Goal: Task Accomplishment & Management: Manage account settings

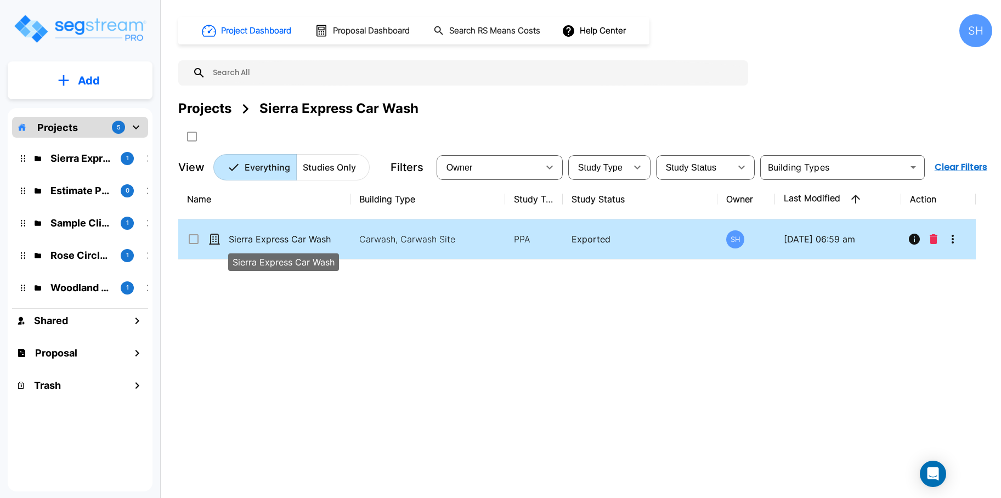
click at [295, 239] on p "Sierra Express Car Wash" at bounding box center [284, 239] width 110 height 13
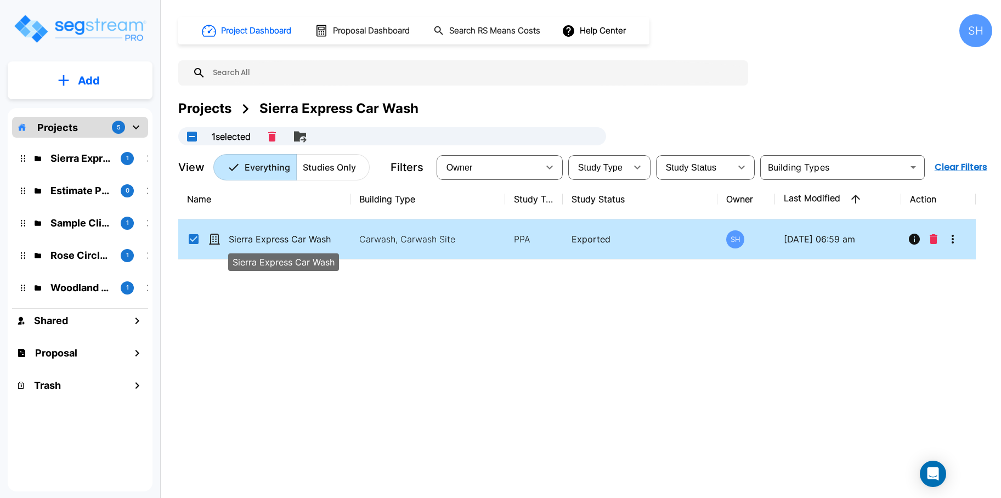
click at [313, 235] on p "Sierra Express Car Wash" at bounding box center [284, 239] width 110 height 13
checkbox input "false"
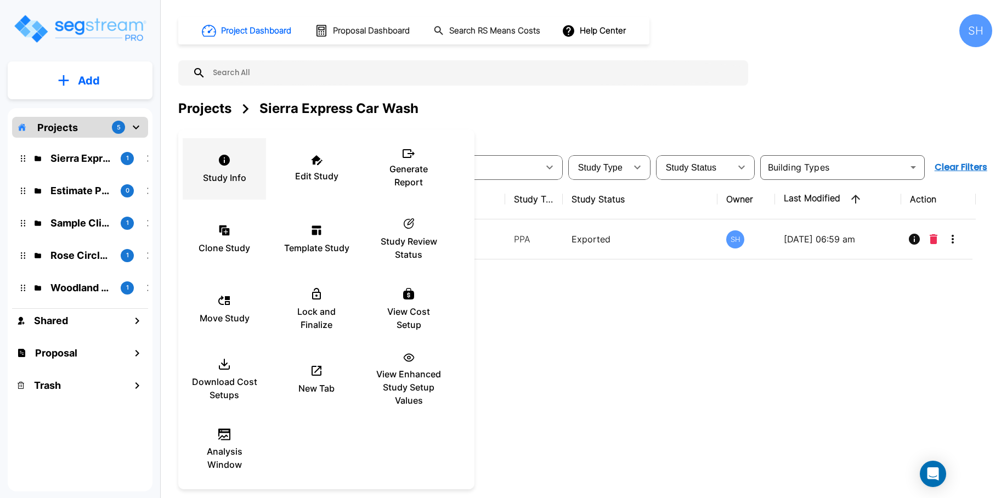
click at [214, 162] on div "Study Info" at bounding box center [224, 169] width 66 height 55
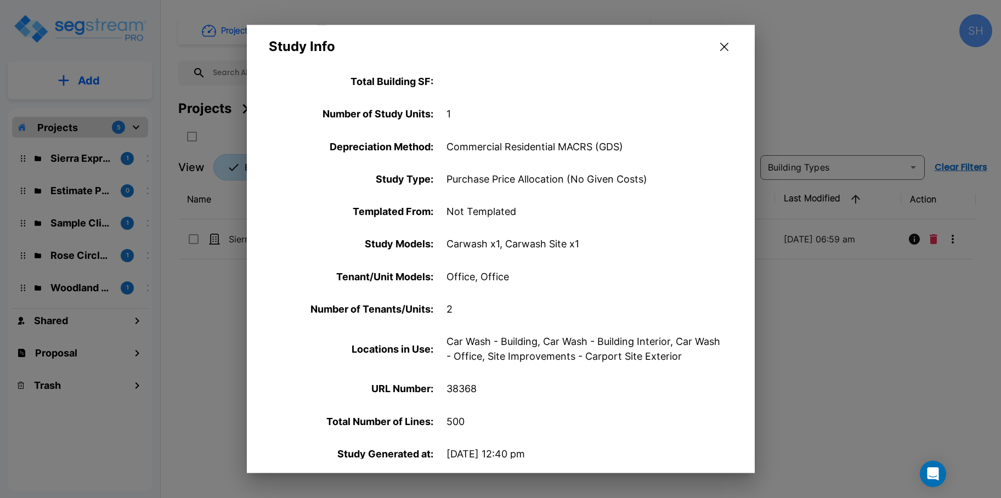
scroll to position [381, 0]
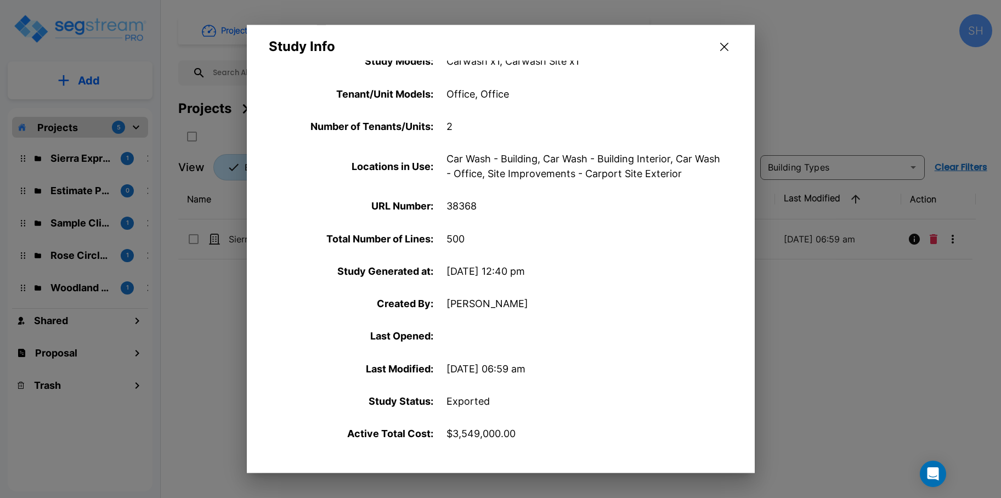
click at [724, 43] on icon "button" at bounding box center [724, 47] width 8 height 9
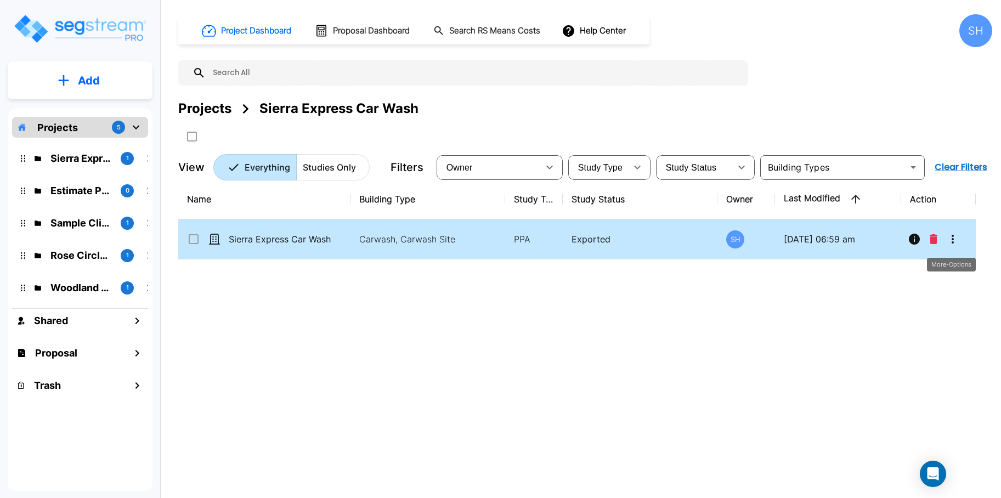
click at [956, 236] on icon "More-Options" at bounding box center [952, 239] width 13 height 13
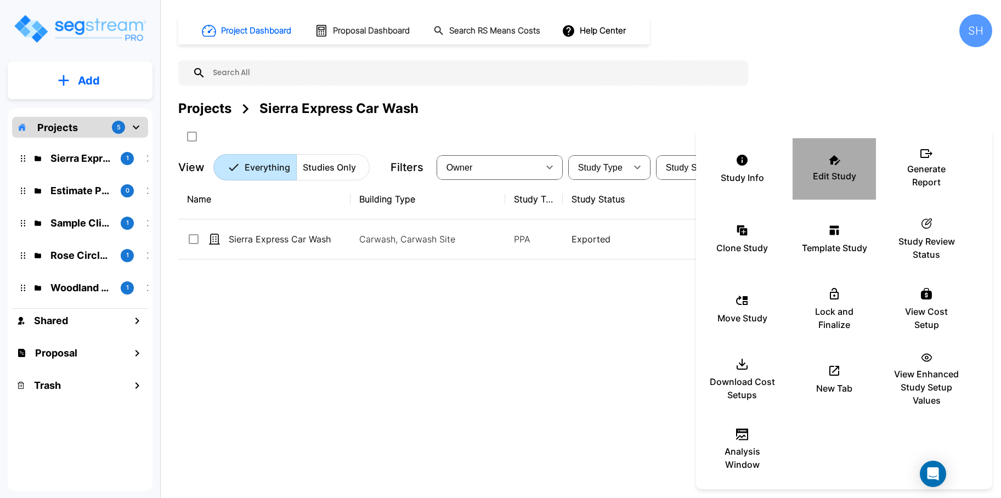
click at [808, 169] on div "Edit Study" at bounding box center [835, 169] width 66 height 55
click at [985, 26] on div at bounding box center [500, 249] width 1001 height 498
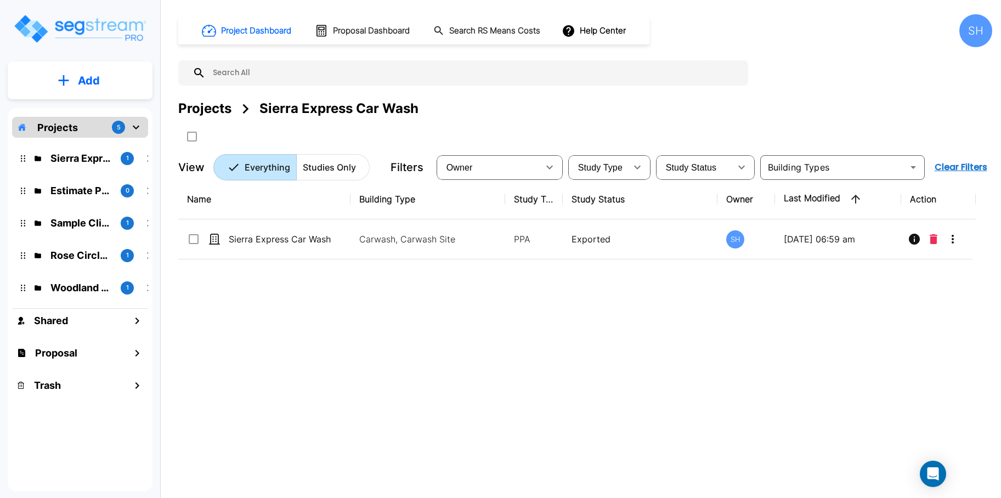
click at [981, 30] on div "SH" at bounding box center [976, 30] width 33 height 33
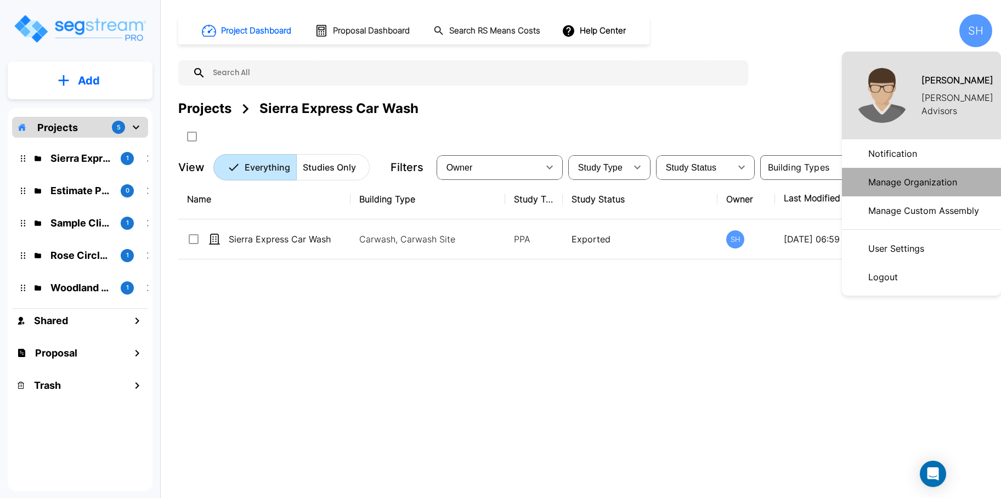
click at [933, 176] on p "Manage Organization" at bounding box center [913, 182] width 98 height 22
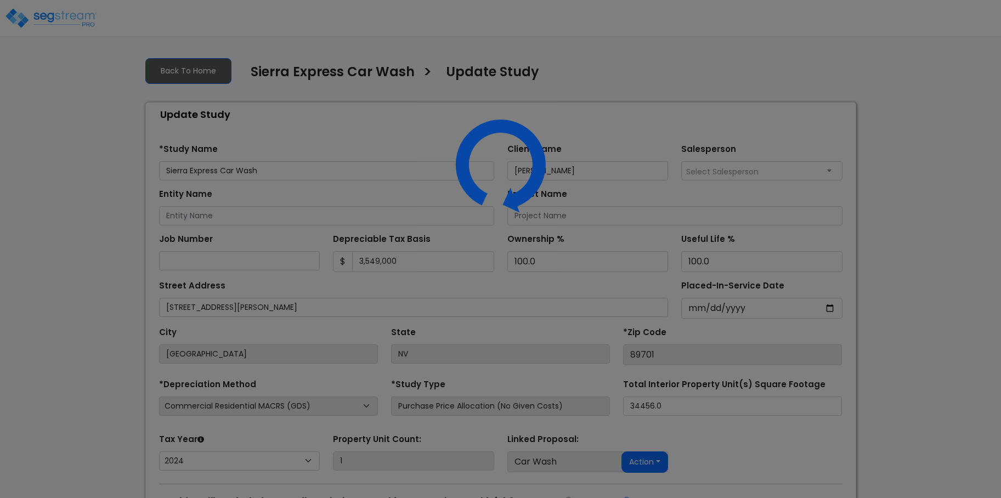
select select "2024"
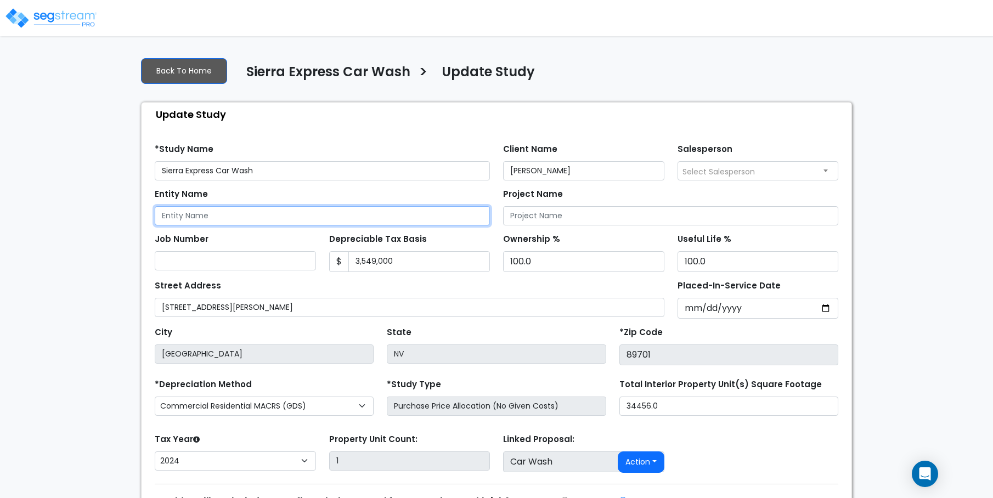
click at [226, 217] on input "Entity Name" at bounding box center [322, 215] width 335 height 19
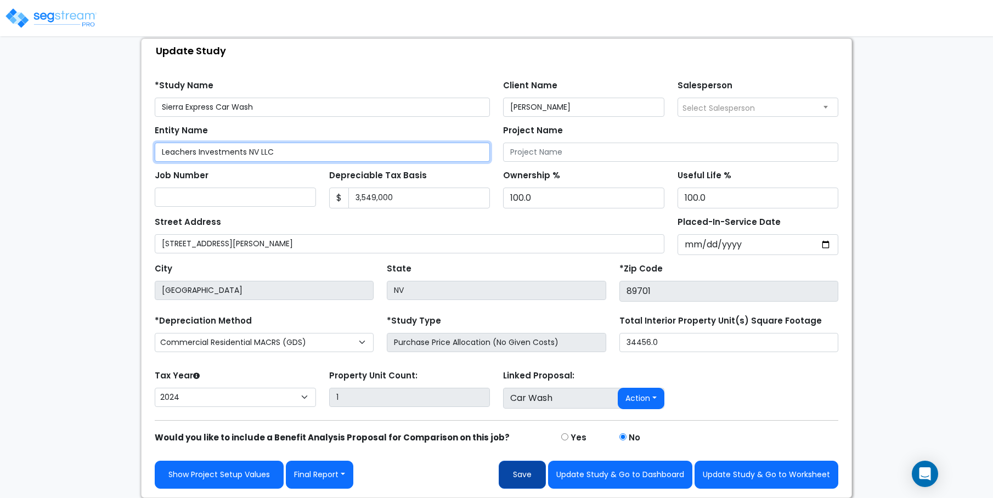
type input "Leachers Investments NV LLC"
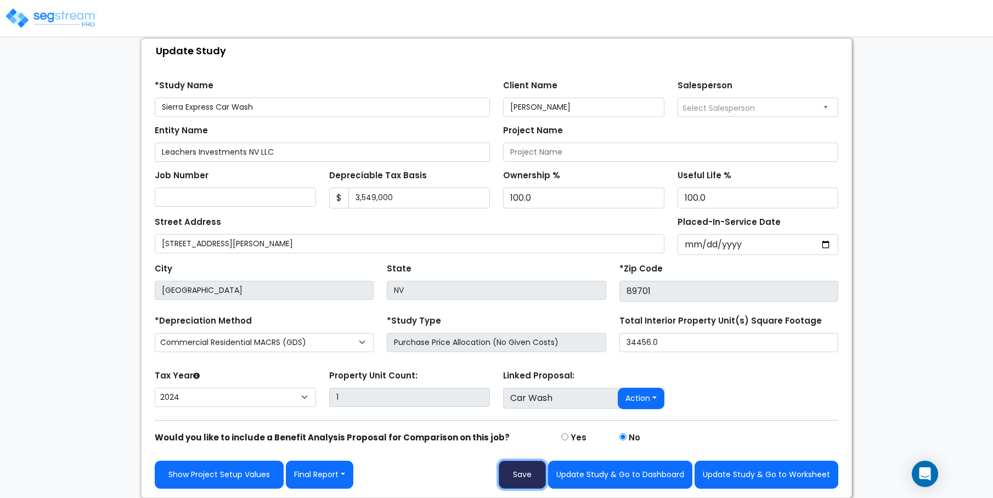
click at [523, 473] on button "Save" at bounding box center [522, 475] width 47 height 28
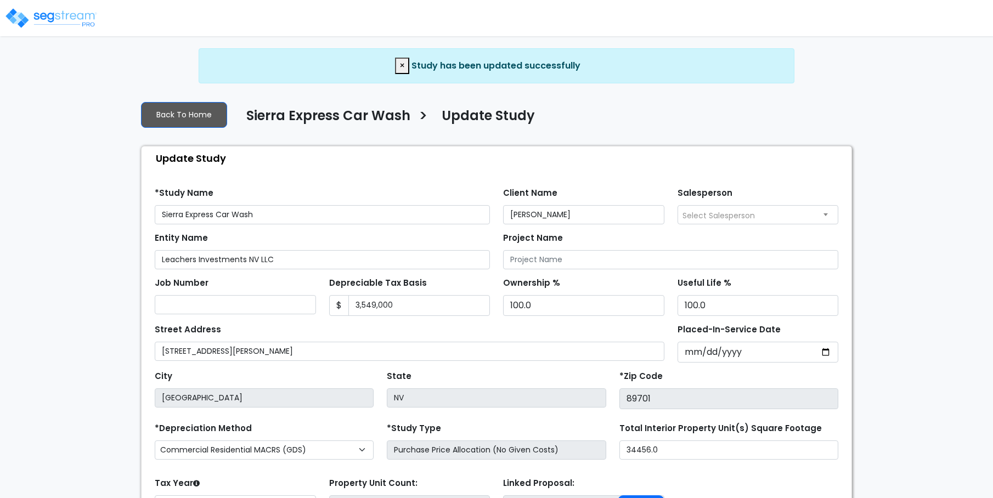
select select "2024"
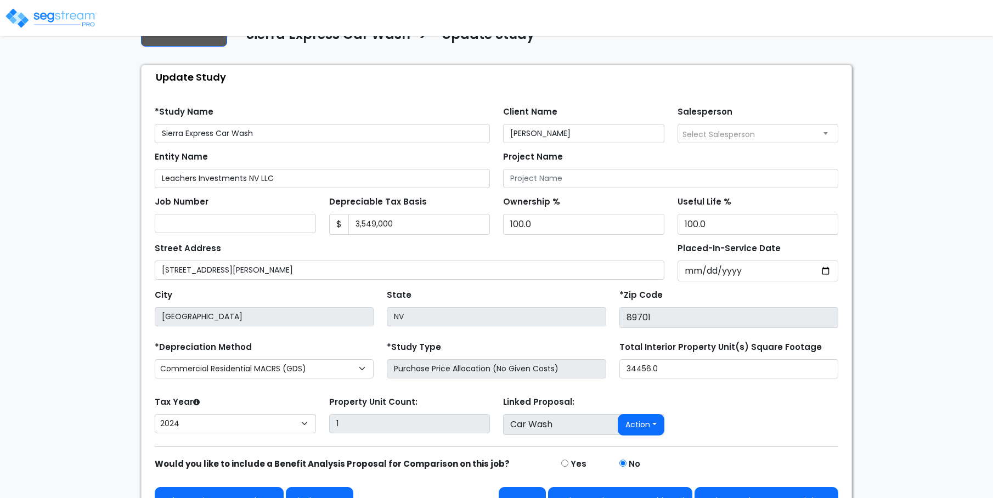
scroll to position [108, 0]
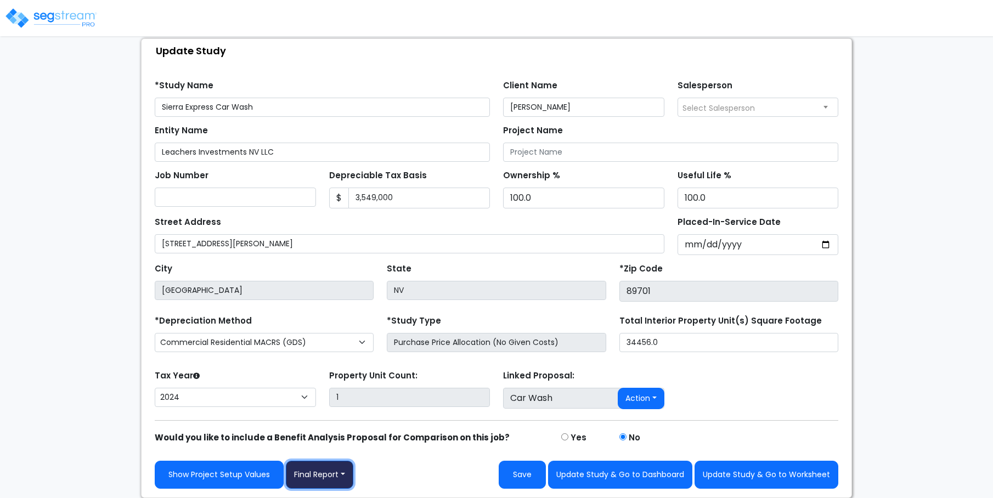
click at [345, 472] on button "Final Report" at bounding box center [319, 475] width 67 height 28
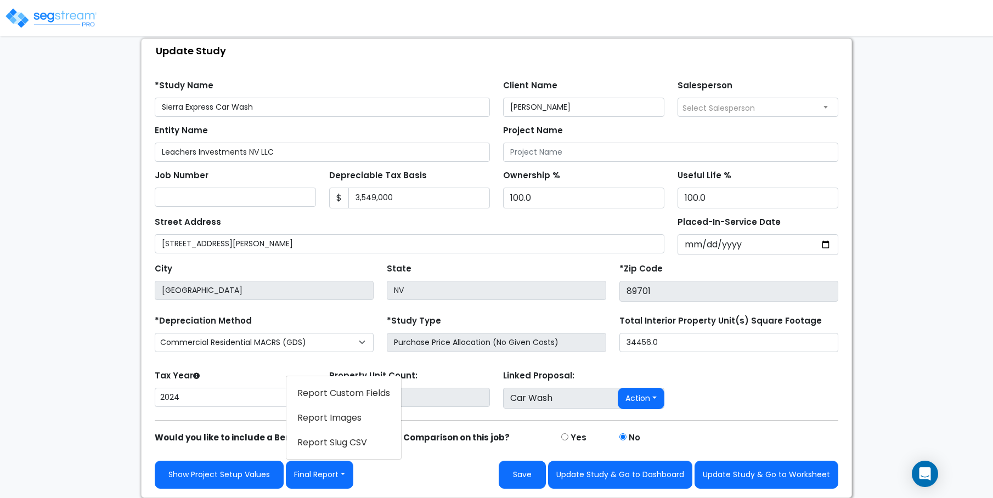
click at [381, 471] on div "Show Project Setup Values Final Report Report Custom Fields Report Images Repor…" at bounding box center [497, 475] width 684 height 28
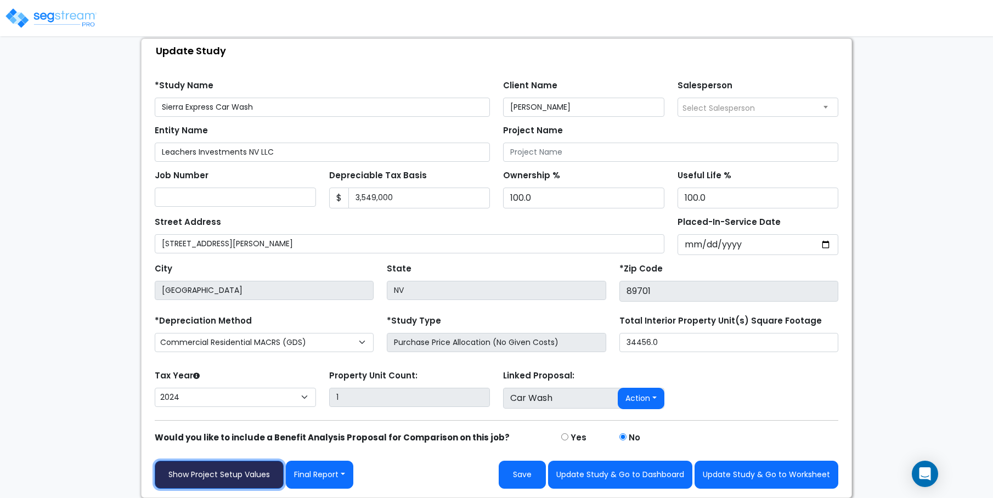
click at [264, 481] on link "Show Project Setup Values" at bounding box center [219, 475] width 129 height 28
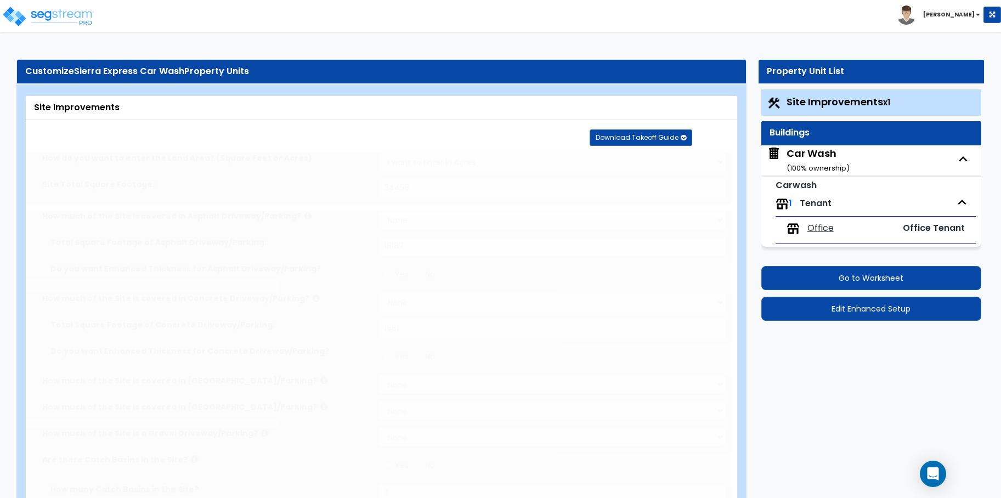
select select "2"
type input "34456"
select select "2"
type input "16187"
select select "2"
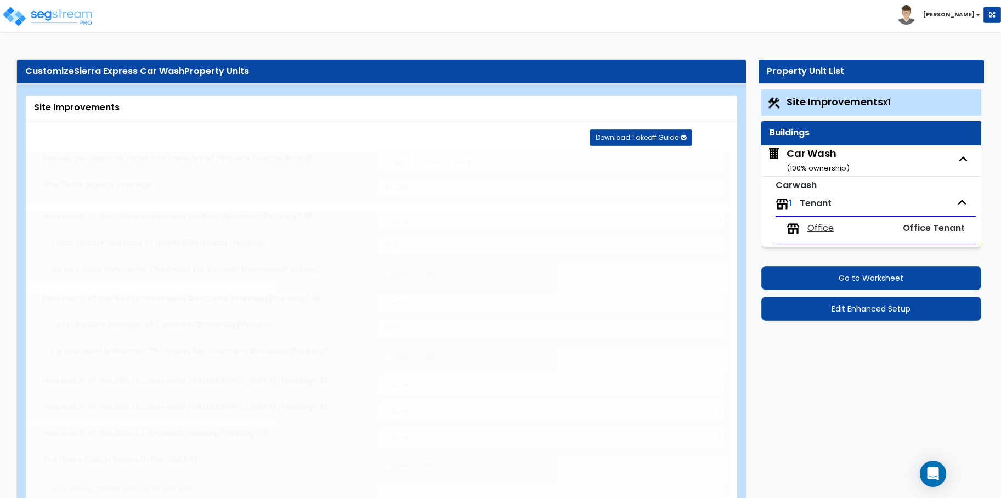
type input "1661"
radio input "true"
type input "3"
radio input "true"
type input "2"
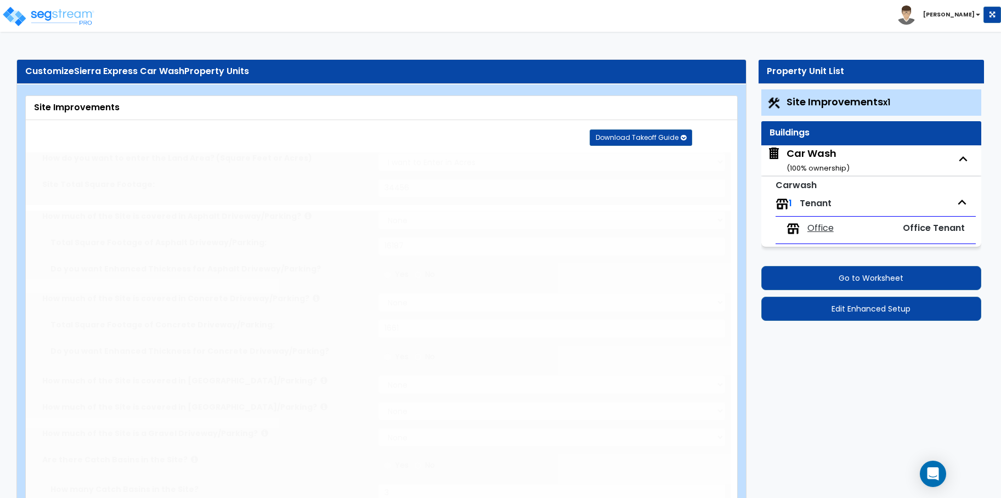
radio input "true"
type input "14"
radio input "true"
select select "2"
select select "1"
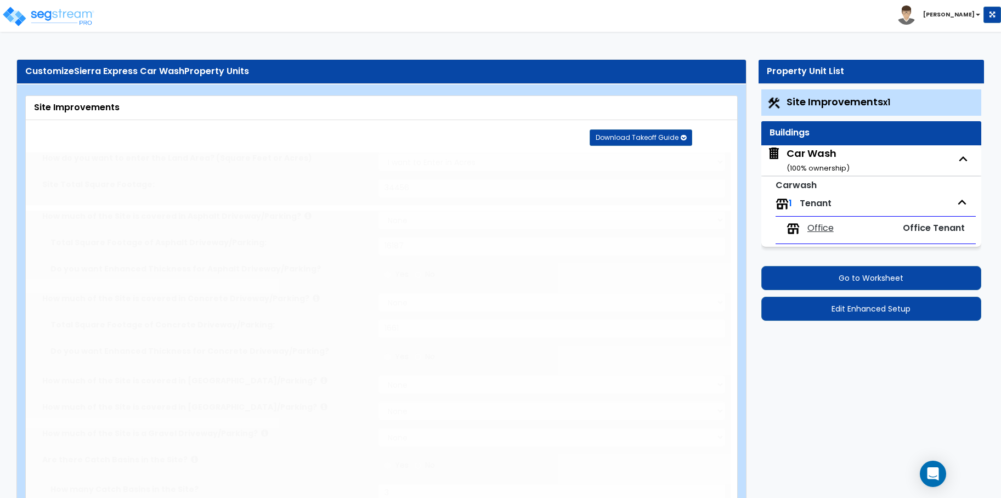
type input "1285"
radio input "true"
select select "1"
type input "6"
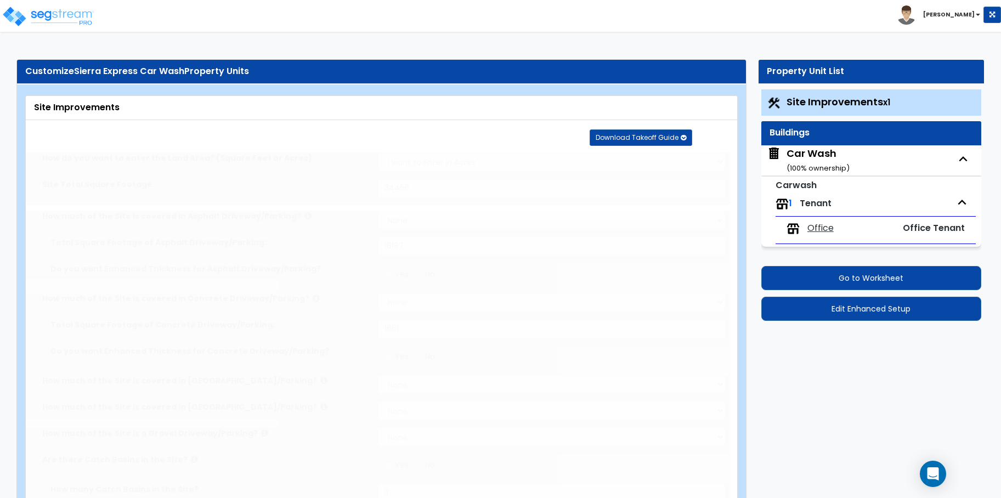
radio input "true"
type input "4"
radio input "true"
select select "1"
type input "11"
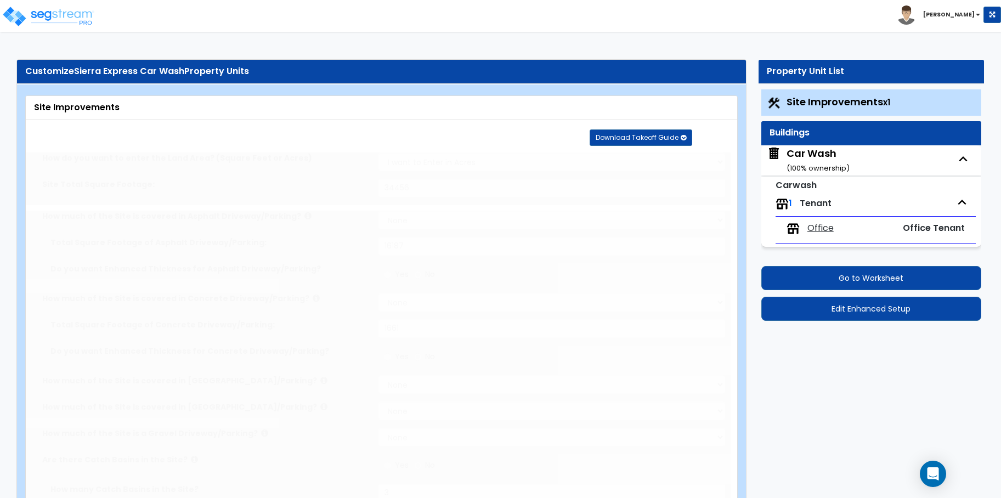
radio input "true"
select select "1"
type input "11"
radio input "true"
type input "10"
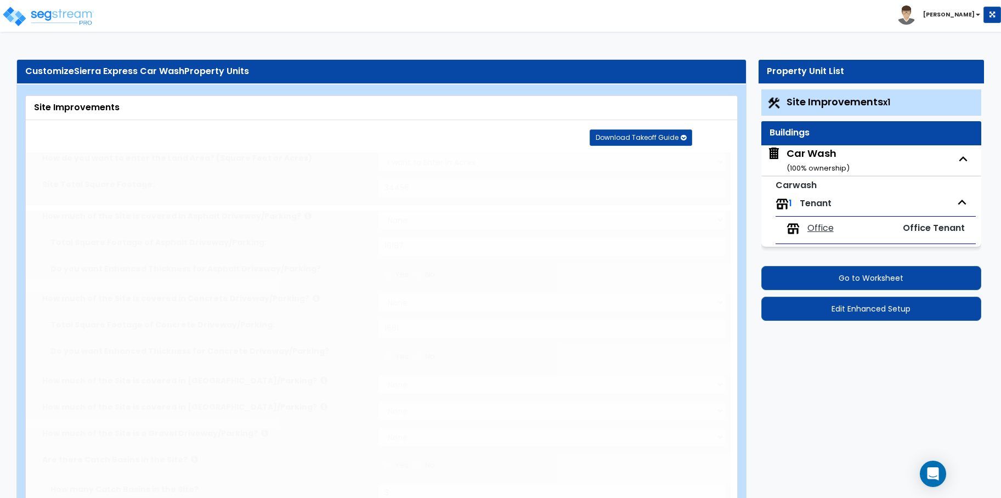
select select "1"
radio input "true"
select select "2"
select select "4"
radio input "true"
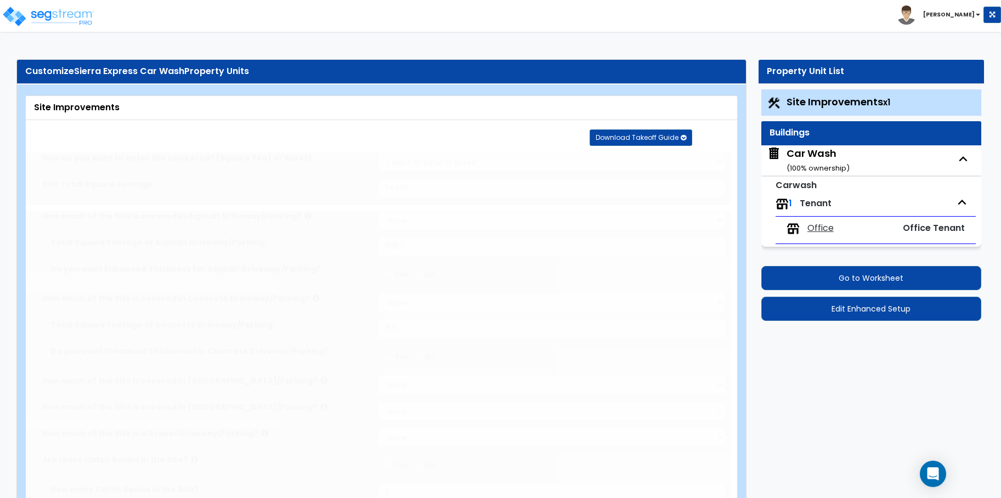
select select "2"
type input "291"
select select "1"
radio input "true"
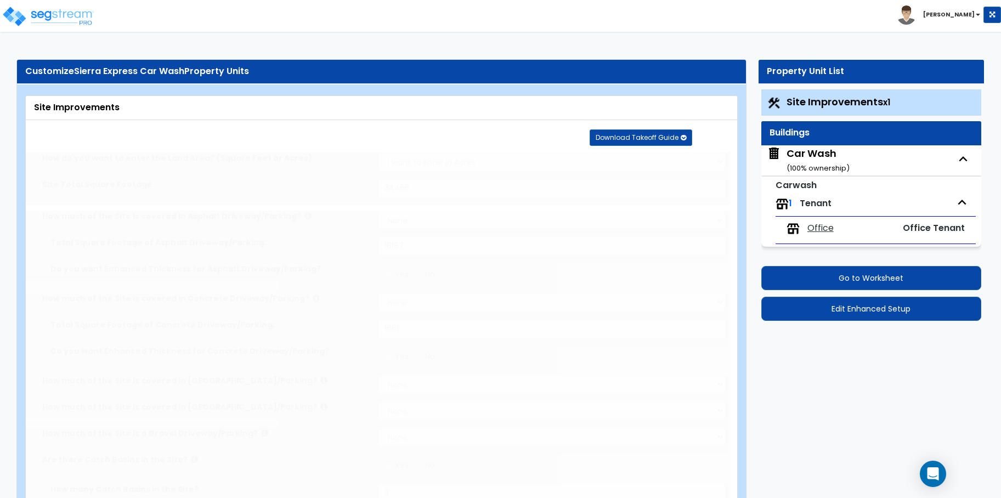
select select "1"
type input "10"
radio input "true"
select select "1"
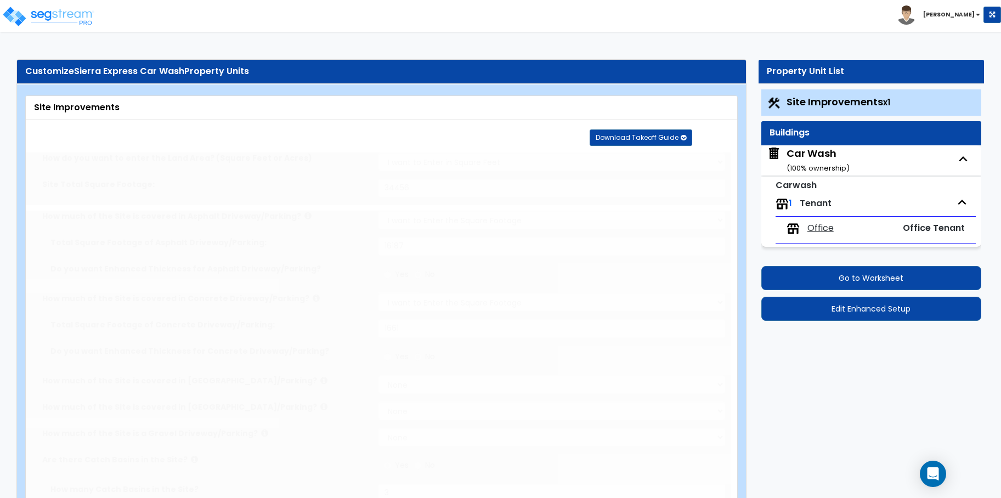
select select "5"
type input "44"
radio input "true"
type input "7052"
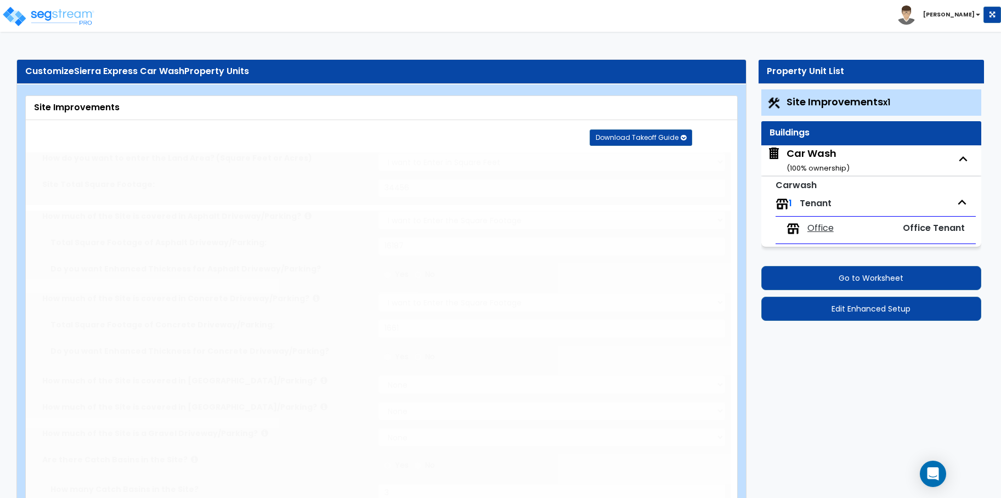
radio input "true"
select select "1"
radio input "true"
select select "1"
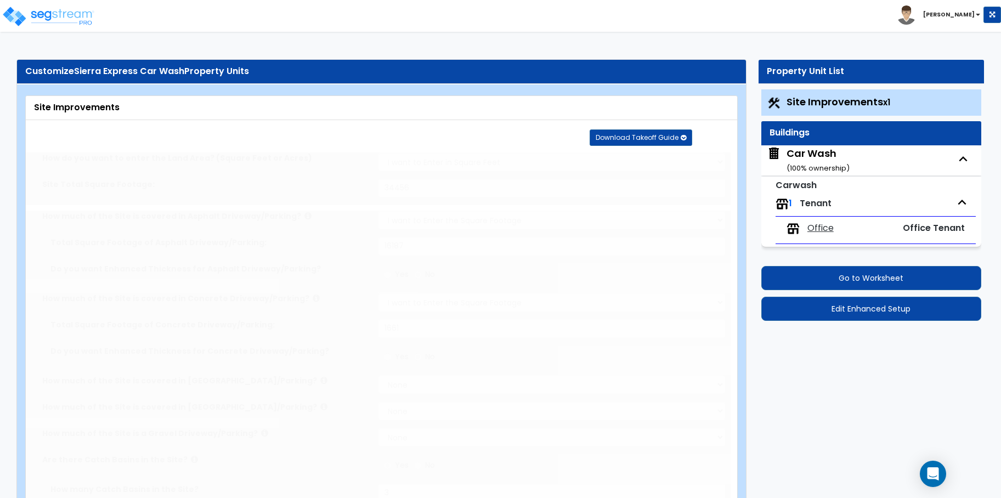
select select "1"
type input "5"
type input "3"
select select "1"
radio input "true"
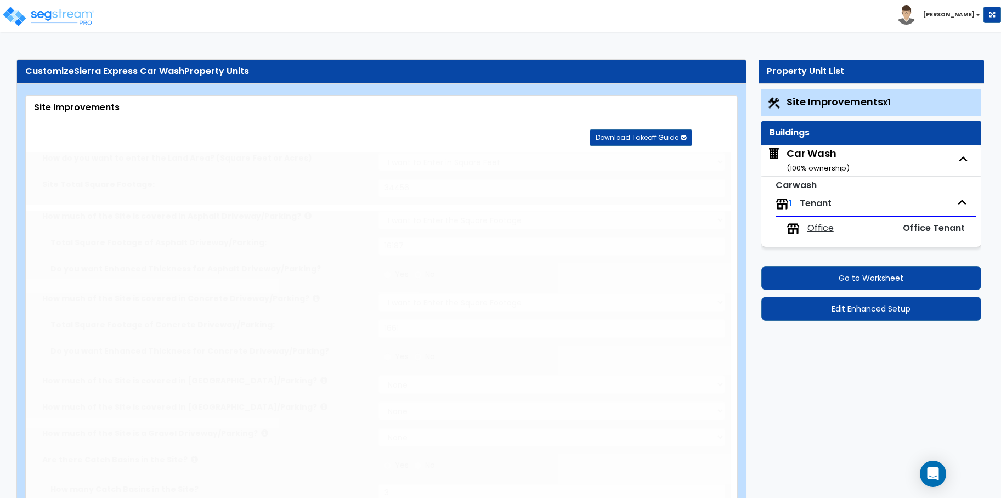
select select "1"
type input "1"
type input "95"
type input "6"
select select "4"
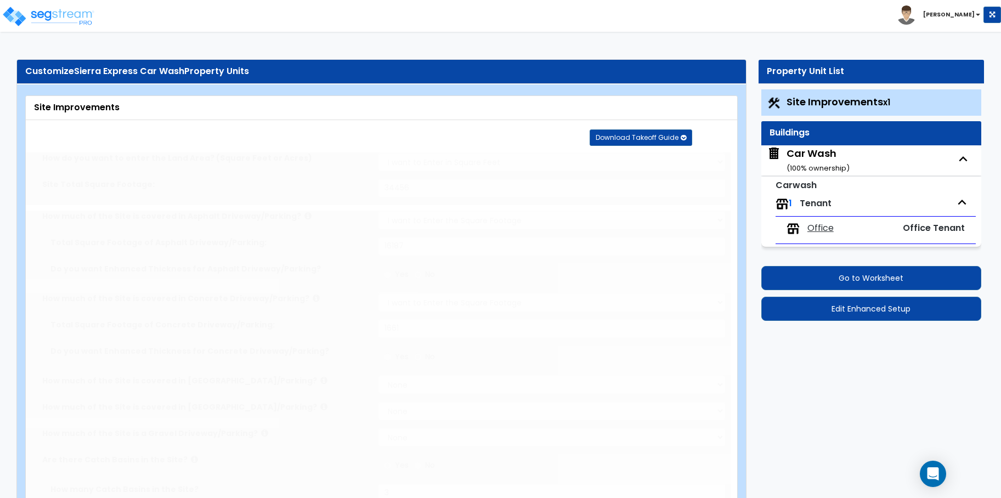
select select "1"
select select "2"
radio input "true"
type input "10"
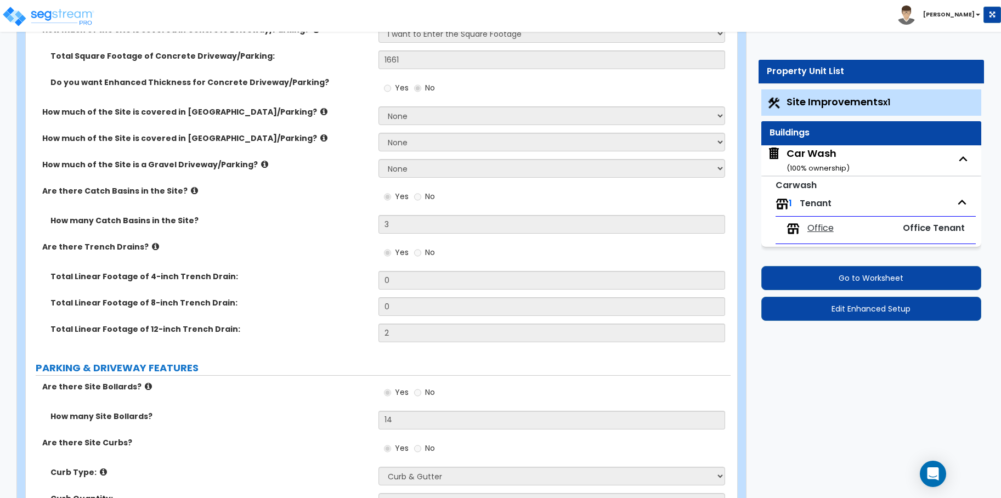
scroll to position [366, 0]
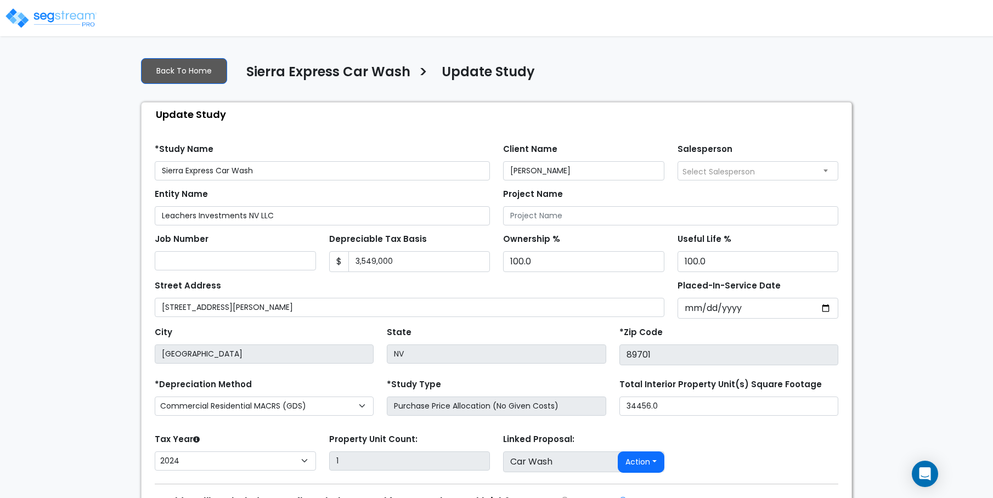
select select "2024"
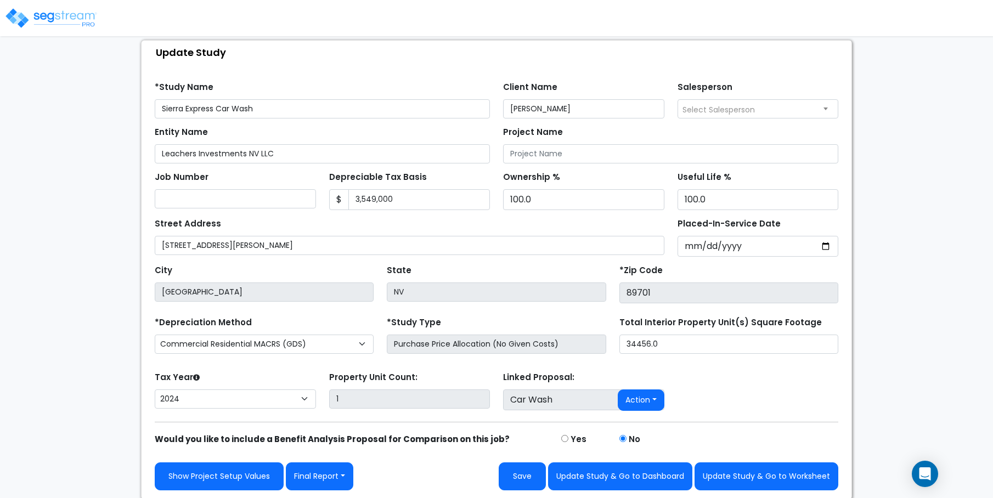
scroll to position [64, 0]
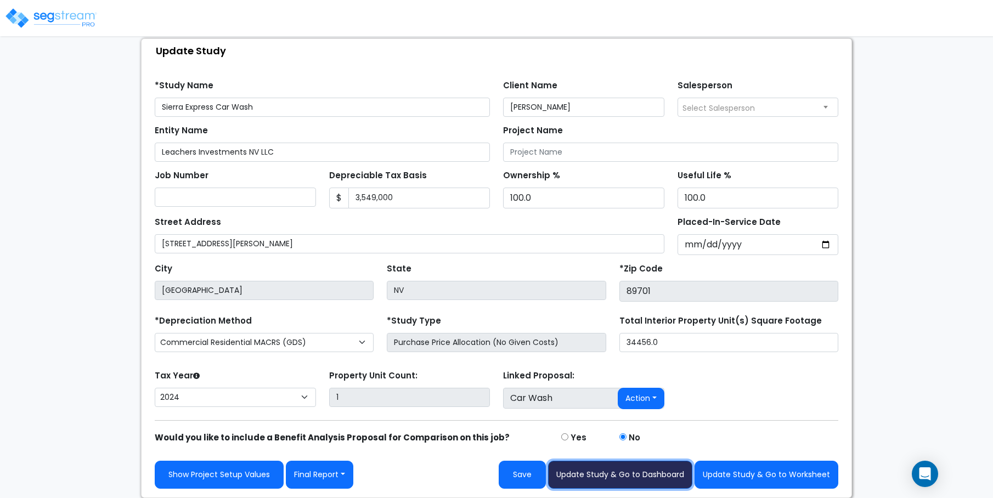
click at [654, 481] on button "Update Study & Go to Dashboard" at bounding box center [620, 475] width 144 height 28
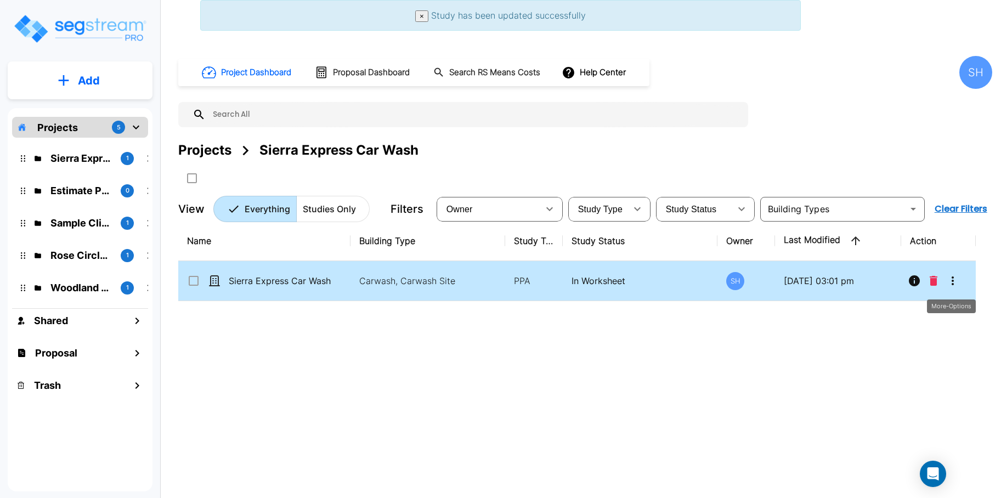
click at [949, 280] on icon "More-Options" at bounding box center [952, 280] width 13 height 13
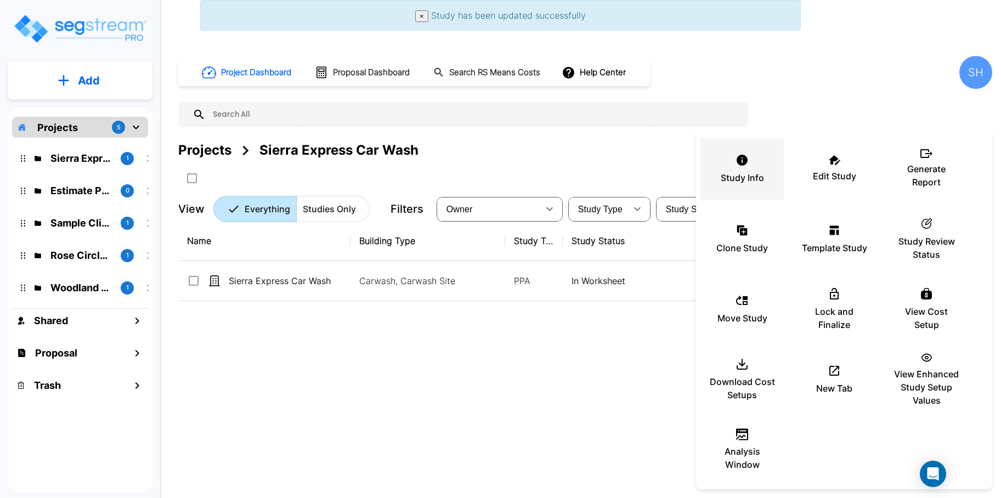
click at [742, 163] on icon at bounding box center [742, 160] width 11 height 11
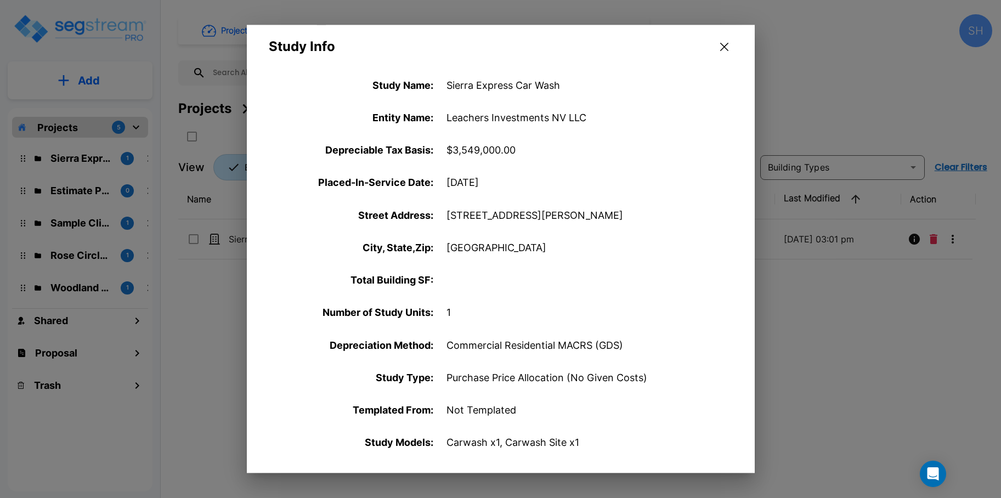
click at [712, 34] on div "Study Info" at bounding box center [501, 40] width 508 height 31
click at [720, 41] on button "button" at bounding box center [724, 47] width 17 height 18
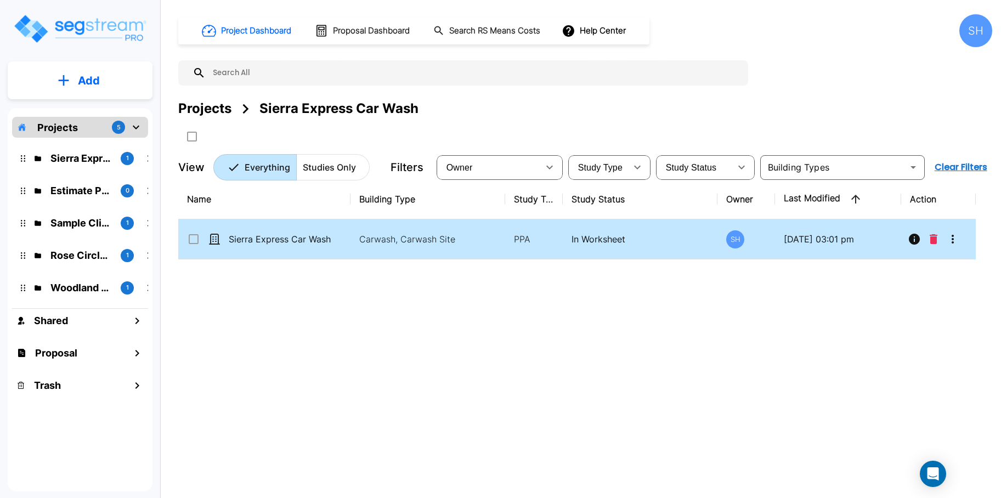
click at [952, 243] on icon "More-Options" at bounding box center [953, 239] width 2 height 9
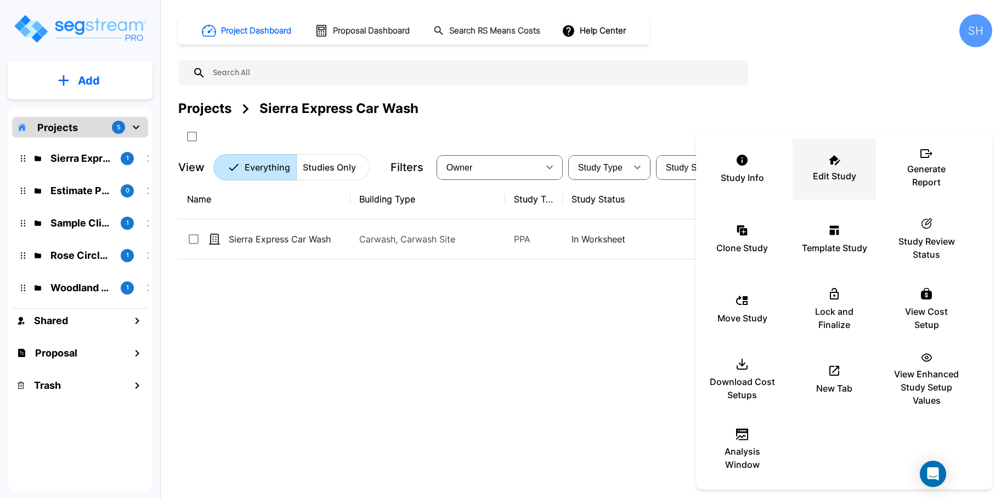
click at [851, 178] on p "Edit Study" at bounding box center [834, 176] width 43 height 13
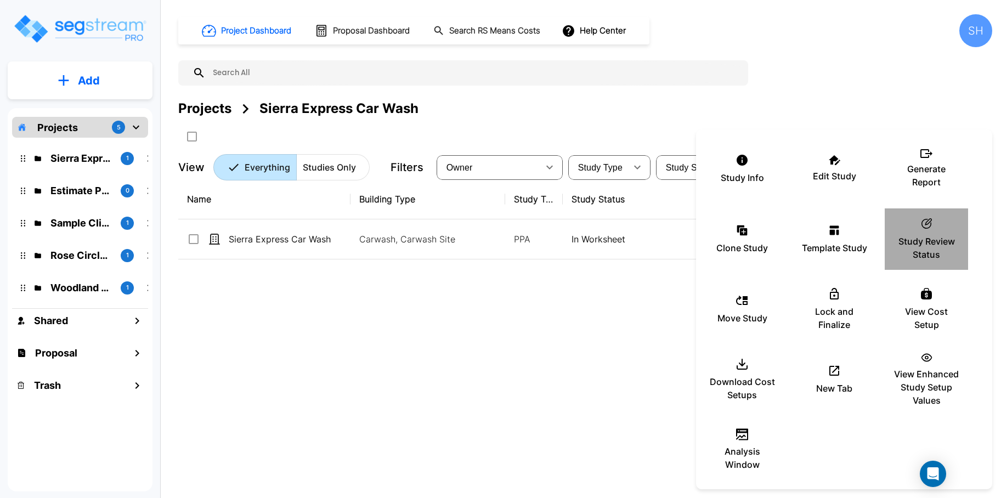
click at [932, 230] on div "ic_fluent_status_24_regular Created with Sketch. Study Review Status" at bounding box center [927, 239] width 66 height 55
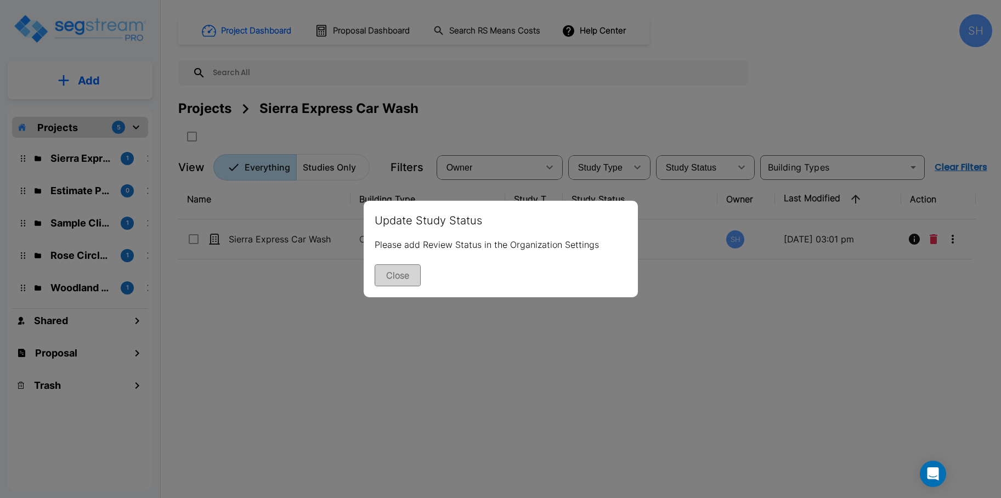
click at [414, 275] on button "Close" at bounding box center [398, 275] width 46 height 22
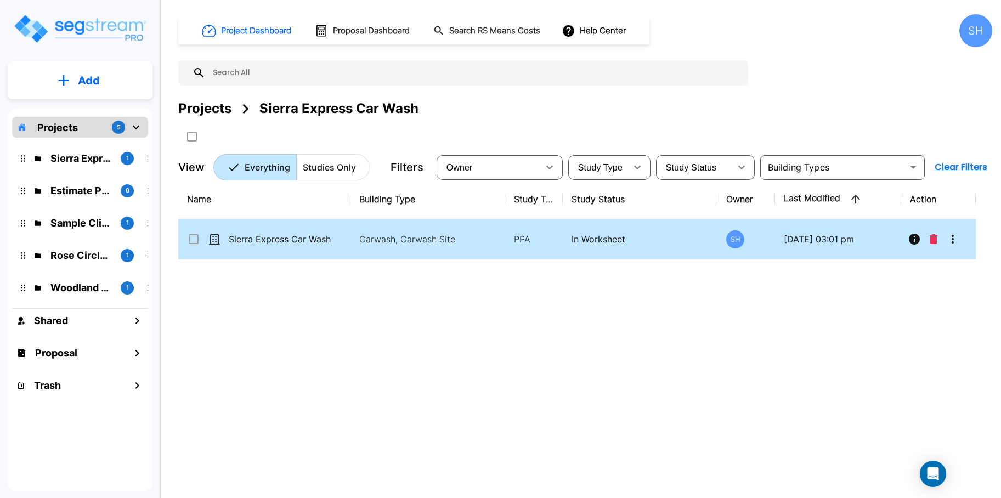
click at [955, 241] on icon "More-Options" at bounding box center [952, 239] width 13 height 13
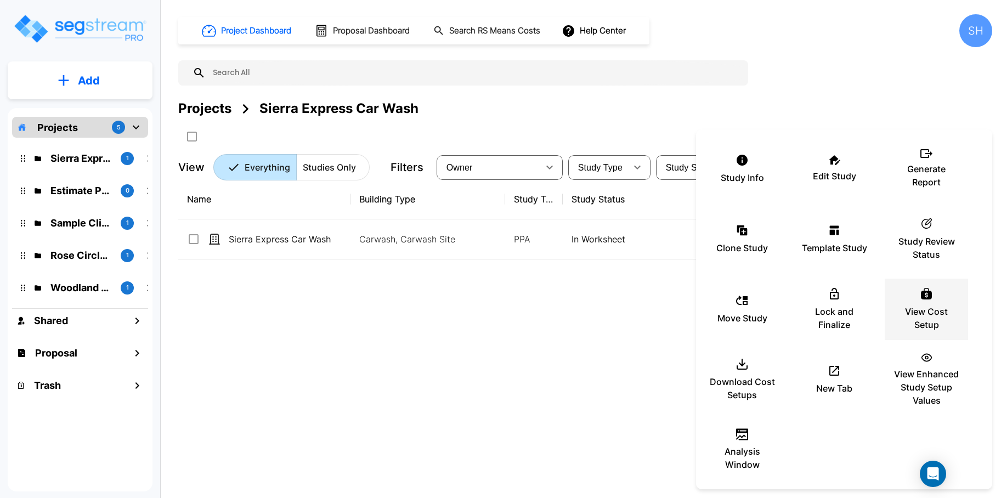
click at [933, 289] on icon at bounding box center [926, 293] width 13 height 13
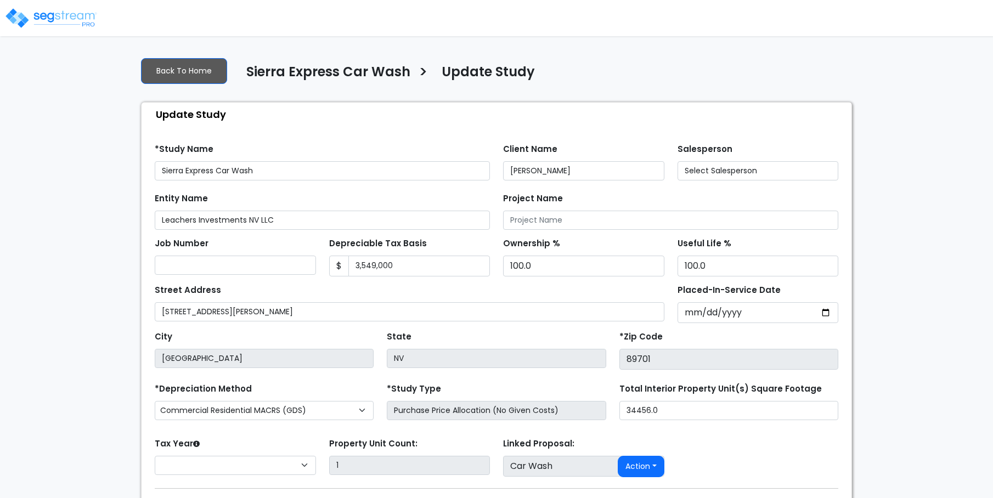
select select "2024"
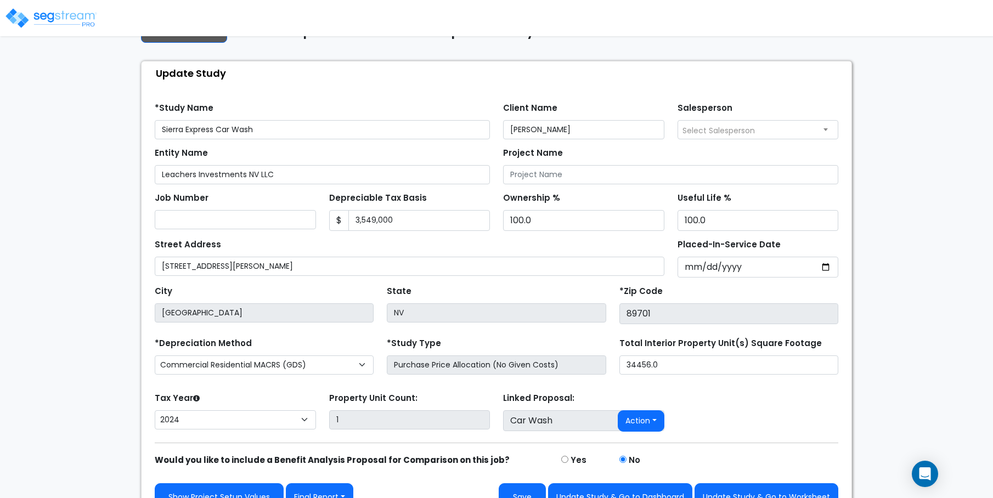
scroll to position [64, 0]
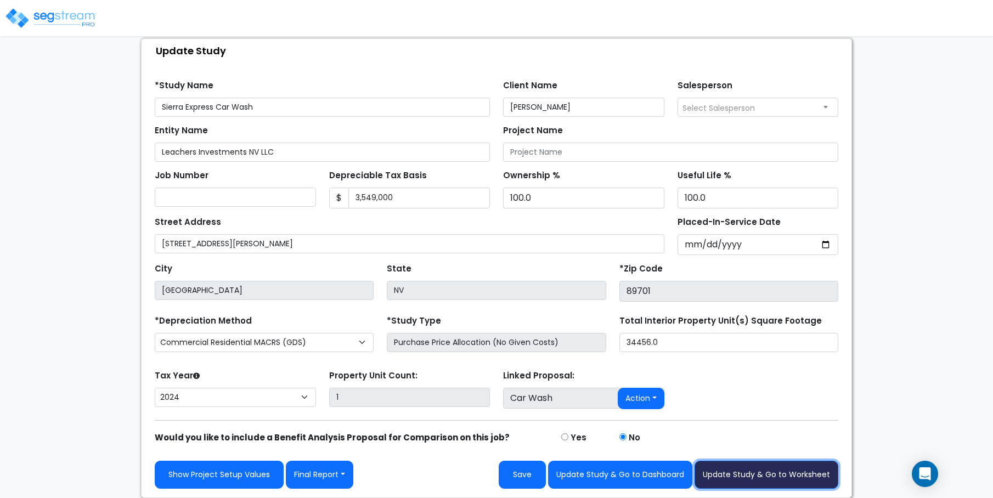
click at [782, 471] on button "Update Study & Go to Worksheet" at bounding box center [767, 475] width 144 height 28
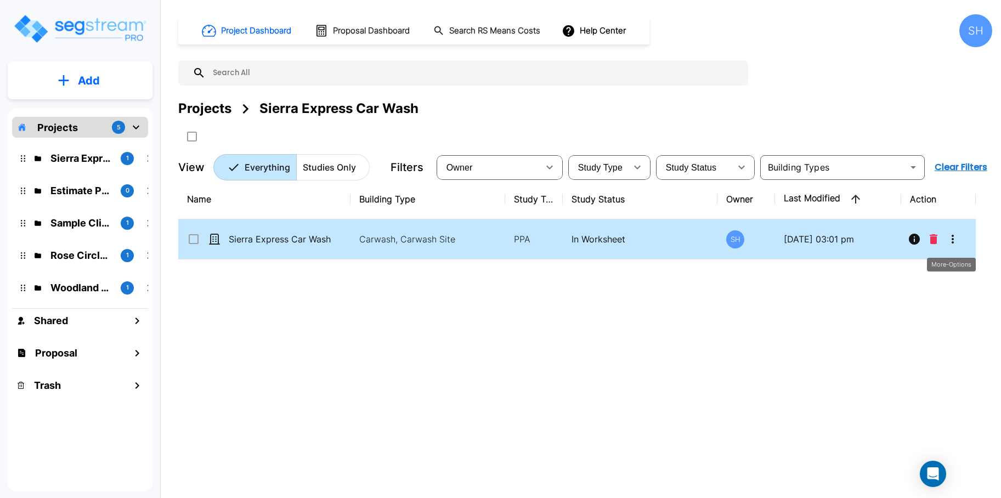
click at [953, 240] on icon "More-Options" at bounding box center [952, 239] width 13 height 13
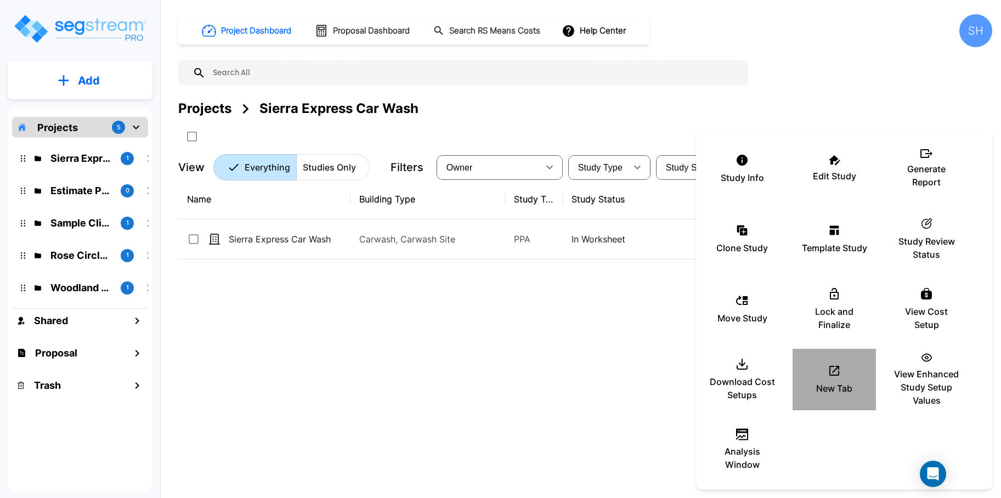
click at [837, 375] on icon at bounding box center [834, 371] width 10 height 10
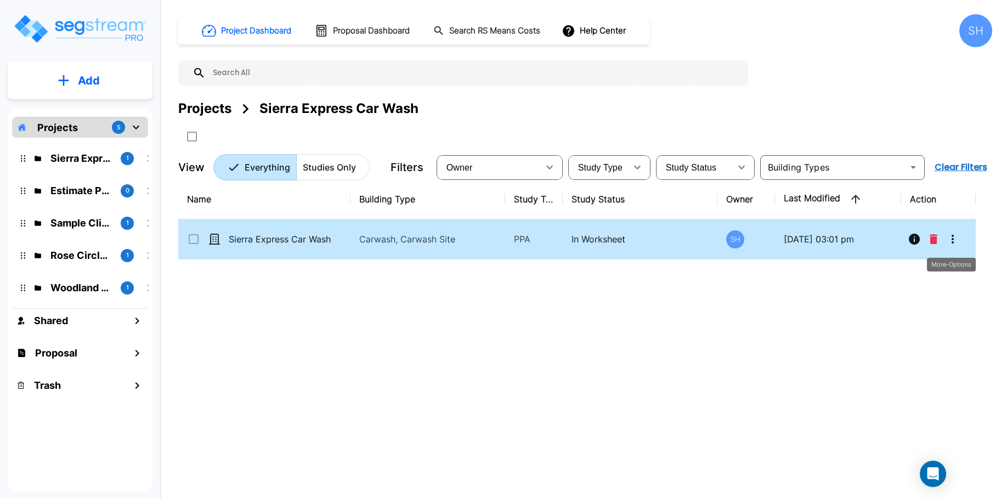
click at [955, 238] on icon "More-Options" at bounding box center [952, 239] width 13 height 13
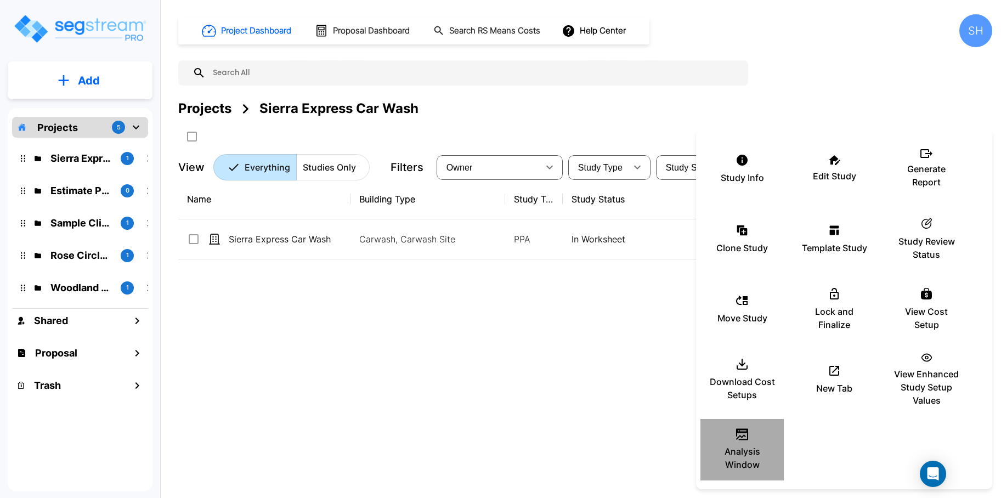
click at [735, 445] on p "Analysis Window" at bounding box center [742, 458] width 66 height 26
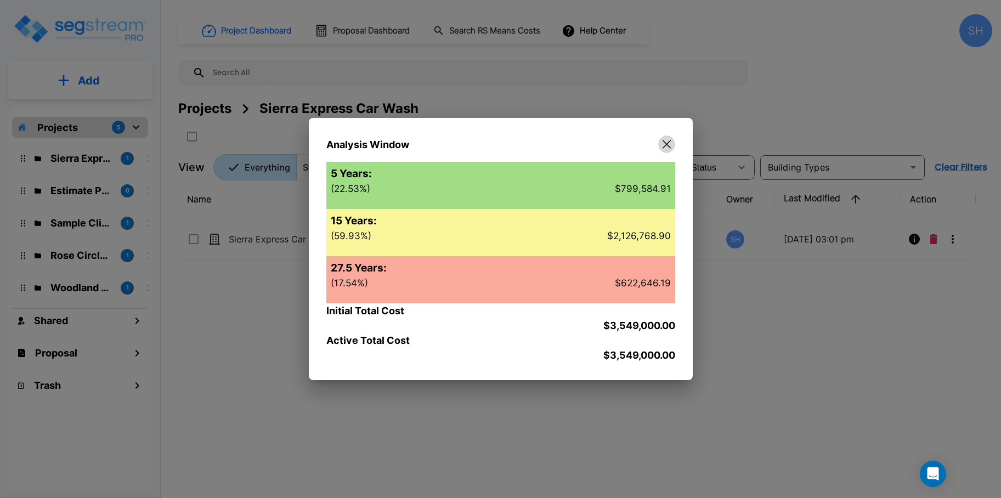
click at [664, 149] on button "button" at bounding box center [666, 145] width 17 height 18
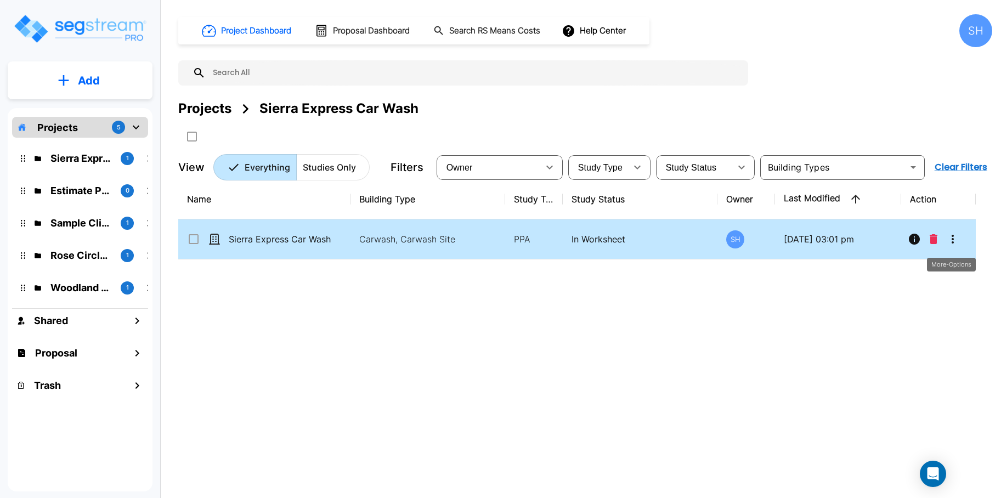
click at [953, 238] on icon "More-Options" at bounding box center [952, 239] width 13 height 13
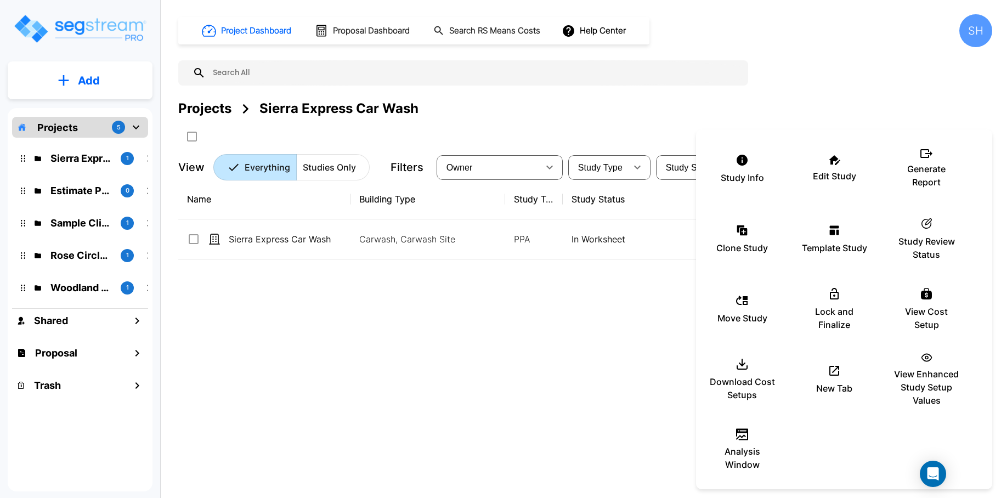
click at [573, 352] on div at bounding box center [500, 249] width 1001 height 498
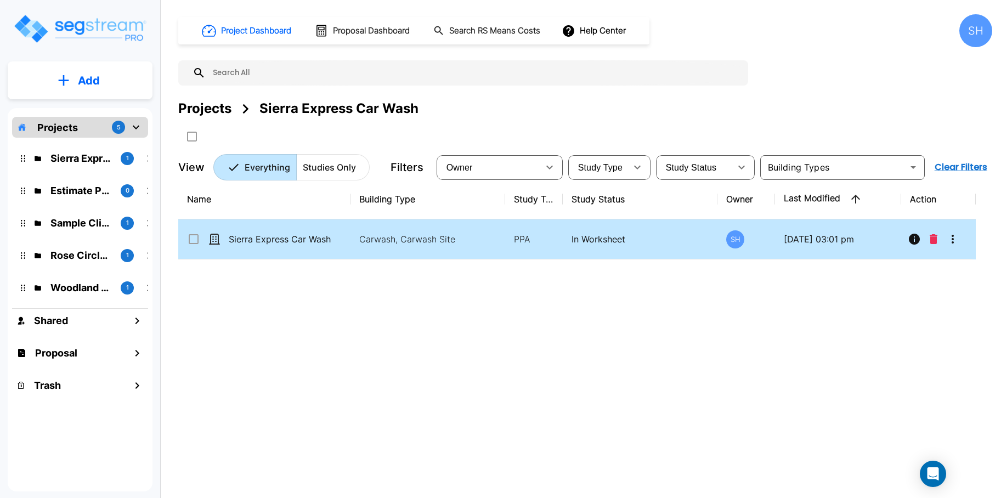
click at [962, 247] on td at bounding box center [936, 239] width 71 height 40
checkbox input "true"
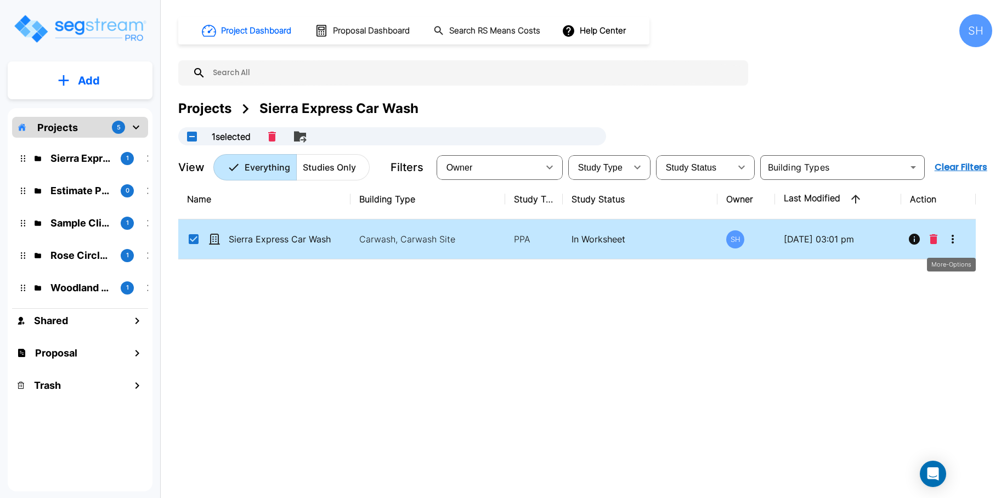
click at [958, 233] on icon "More-Options" at bounding box center [952, 239] width 13 height 13
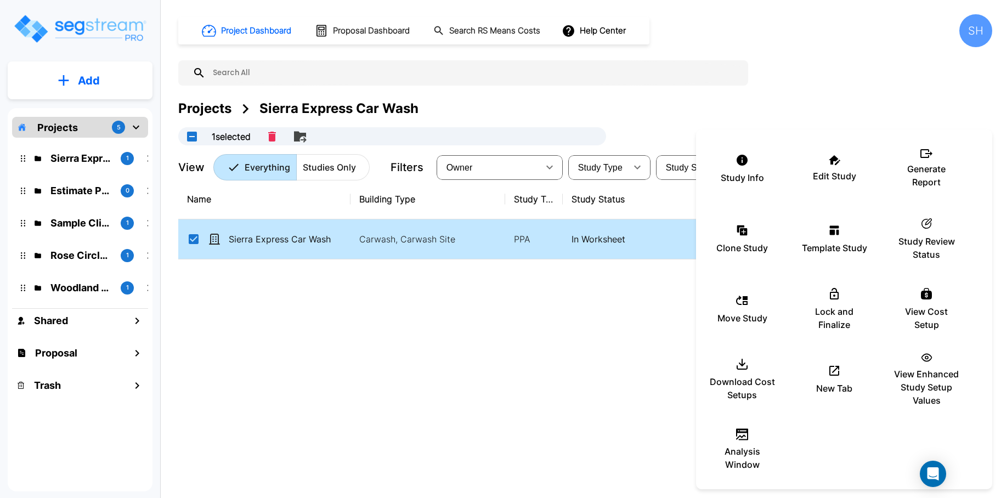
click at [568, 319] on div at bounding box center [500, 249] width 1001 height 498
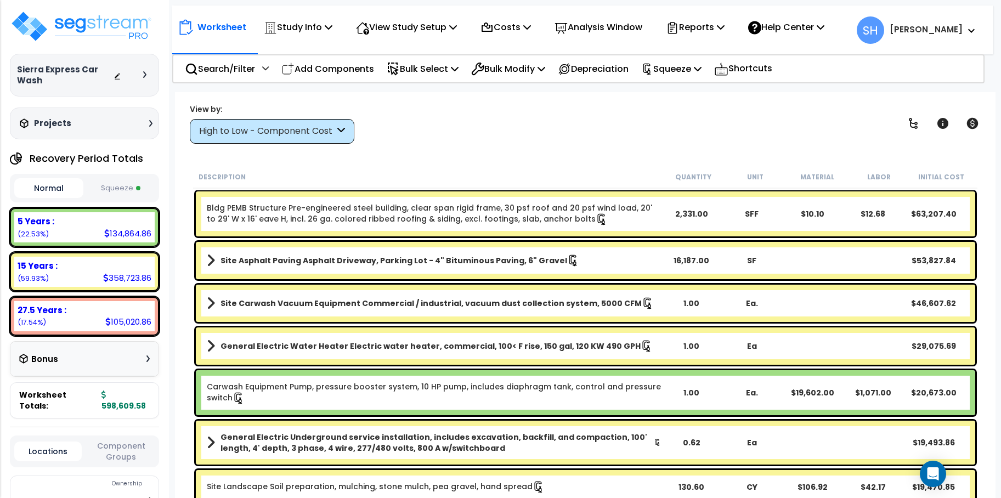
click at [123, 187] on button "Squeeze" at bounding box center [120, 188] width 69 height 19
click at [702, 68] on icon at bounding box center [698, 68] width 8 height 9
click at [556, 121] on div "View by: High to Low - Component Cost High to Low - Component Cost" at bounding box center [585, 123] width 799 height 41
click at [725, 26] on icon at bounding box center [721, 26] width 8 height 9
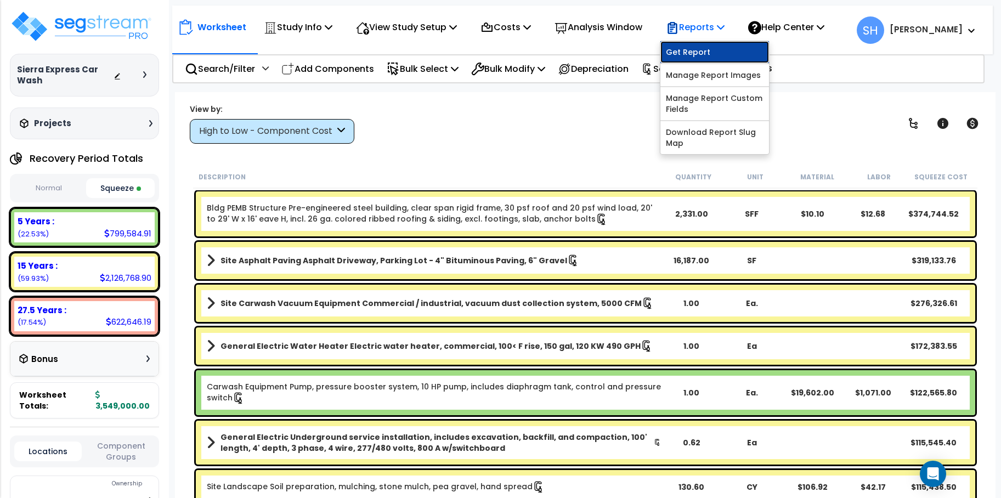
click at [738, 48] on link "Get Report" at bounding box center [715, 52] width 109 height 22
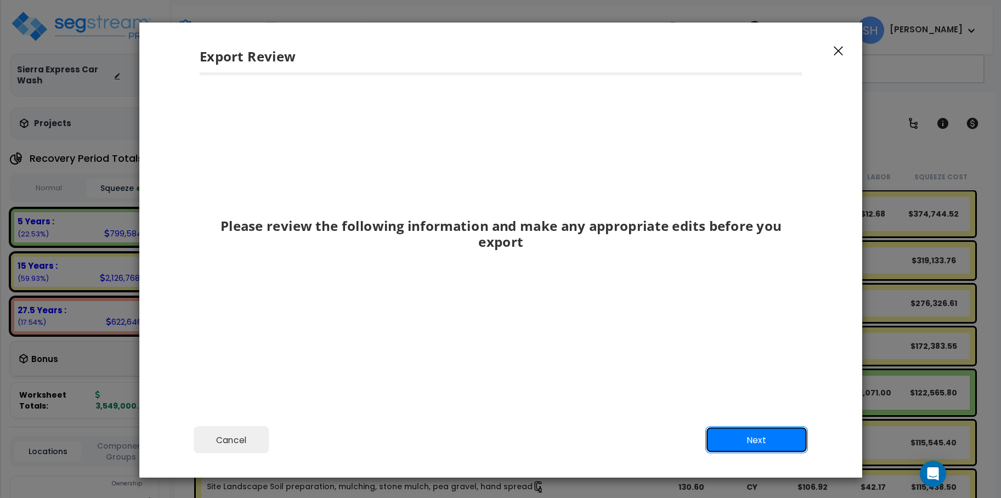
click at [743, 431] on button "Next" at bounding box center [756, 439] width 103 height 27
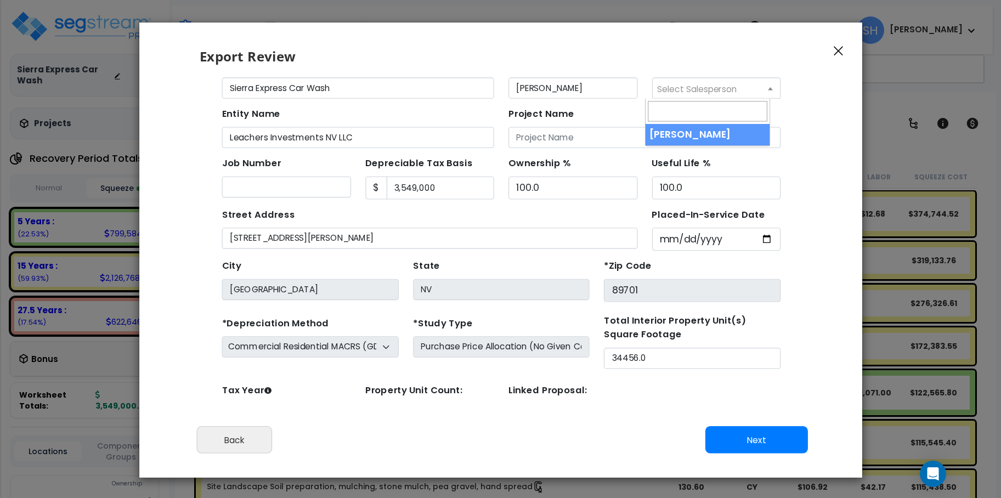
click at [710, 86] on span "Select Salesperson" at bounding box center [669, 84] width 116 height 18
select select "106"
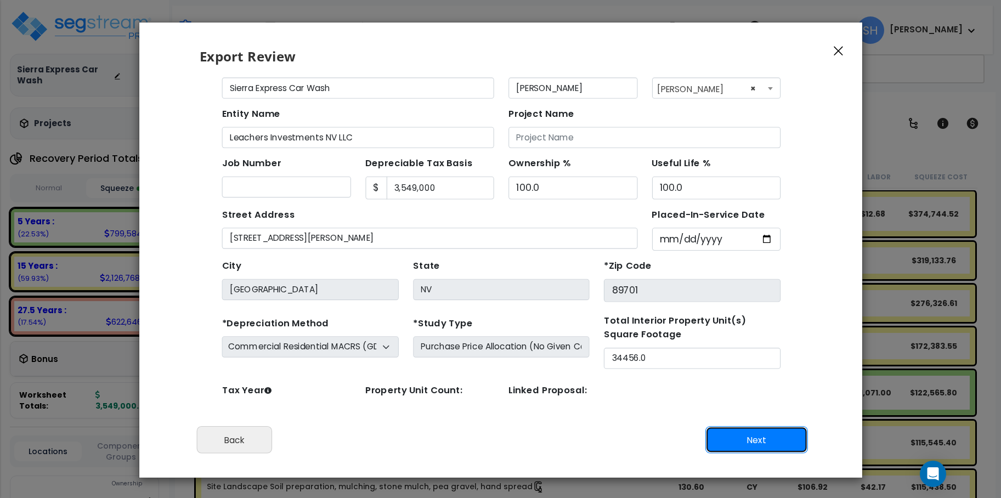
click at [748, 437] on button "Next" at bounding box center [756, 439] width 103 height 27
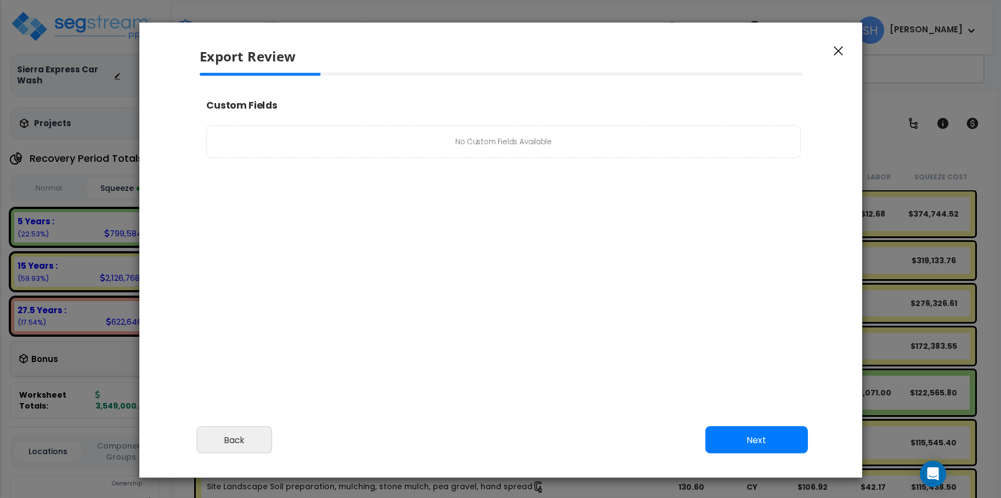
scroll to position [1, 0]
select select "2024"
click at [779, 436] on button "Next" at bounding box center [756, 439] width 103 height 27
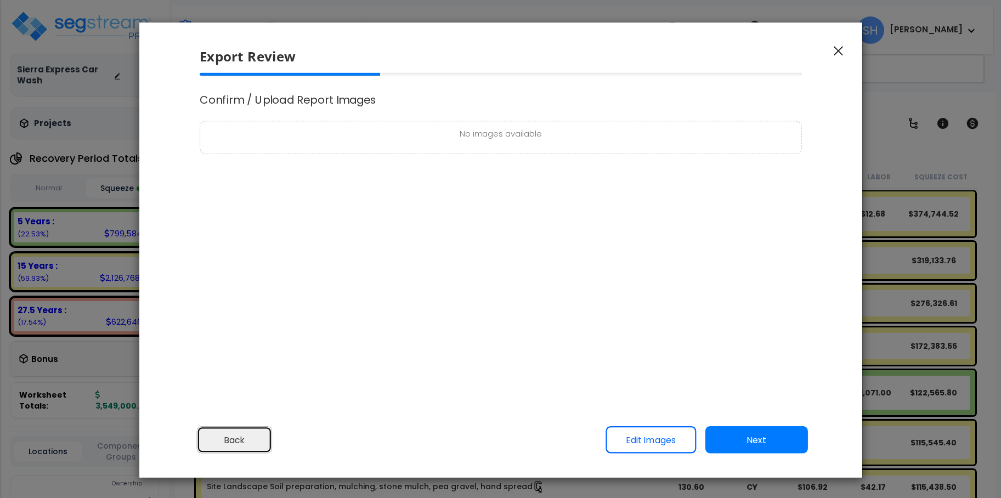
click at [239, 442] on button "Back" at bounding box center [234, 439] width 76 height 27
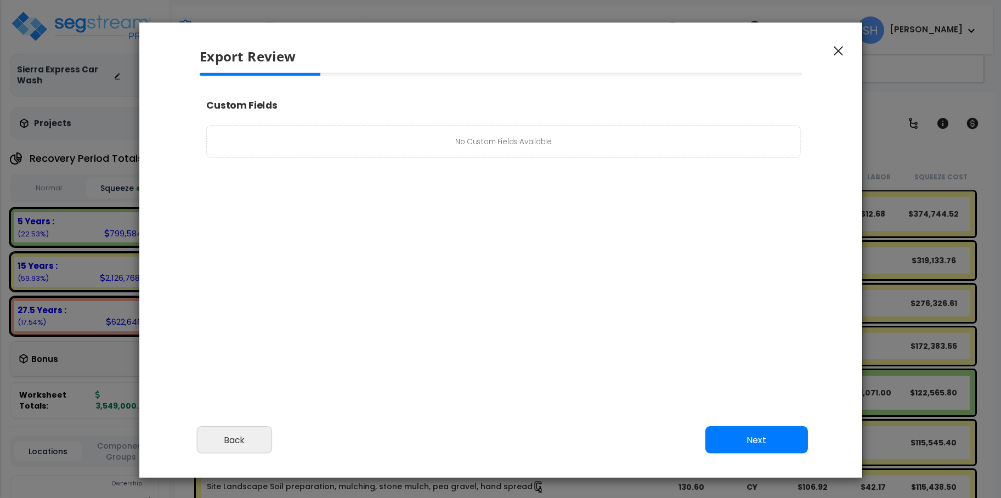
click at [512, 148] on span "No Custom Fields Available" at bounding box center [544, 148] width 652 height 14
click at [774, 433] on button "Next" at bounding box center [756, 439] width 103 height 27
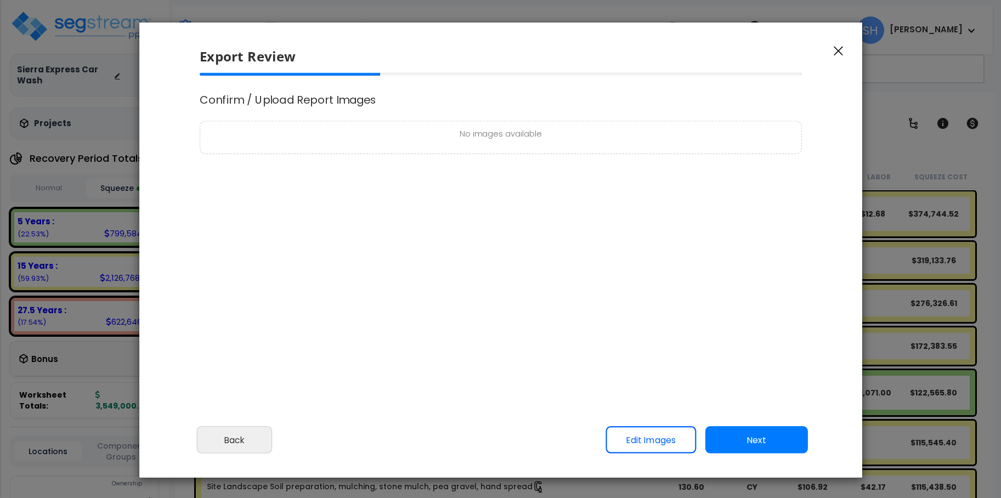
click at [492, 134] on p "No images available" at bounding box center [500, 135] width 589 height 14
click at [492, 131] on p "No images available" at bounding box center [500, 135] width 589 height 14
click at [280, 122] on div "No images available" at bounding box center [501, 137] width 602 height 33
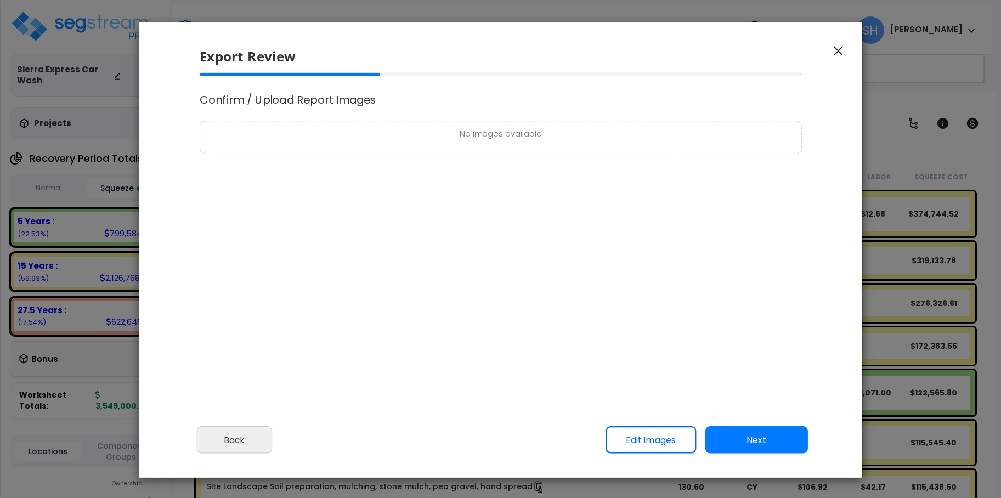
drag, startPoint x: 259, startPoint y: 89, endPoint x: 207, endPoint y: 100, distance: 53.9
click at [256, 89] on div "Confirm / Upload Report Images No images available" at bounding box center [500, 113] width 620 height 81
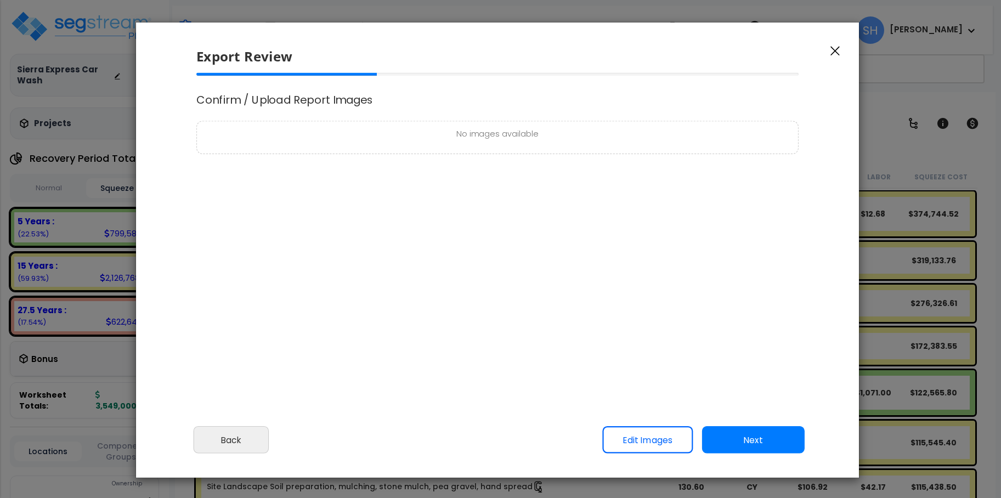
click at [207, 100] on h4 "Confirm / Upload Report Images" at bounding box center [497, 100] width 602 height 12
click at [395, 115] on div "Confirm / Upload Report Images No images available" at bounding box center [498, 113] width 620 height 81
click at [601, 221] on div "Confirm / Upload Report Images No images available" at bounding box center [499, 224] width 620 height 302
click at [665, 443] on link "Edit Images" at bounding box center [648, 439] width 91 height 27
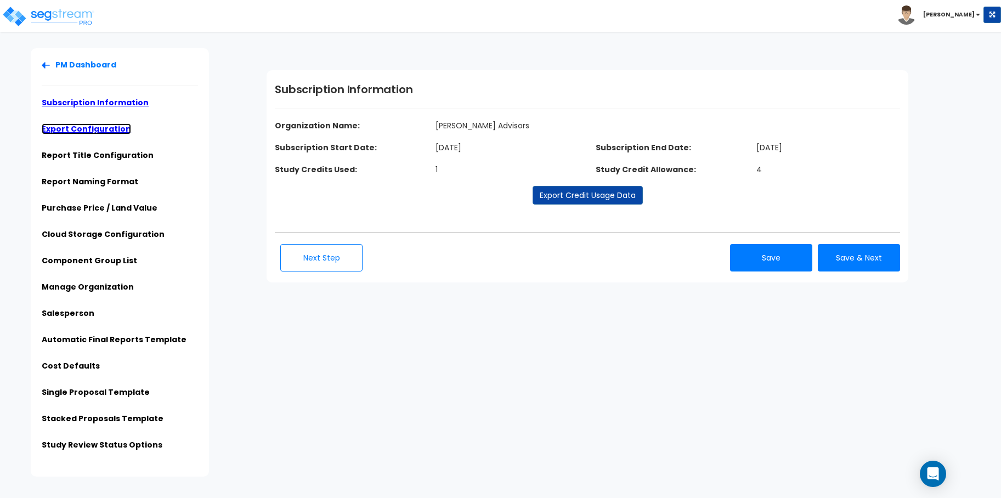
click at [114, 133] on link "Export Configuration" at bounding box center [86, 128] width 89 height 11
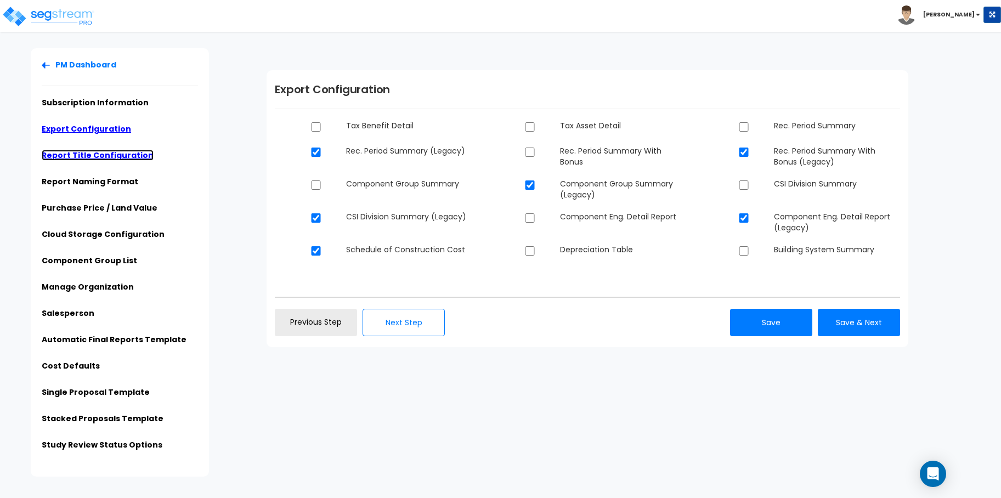
click at [128, 158] on link "Report Title Configuration" at bounding box center [98, 155] width 112 height 11
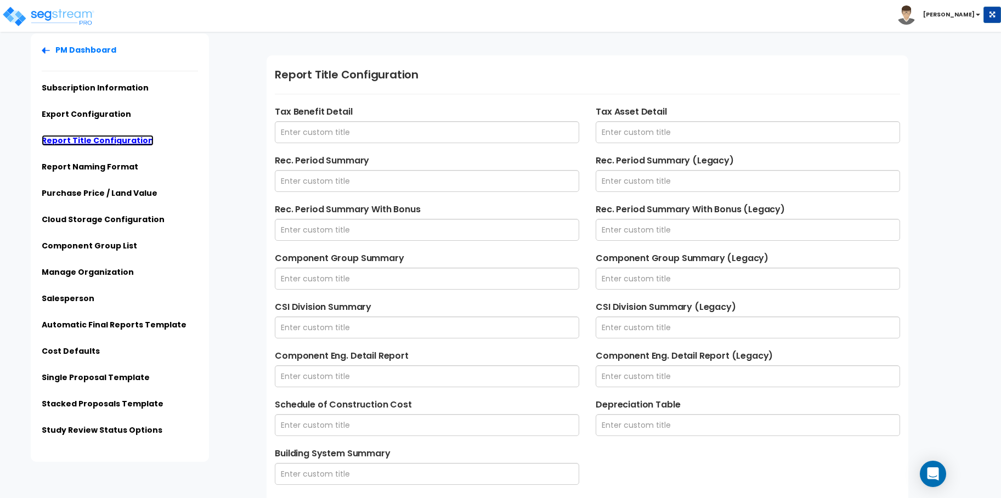
scroll to position [26, 0]
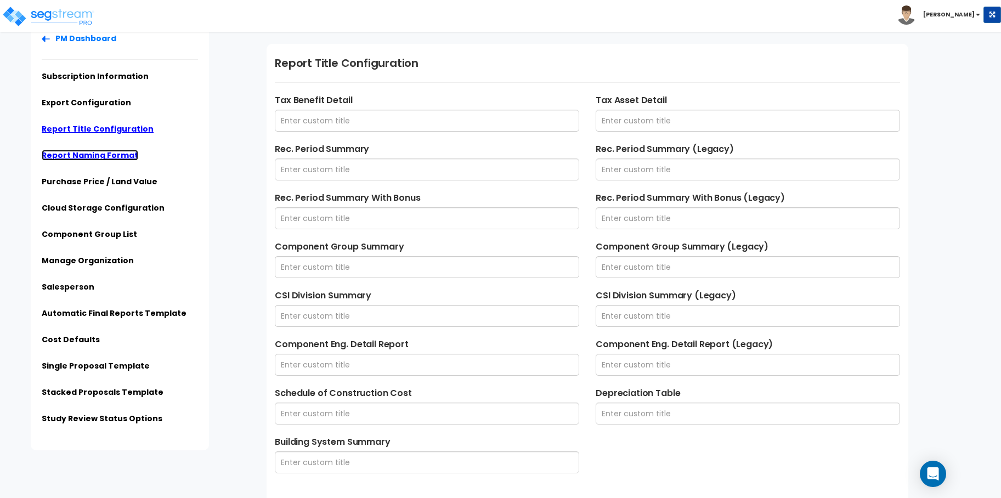
click at [117, 153] on link "Report Naming Format" at bounding box center [90, 155] width 97 height 11
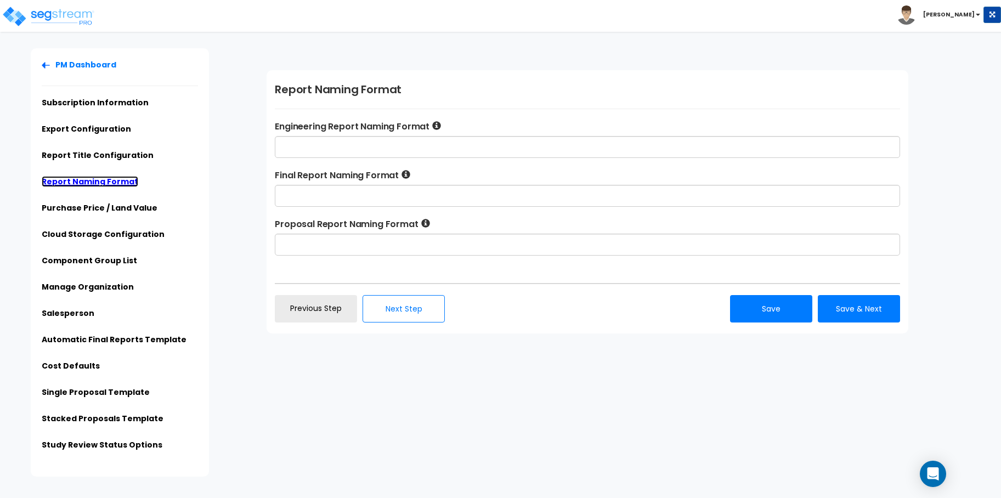
scroll to position [0, 0]
click at [116, 182] on link "Report Naming Format" at bounding box center [90, 181] width 97 height 11
click at [116, 203] on link "Purchase Price / Land Value" at bounding box center [100, 207] width 116 height 11
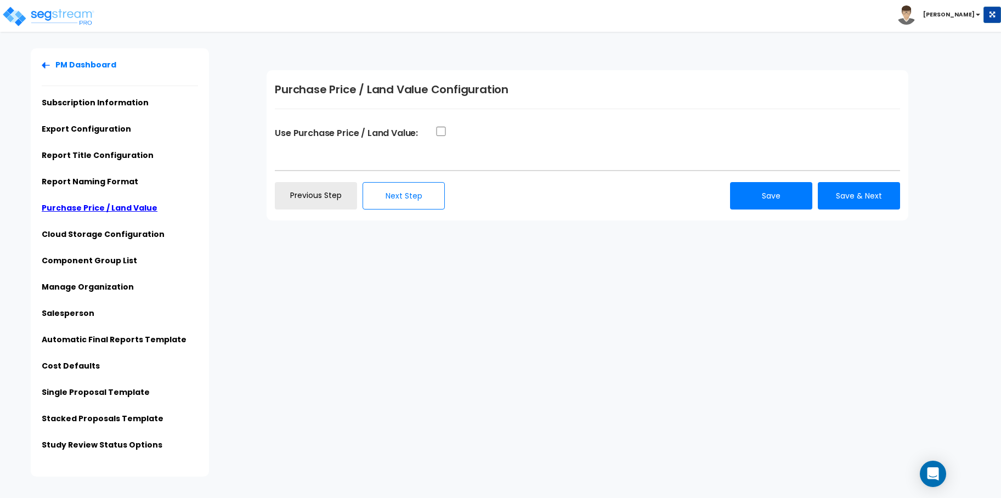
click at [433, 133] on div at bounding box center [561, 128] width 268 height 16
click at [443, 132] on input "Use Purchase Price / Land Value:" at bounding box center [441, 131] width 11 height 9
click at [444, 132] on input "Use Purchase Price / Land Value:" at bounding box center [441, 131] width 11 height 9
checkbox input "false"
click at [119, 258] on link "Component Group List" at bounding box center [89, 260] width 95 height 11
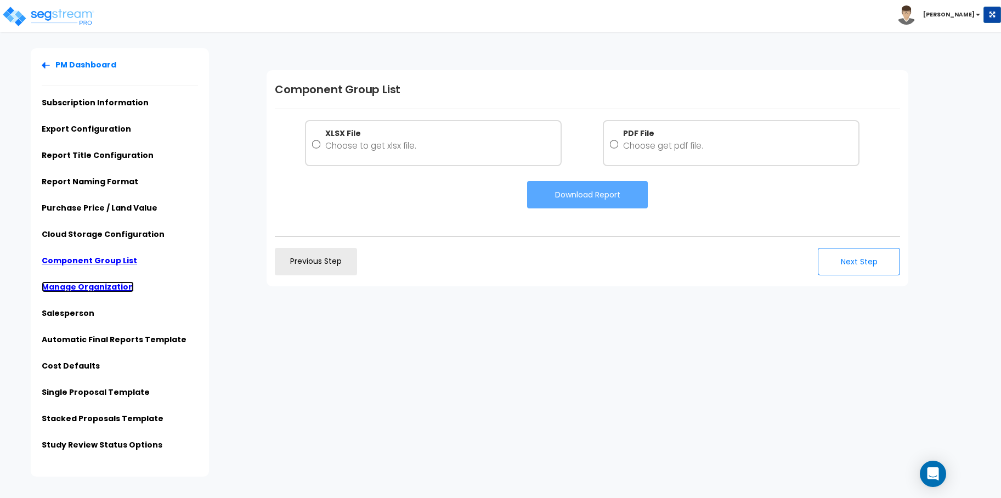
click at [112, 289] on link "Manage Organization" at bounding box center [88, 286] width 92 height 11
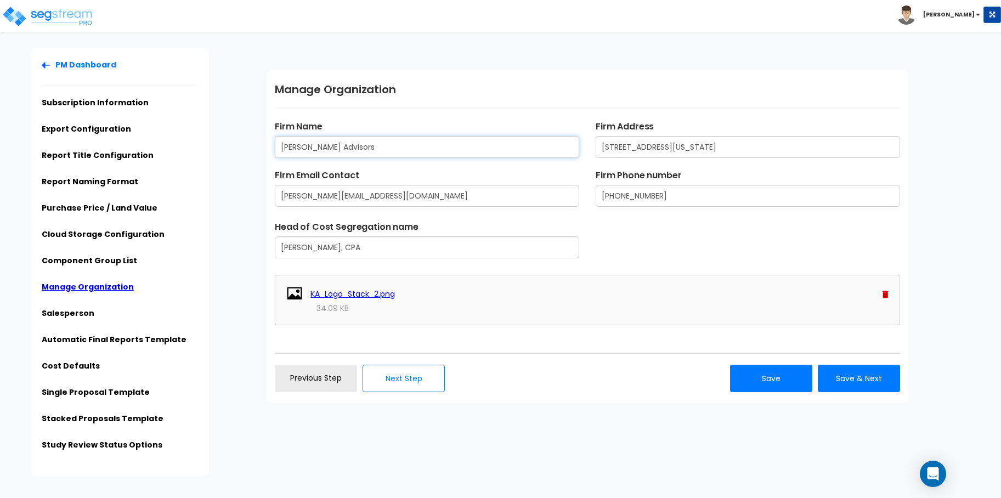
click at [317, 145] on input "[PERSON_NAME] Advisors" at bounding box center [427, 147] width 304 height 22
drag, startPoint x: 324, startPoint y: 144, endPoint x: 273, endPoint y: 150, distance: 51.9
click at [273, 150] on div "Firm Name Kauffman Advisors" at bounding box center [427, 139] width 321 height 38
click at [390, 155] on input "[PERSON_NAME] Advisors" at bounding box center [427, 147] width 304 height 22
drag, startPoint x: 377, startPoint y: 145, endPoint x: 207, endPoint y: 146, distance: 170.1
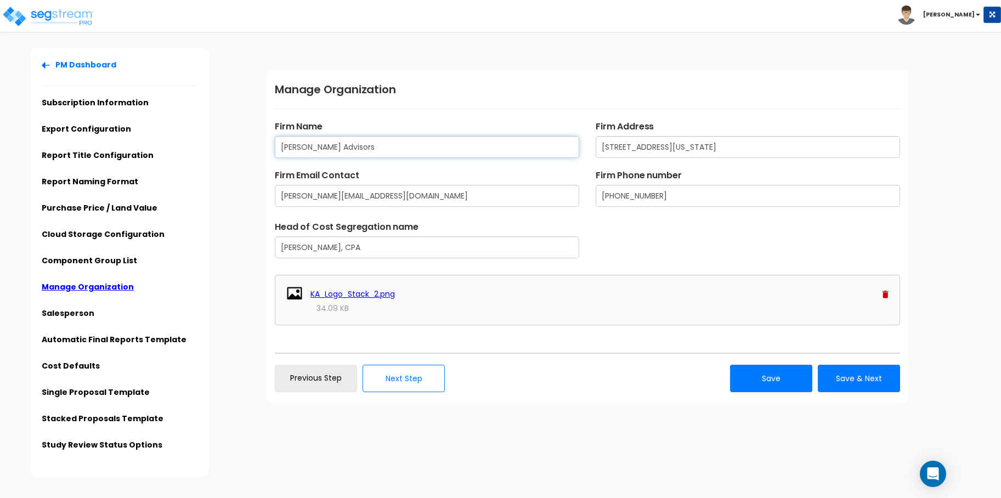
click at [207, 146] on div "PM Dashboard Subscription Information Export Configuration Report Title Configu…" at bounding box center [500, 262] width 1001 height 428
type input "Kaufmann Advisors"
click at [735, 376] on button "Save" at bounding box center [771, 378] width 82 height 27
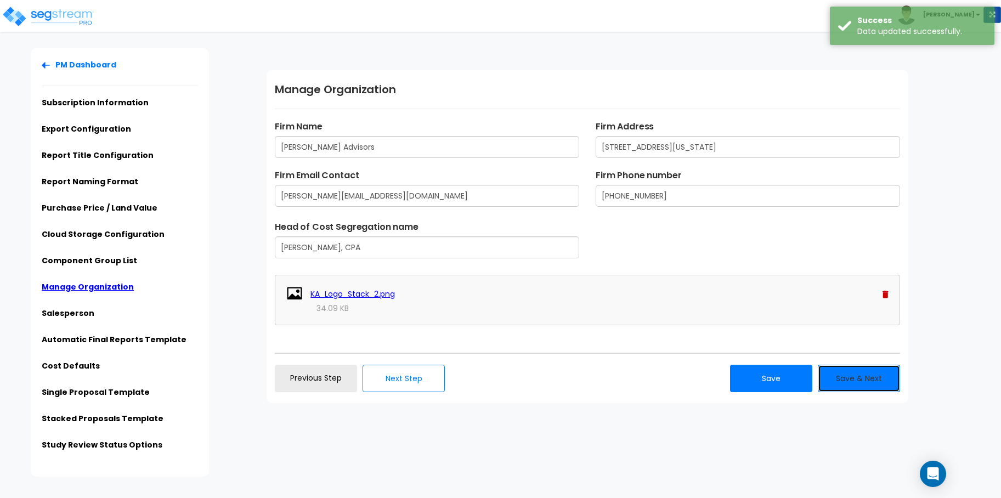
click at [849, 379] on button "Save & Next" at bounding box center [859, 378] width 82 height 27
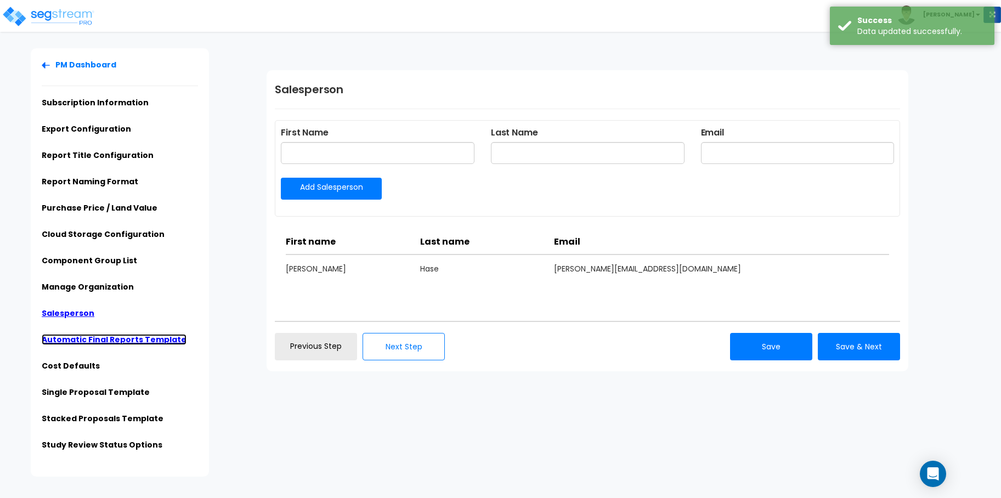
drag, startPoint x: 143, startPoint y: 336, endPoint x: 182, endPoint y: 329, distance: 40.0
click at [143, 336] on link "Automatic Final Reports Template" at bounding box center [114, 339] width 145 height 11
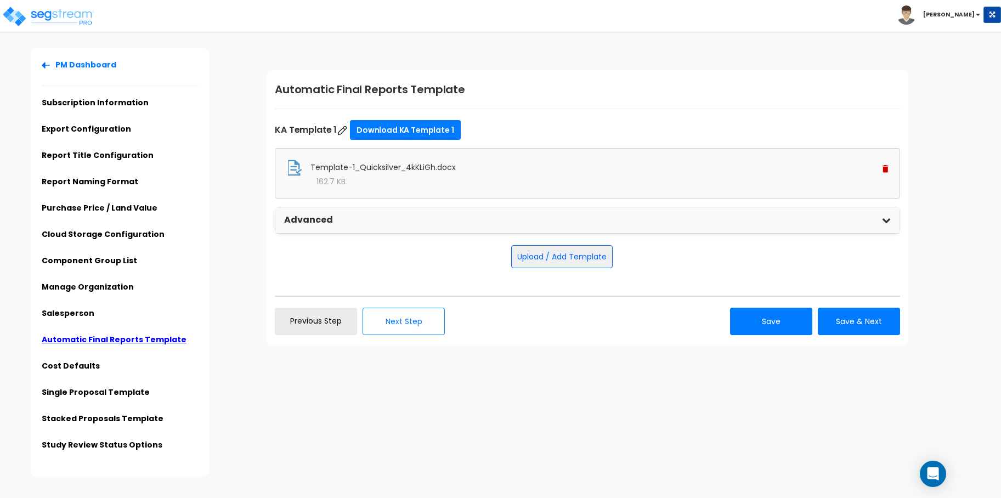
click at [887, 167] on img at bounding box center [886, 169] width 6 height 8
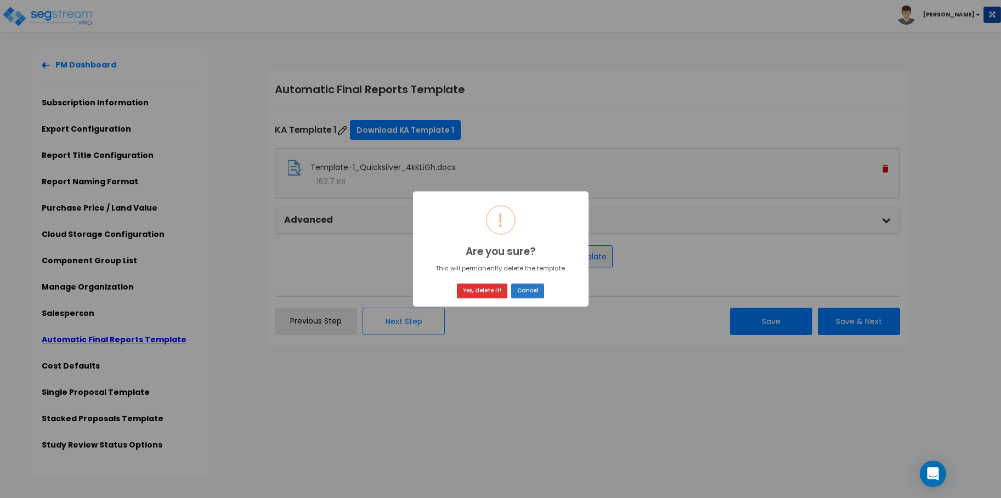
click at [518, 290] on button "Cancel" at bounding box center [527, 291] width 33 height 15
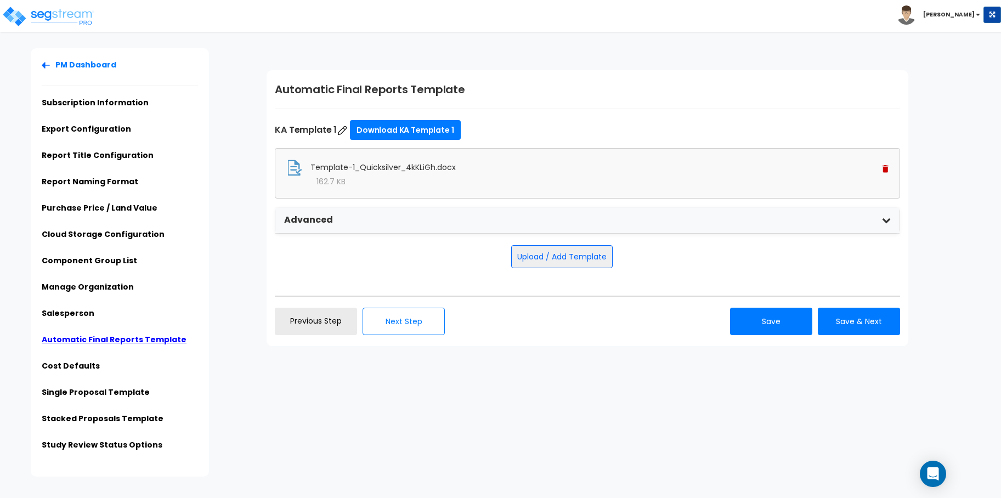
click at [887, 217] on icon at bounding box center [886, 220] width 9 height 9
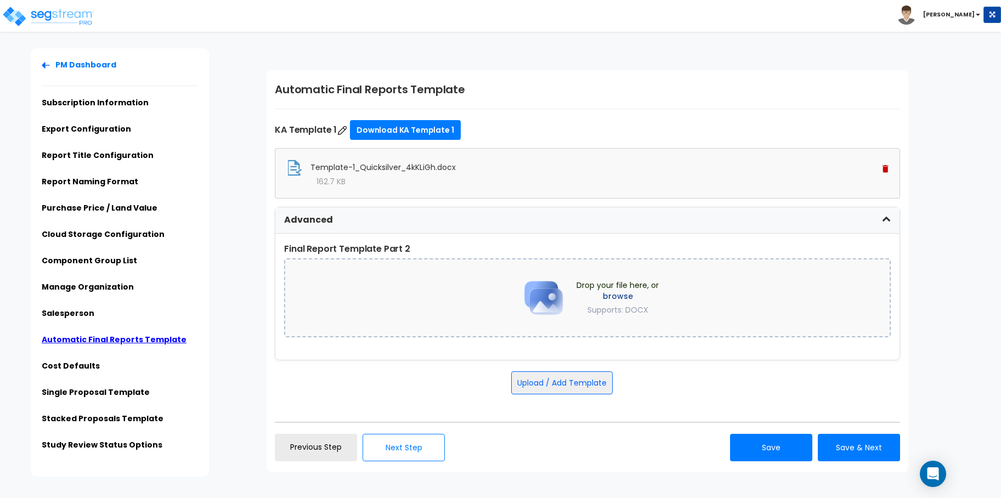
click at [884, 171] on img at bounding box center [886, 169] width 6 height 8
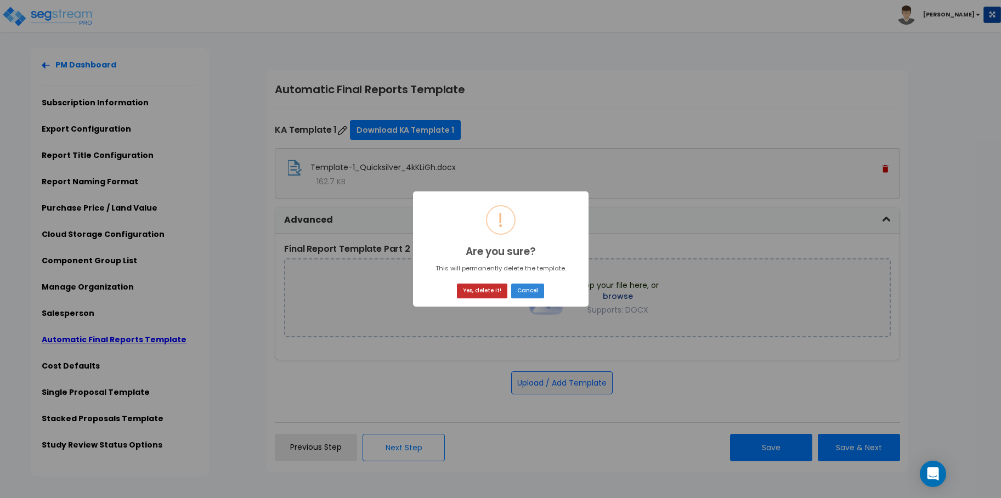
click at [495, 291] on button "Yes, delete it!" at bounding box center [482, 291] width 50 height 15
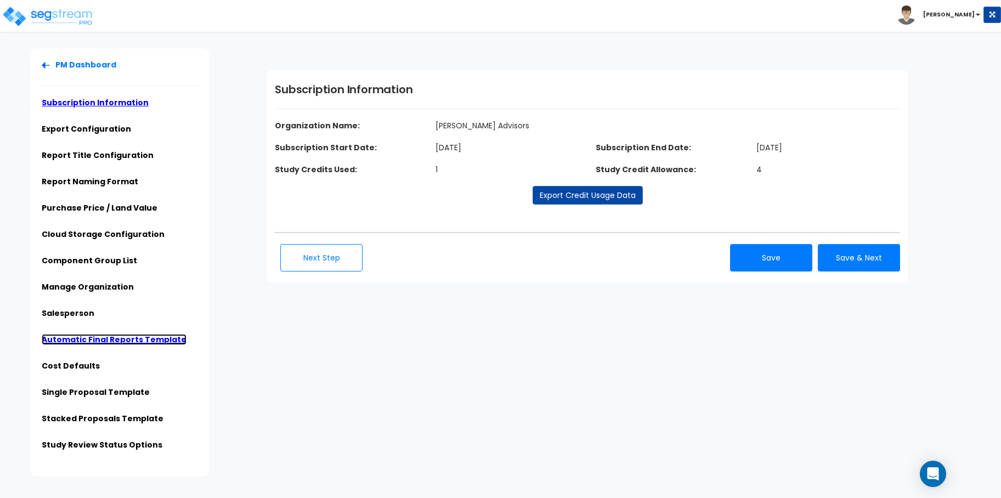
click at [105, 336] on link "Automatic Final Reports Template" at bounding box center [114, 339] width 145 height 11
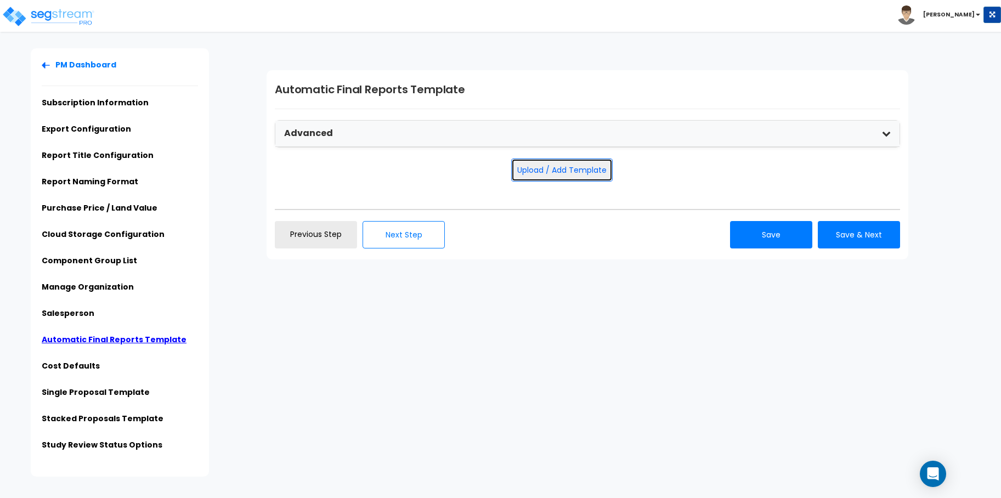
click at [596, 163] on button "Upload / Add Template" at bounding box center [561, 170] width 101 height 23
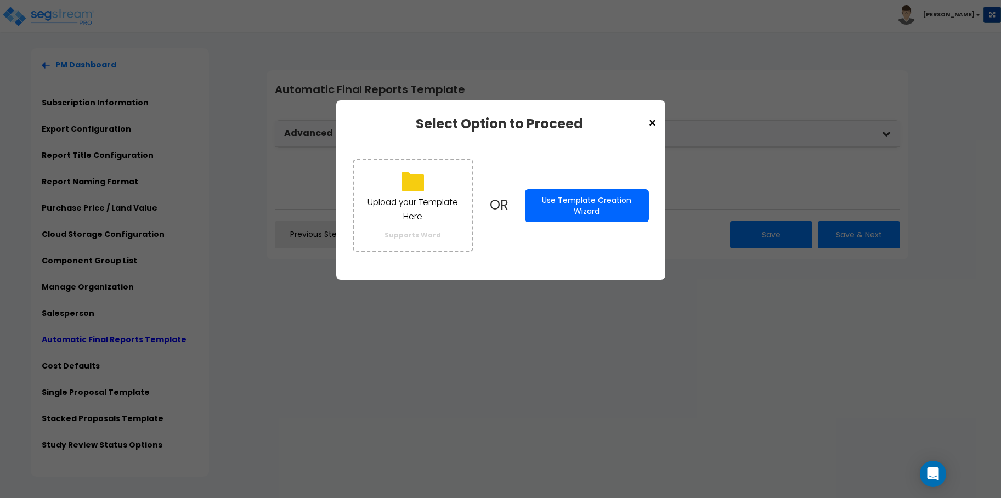
click at [576, 220] on button "Use Template Creation Wizard" at bounding box center [586, 205] width 123 height 33
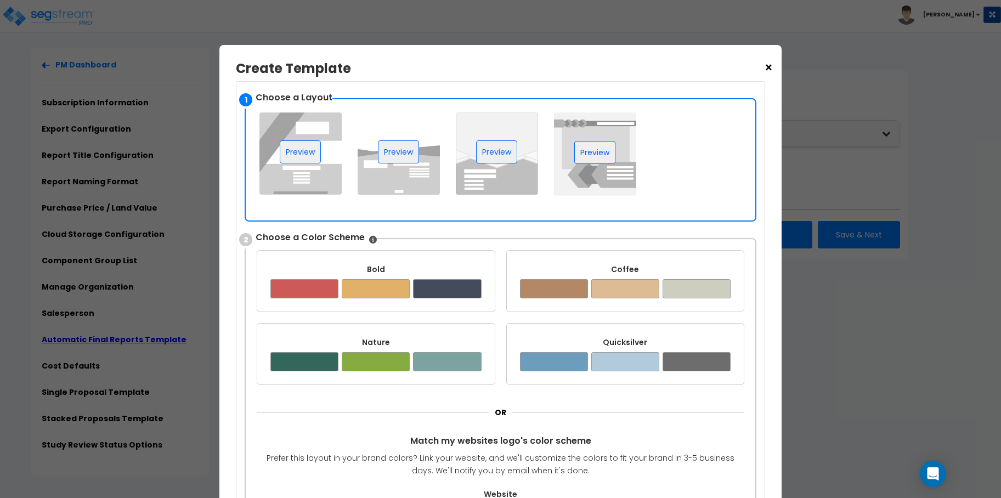
scroll to position [239, 0]
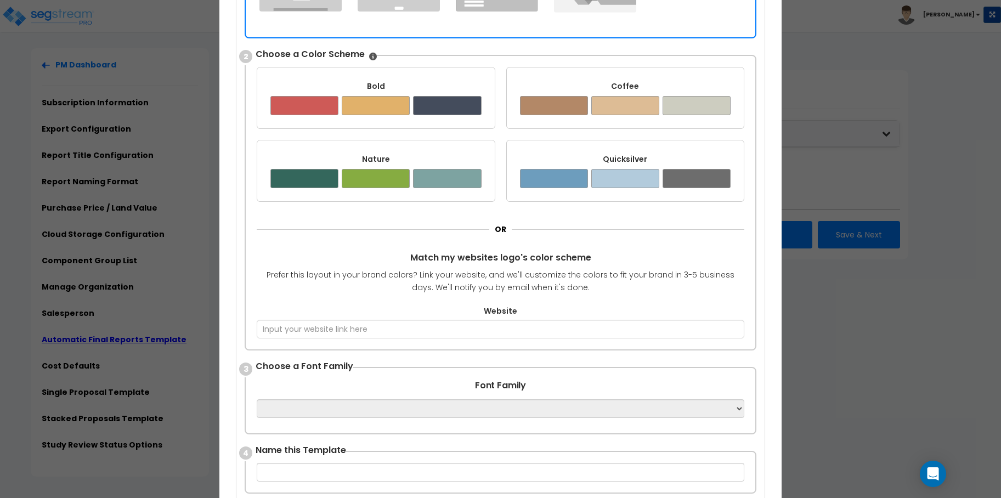
click at [460, 113] on div at bounding box center [447, 105] width 68 height 19
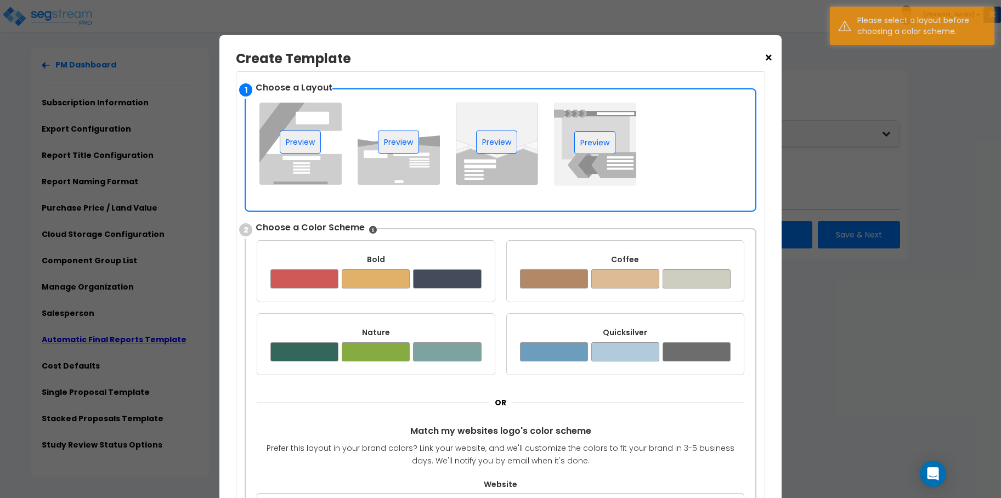
scroll to position [55, 0]
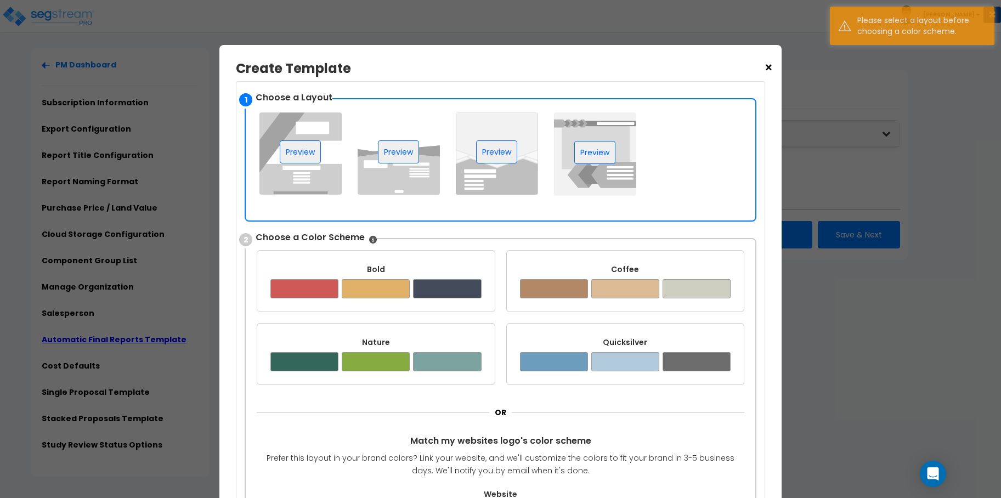
click at [616, 187] on img at bounding box center [595, 153] width 82 height 83
click at [509, 158] on button "Preview" at bounding box center [496, 151] width 41 height 23
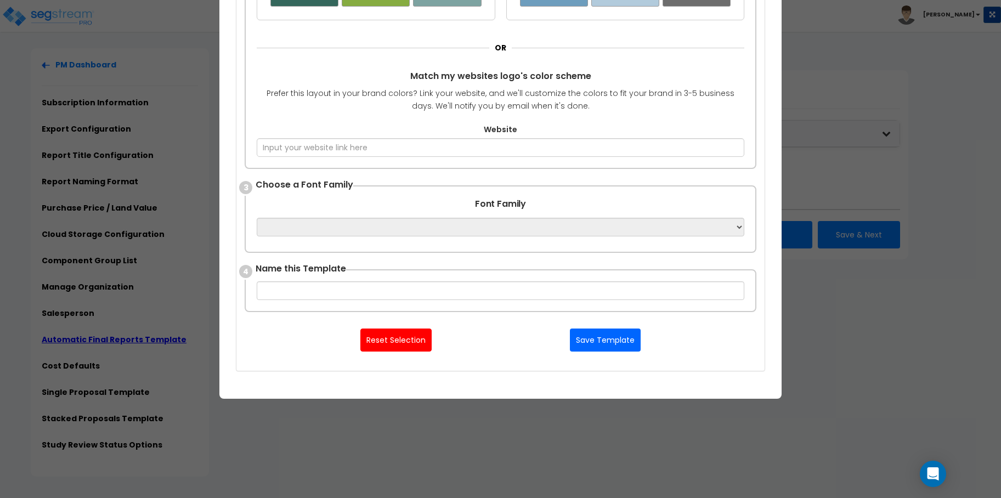
scroll to position [421, 0]
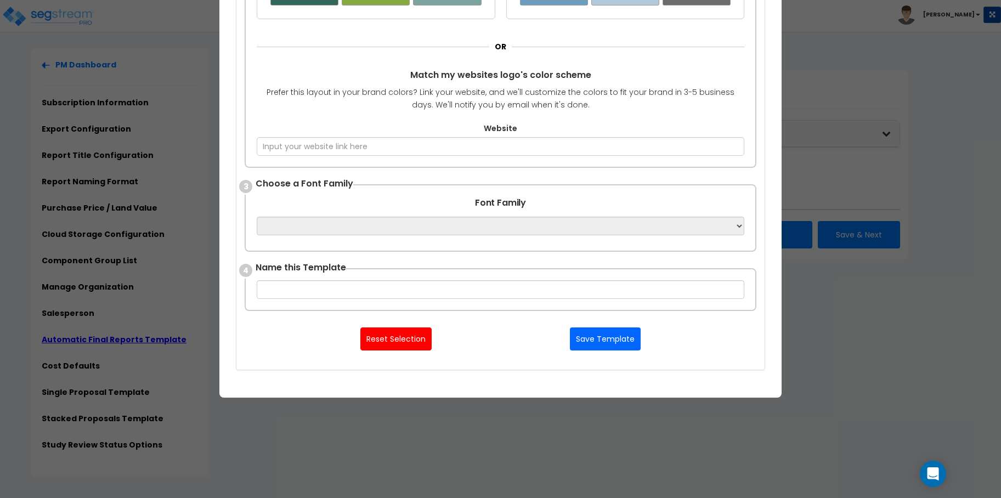
click at [422, 240] on div "3 Choose a Font Family Font Family Apple Chancery Aptos Arial Avenir Baskervill…" at bounding box center [501, 217] width 512 height 67
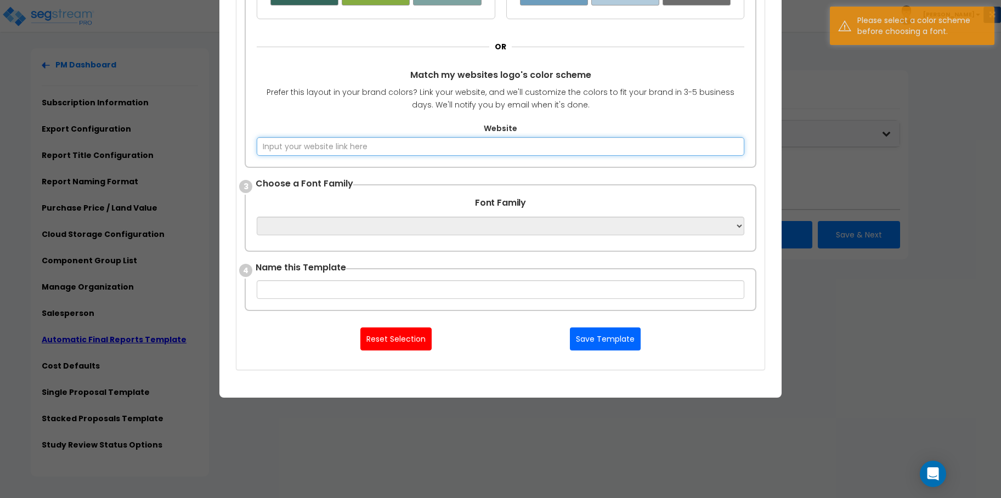
click at [401, 144] on input "Website" at bounding box center [501, 146] width 488 height 19
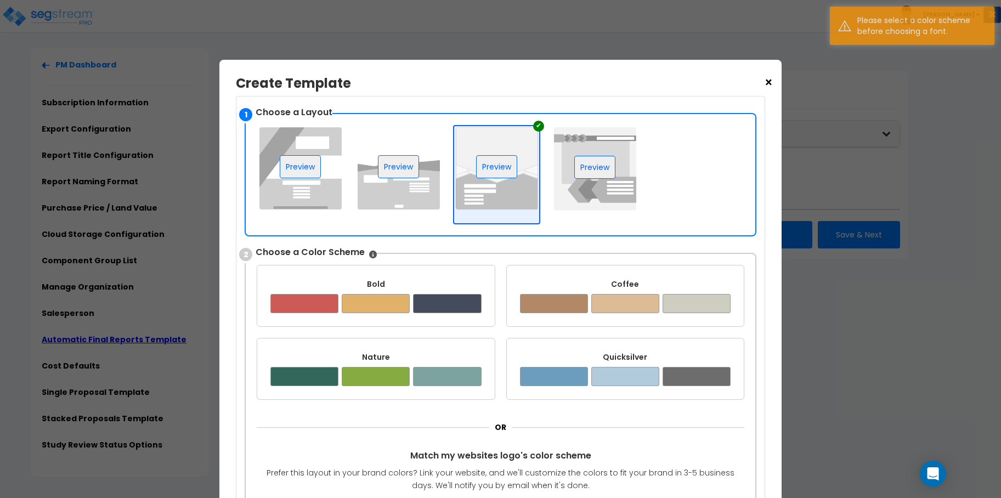
scroll to position [0, 0]
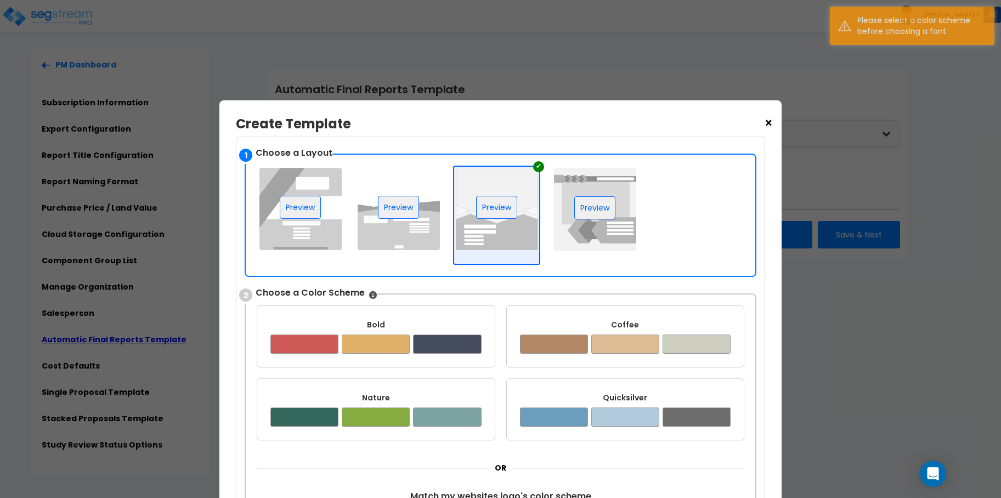
click at [769, 123] on span "×" at bounding box center [768, 123] width 9 height 19
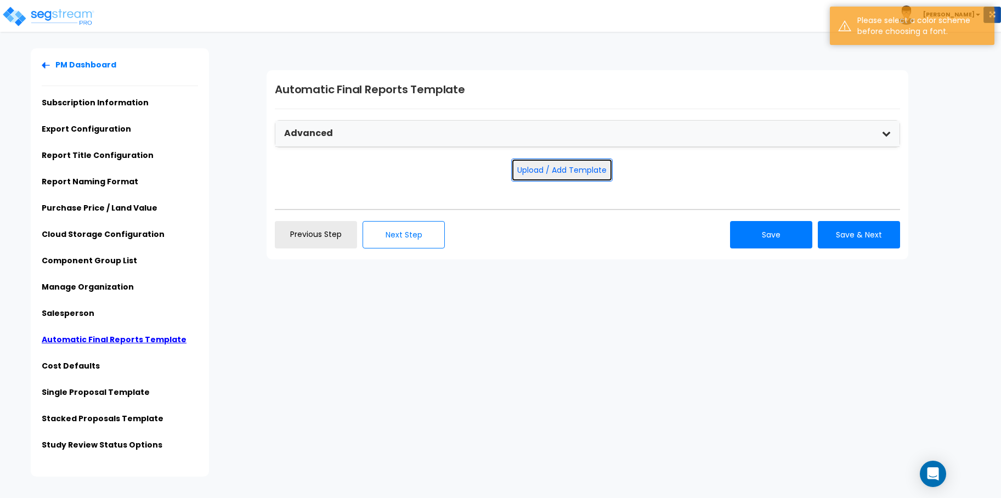
click at [585, 172] on button "Upload / Add Template" at bounding box center [561, 170] width 101 height 23
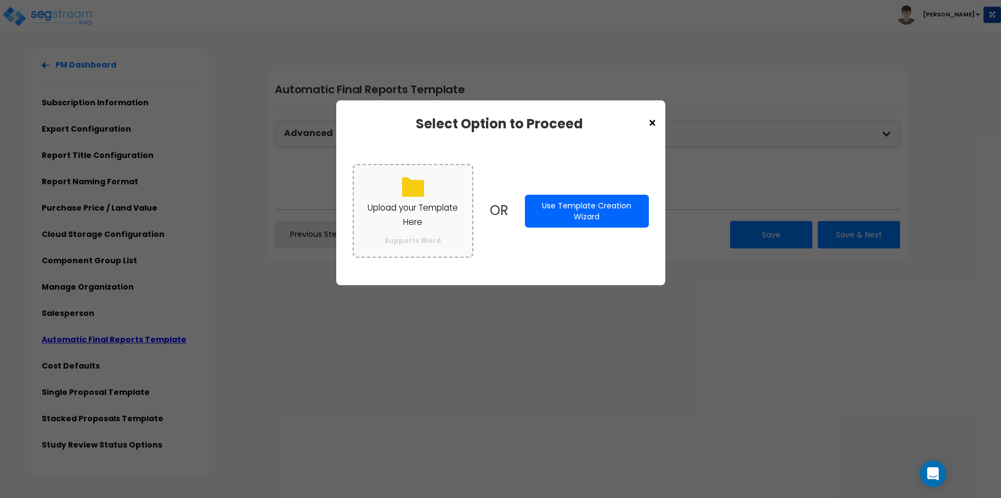
click at [417, 212] on p "Upload your Template Here" at bounding box center [413, 215] width 97 height 29
click at [0, 0] on input "Upload your Template Here Supports Word" at bounding box center [0, 0] width 0 height 0
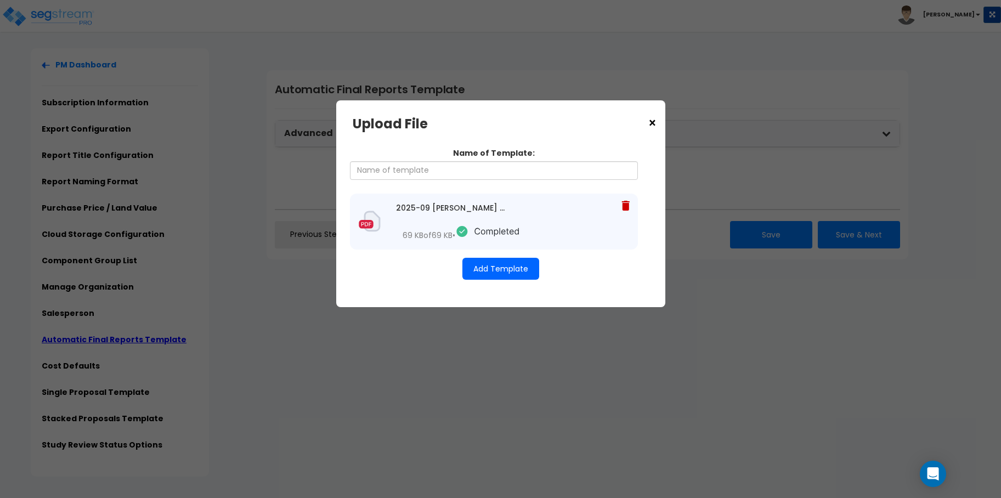
click at [523, 274] on button "Add Template" at bounding box center [500, 269] width 77 height 22
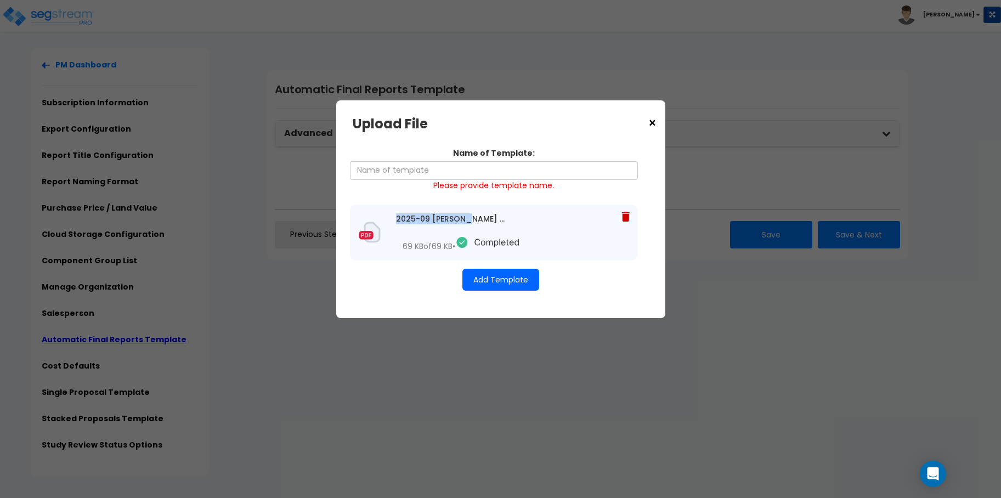
drag, startPoint x: 398, startPoint y: 216, endPoint x: 472, endPoint y: 217, distance: 74.6
click at [472, 217] on div "2025-09 Kaufmann SegStream Template.docx" at bounding box center [452, 218] width 112 height 11
copy div "2025-09 Kaufmann"
click at [379, 159] on div "Name of Template: Please provide template name." at bounding box center [494, 169] width 288 height 43
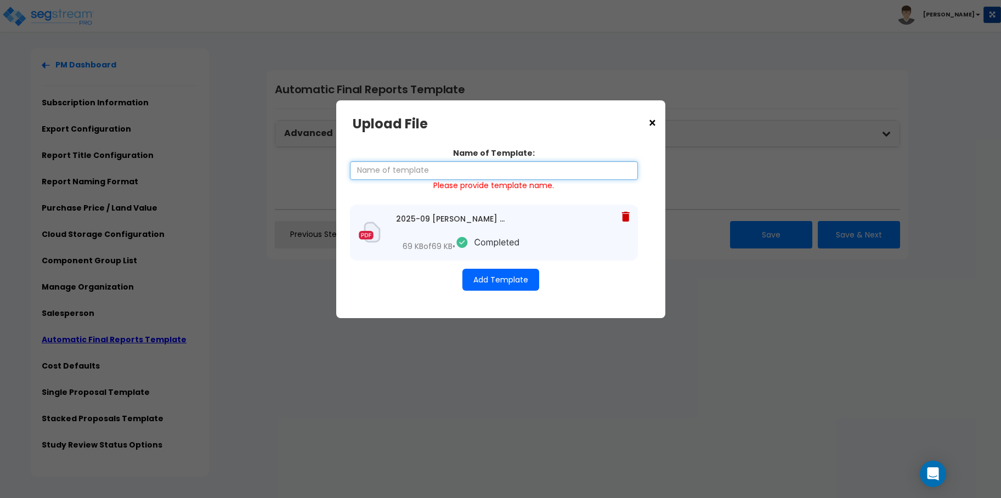
click at [385, 168] on input "Name of Template:" at bounding box center [494, 170] width 288 height 19
paste input "2025-09 Kaufmann"
type input "2025-09 Kaufmann SegStream Template"
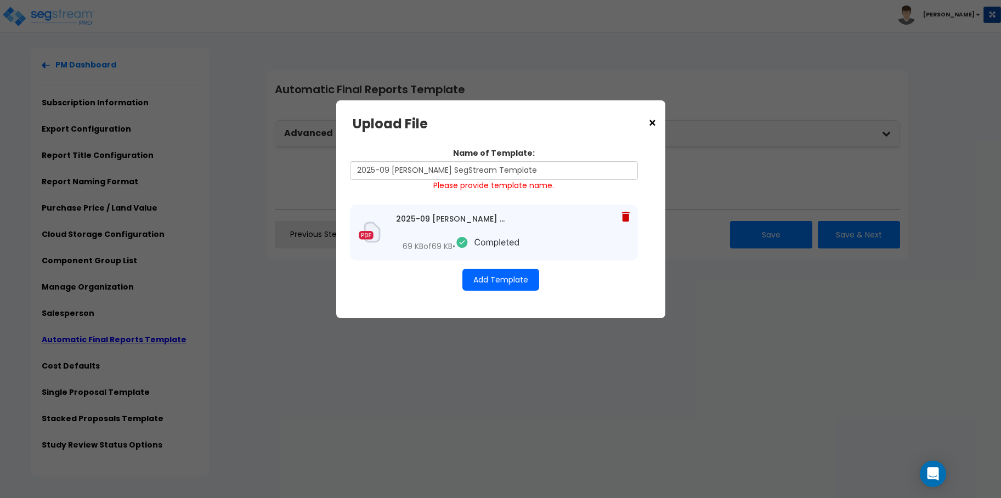
drag, startPoint x: 507, startPoint y: 273, endPoint x: 556, endPoint y: 268, distance: 49.0
click at [507, 273] on button "Add Template" at bounding box center [500, 280] width 77 height 22
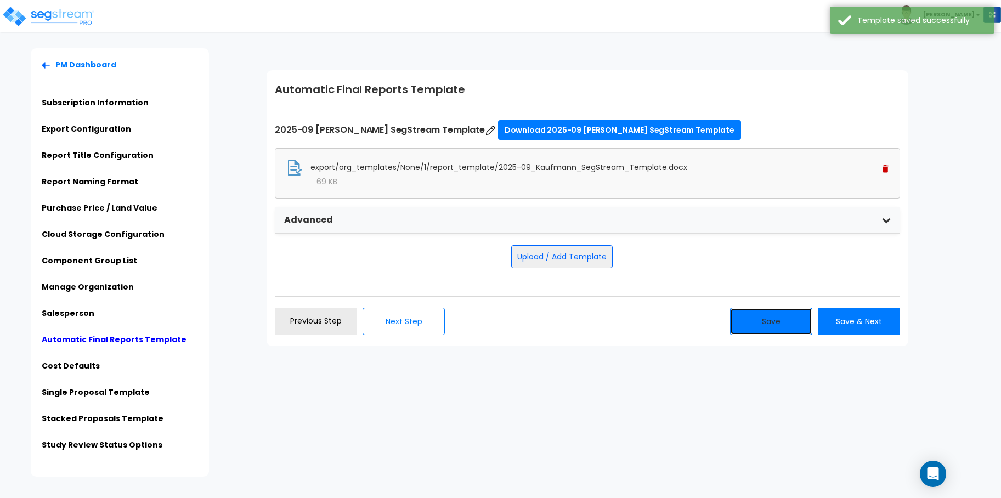
click at [743, 316] on button "Save" at bounding box center [771, 321] width 82 height 27
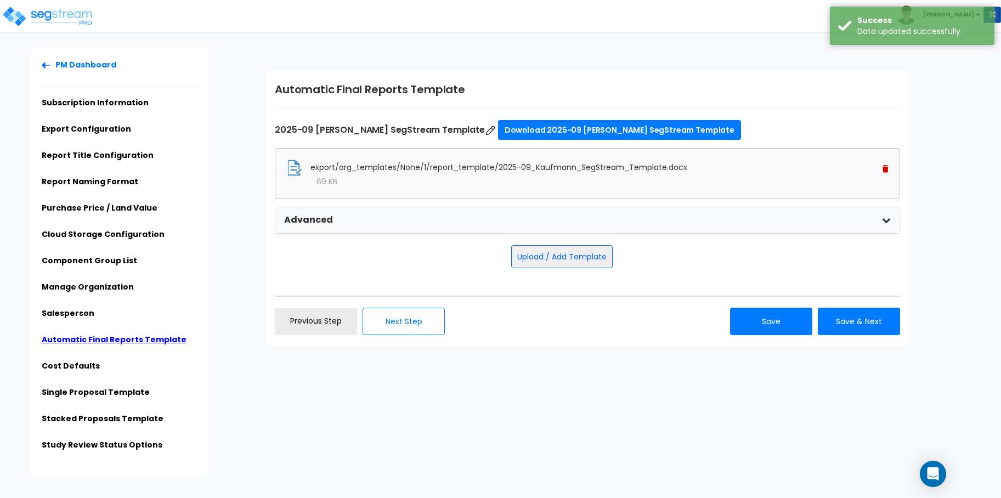
click at [94, 281] on ul "PM Dashboard Subscription Information Export Configuration Report Title Configu…" at bounding box center [120, 258] width 156 height 398
click at [95, 285] on link "Manage Organization" at bounding box center [88, 286] width 92 height 11
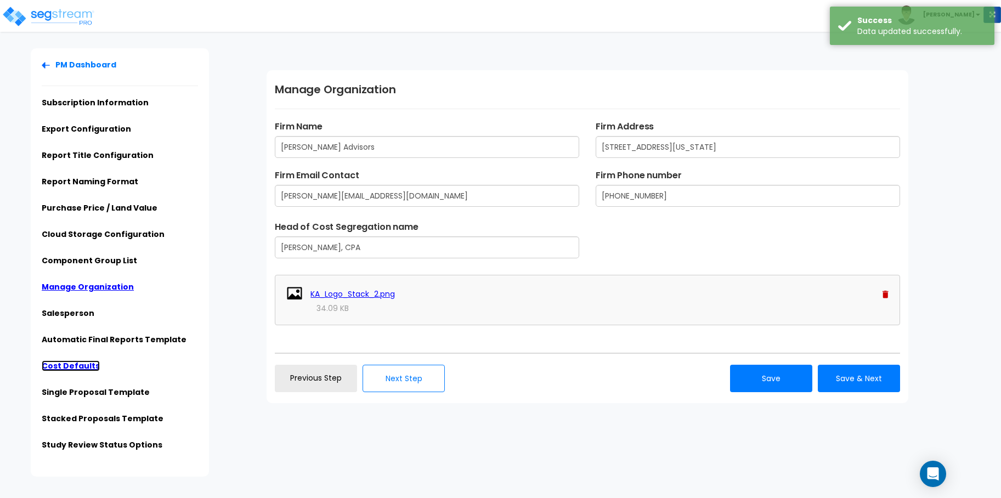
click at [89, 364] on link "Cost Defaults" at bounding box center [71, 365] width 58 height 11
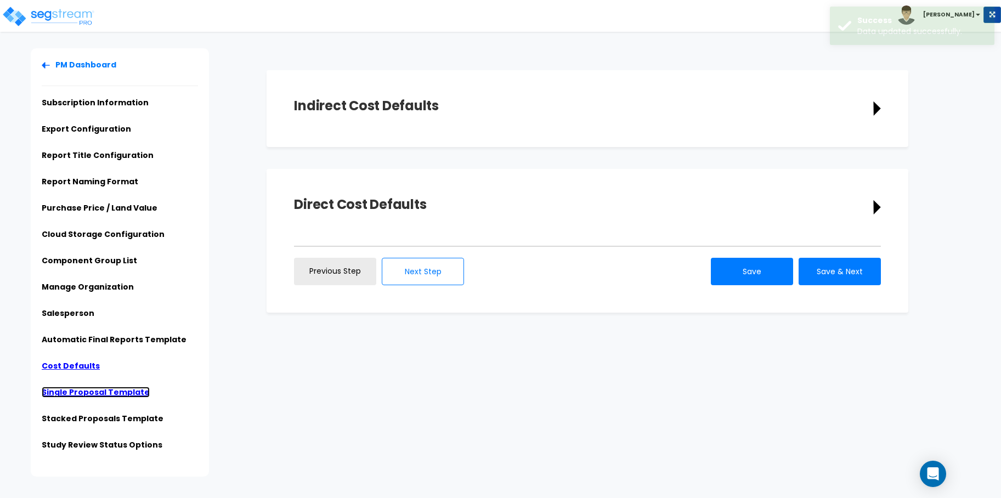
click at [95, 387] on link "Single Proposal Template" at bounding box center [96, 392] width 108 height 11
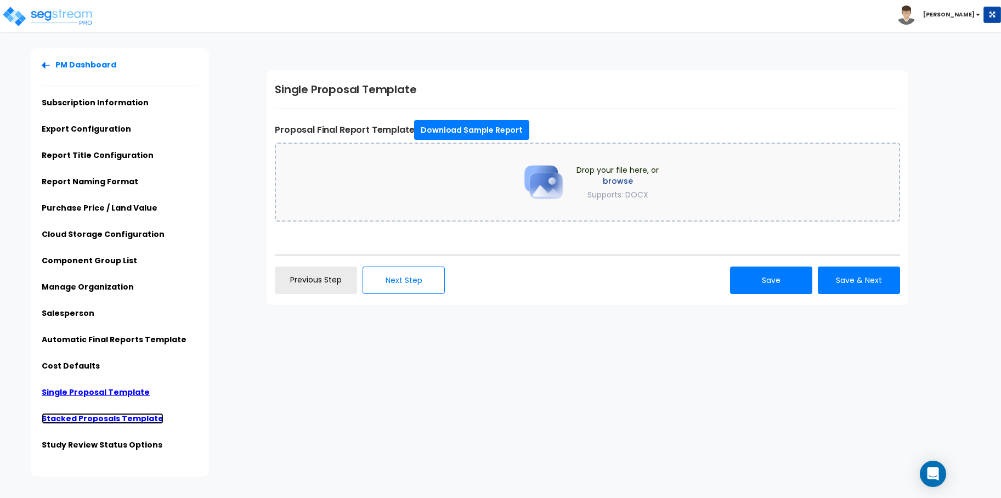
click at [127, 420] on link "Stacked Proposals Template" at bounding box center [103, 418] width 122 height 11
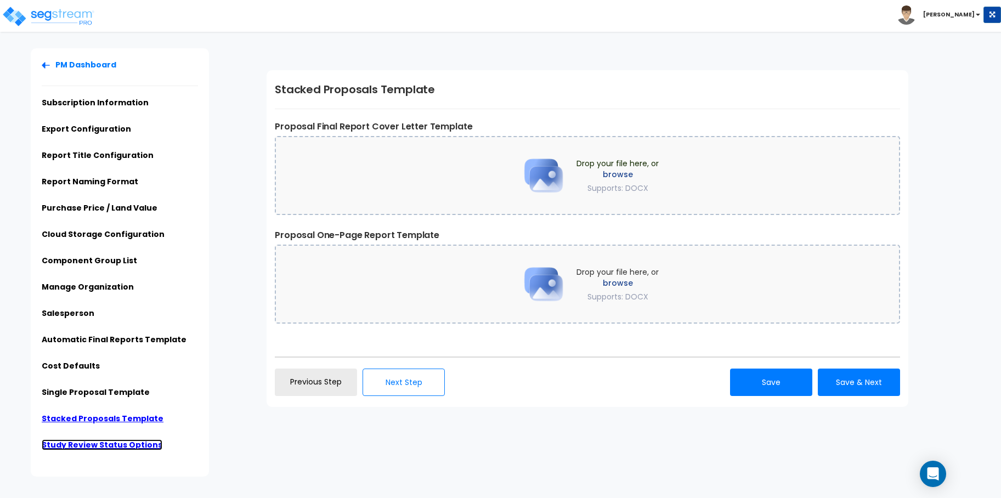
click at [125, 441] on link "Study Review Status Options" at bounding box center [102, 444] width 121 height 11
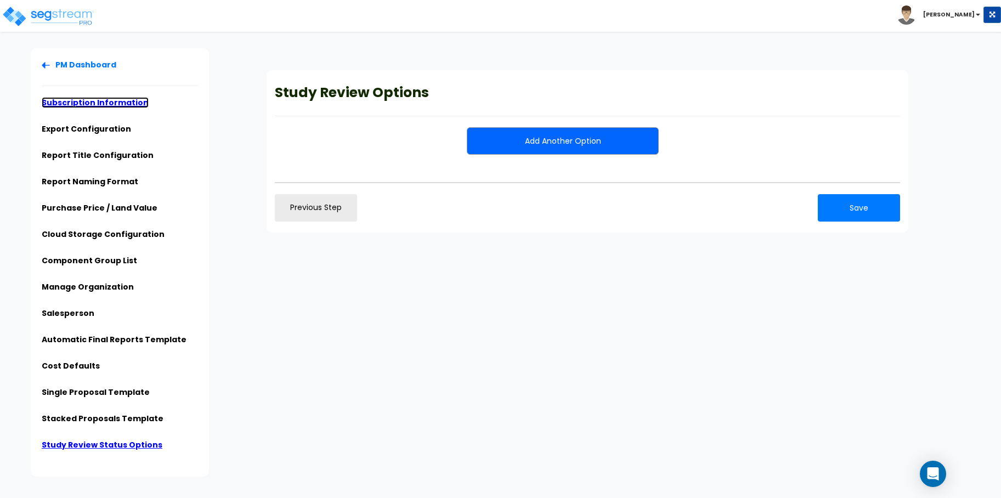
click at [78, 98] on link "Subscription Information" at bounding box center [95, 102] width 107 height 11
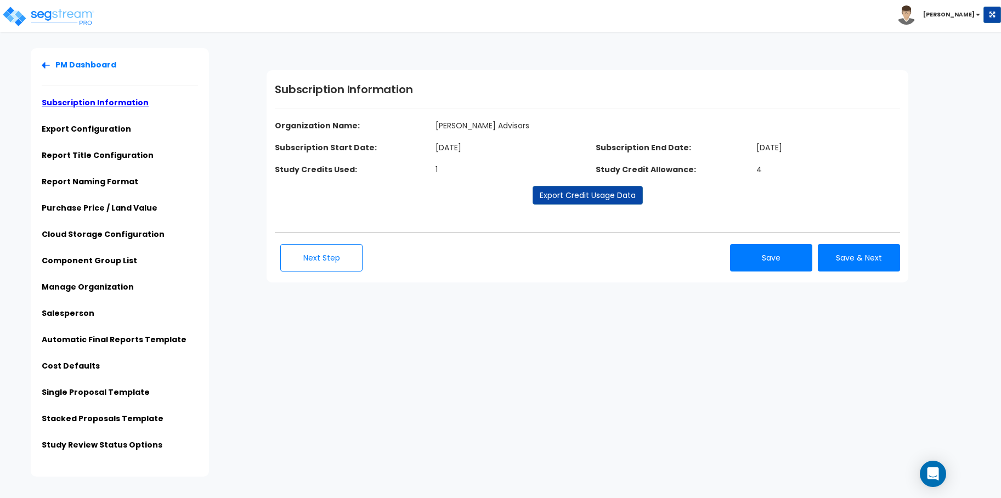
click at [41, 63] on div "PM Dashboard Subscription Information Export Configuration Report Title Configu…" at bounding box center [120, 262] width 178 height 428
click at [81, 63] on link "PM Dashboard" at bounding box center [79, 64] width 75 height 11
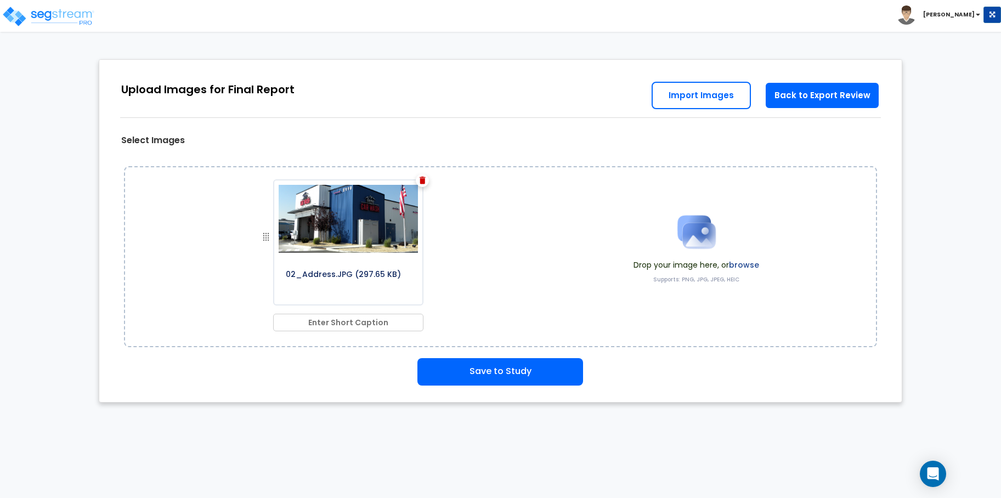
click at [363, 323] on input "text" at bounding box center [348, 323] width 150 height 18
type input "Front of Property"
click at [624, 315] on div "02_Address.JPG (297.65 KB) Front of Property Drop your image here, or browse Su…" at bounding box center [501, 256] width 754 height 181
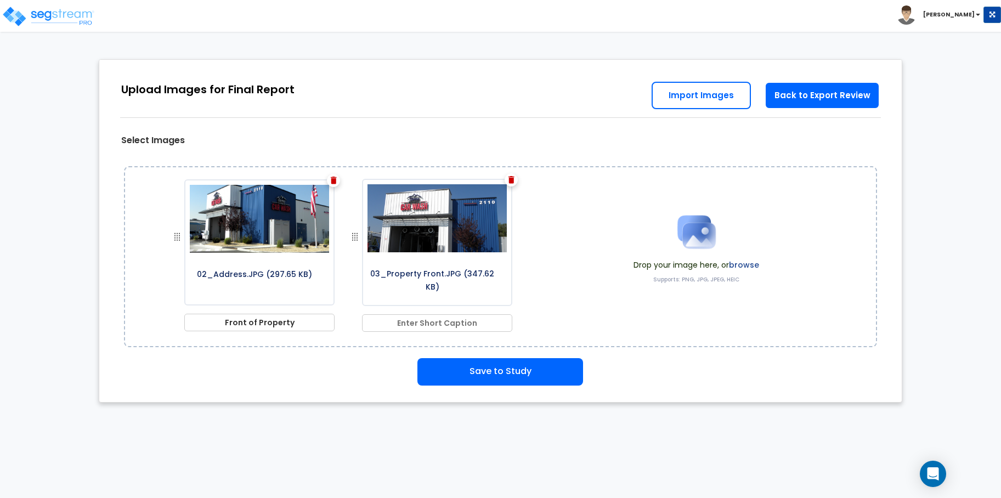
click at [453, 327] on input "text" at bounding box center [437, 323] width 150 height 18
type input "Front of Property"
click at [663, 367] on div "Save to Study" at bounding box center [501, 371] width 787 height 27
click at [515, 179] on div at bounding box center [511, 179] width 13 height 13
click at [448, 324] on input "text" at bounding box center [437, 323] width 150 height 18
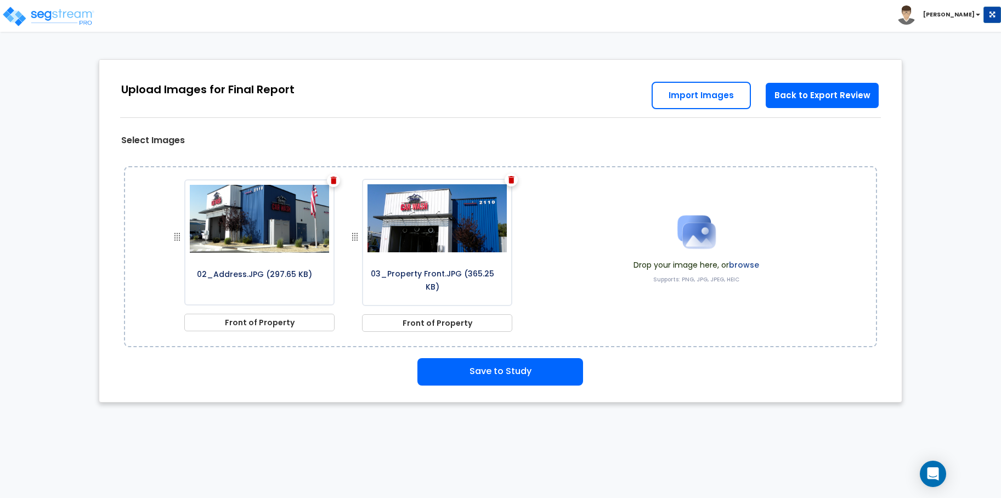
type input "Front of Property"
click at [602, 313] on div "02_Address.JPG (297.65 KB) Front of Property 03_Property Front.JPG (365.25 KB) …" at bounding box center [501, 256] width 754 height 181
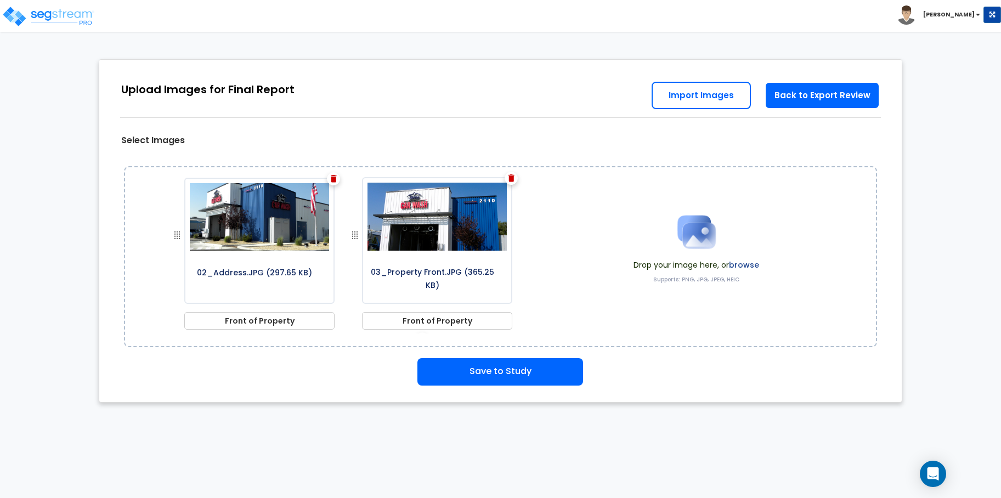
click at [539, 223] on div "02_Address.JPG (297.65 KB) Front of Property 03_Property Front.JPG (365.25 KB) …" at bounding box center [501, 256] width 754 height 181
click at [337, 180] on img at bounding box center [334, 179] width 6 height 8
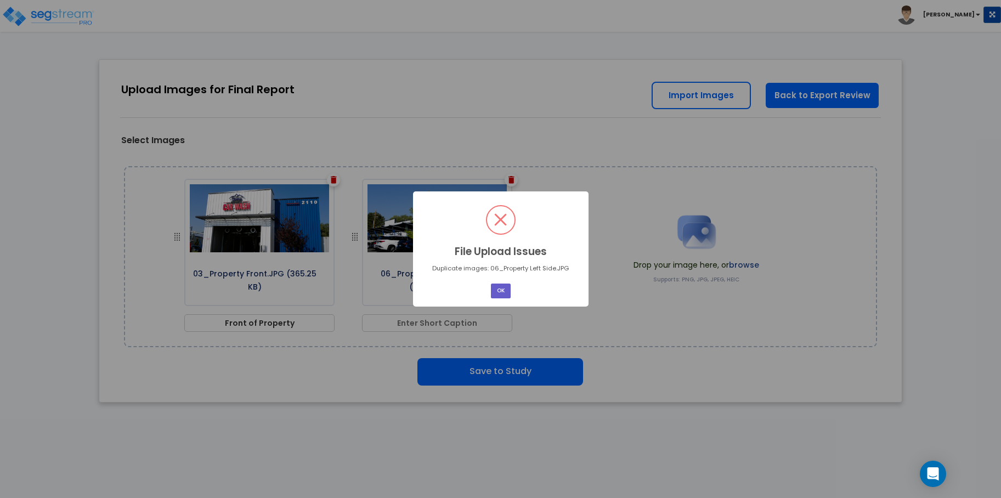
click at [503, 288] on button "OK" at bounding box center [501, 291] width 20 height 15
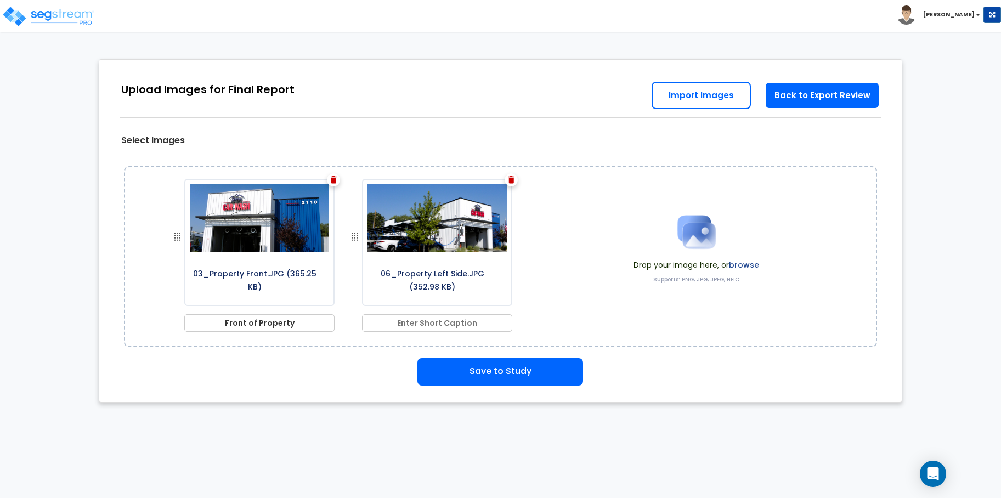
click at [182, 240] on img at bounding box center [177, 236] width 13 height 13
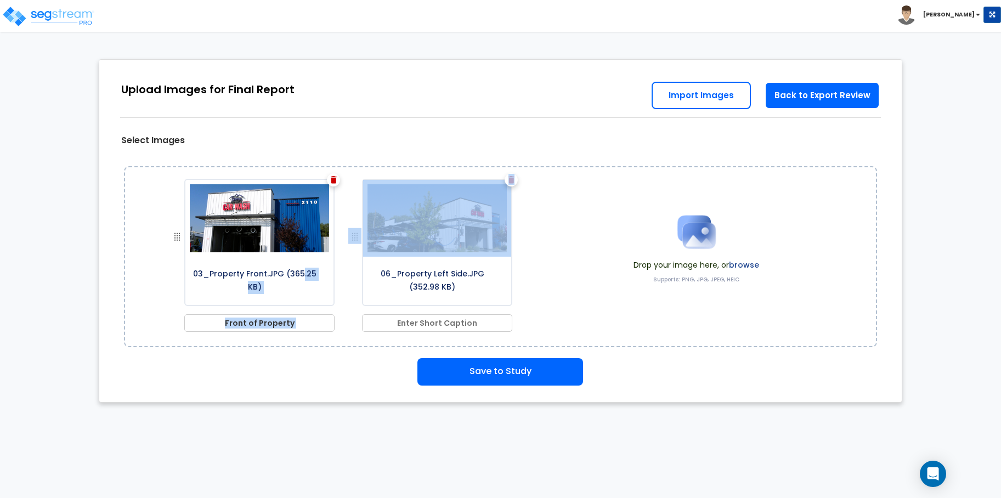
drag, startPoint x: 302, startPoint y: 273, endPoint x: 334, endPoint y: 266, distance: 32.5
click at [334, 266] on div "03_Property Front.JPG (365.25 KB)" at bounding box center [259, 242] width 150 height 127
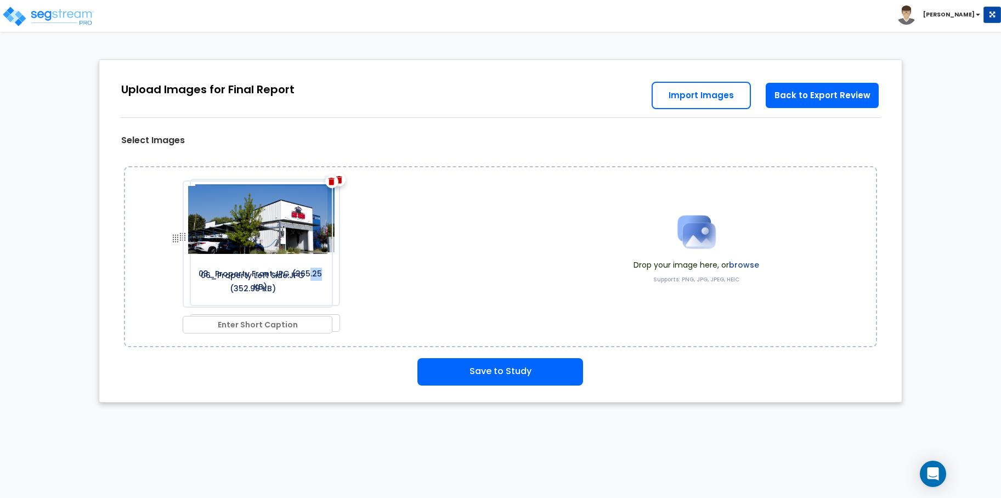
drag, startPoint x: 355, startPoint y: 235, endPoint x: 165, endPoint y: 238, distance: 189.8
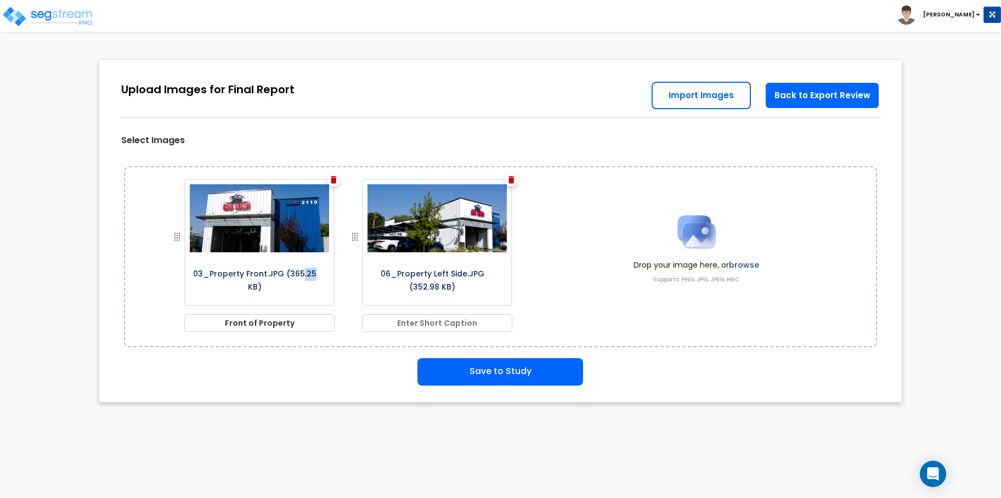
click at [510, 176] on img at bounding box center [512, 180] width 6 height 8
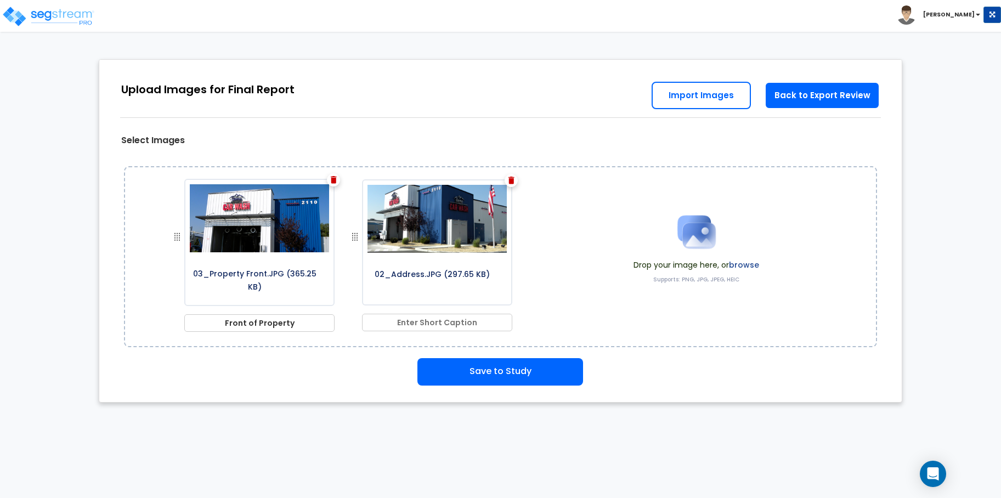
click at [139, 206] on div "03_Property Front.JPG (365.25 KB) Front of Property 02_Address.JPG (297.65 KB) …" at bounding box center [501, 256] width 754 height 181
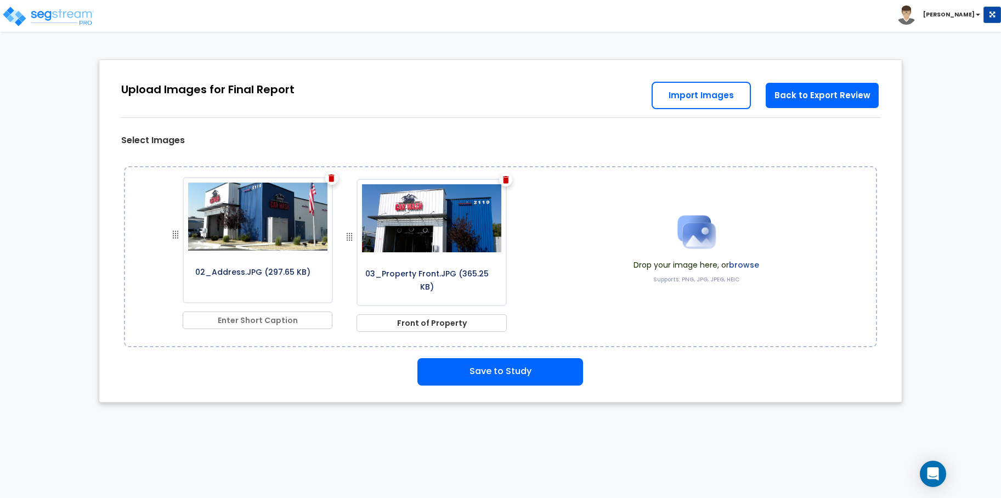
drag, startPoint x: 357, startPoint y: 241, endPoint x: 171, endPoint y: 235, distance: 186.1
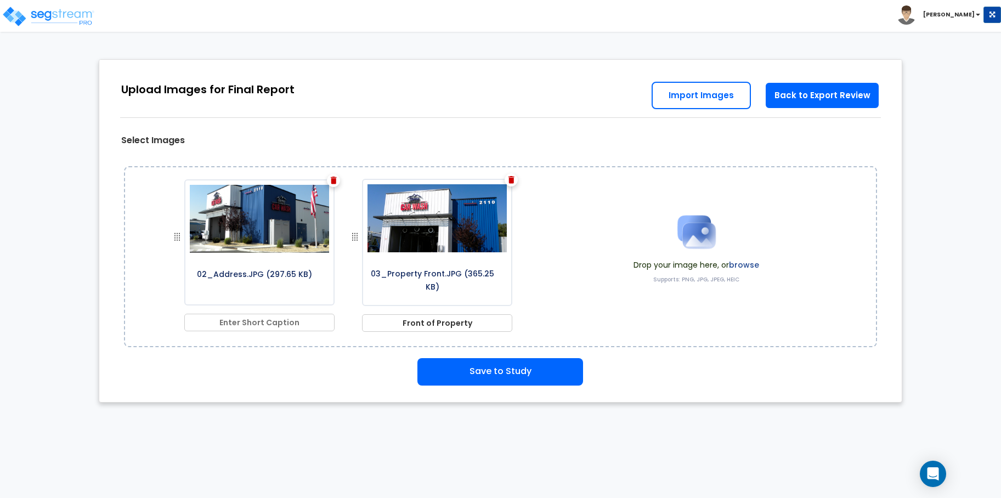
click at [296, 322] on input "text" at bounding box center [259, 323] width 150 height 18
type input "Front of Property"
drag, startPoint x: 307, startPoint y: 364, endPoint x: 311, endPoint y: 352, distance: 12.5
click at [307, 365] on div "Save to Study" at bounding box center [501, 371] width 787 height 27
drag, startPoint x: 495, startPoint y: 374, endPoint x: 518, endPoint y: 371, distance: 23.2
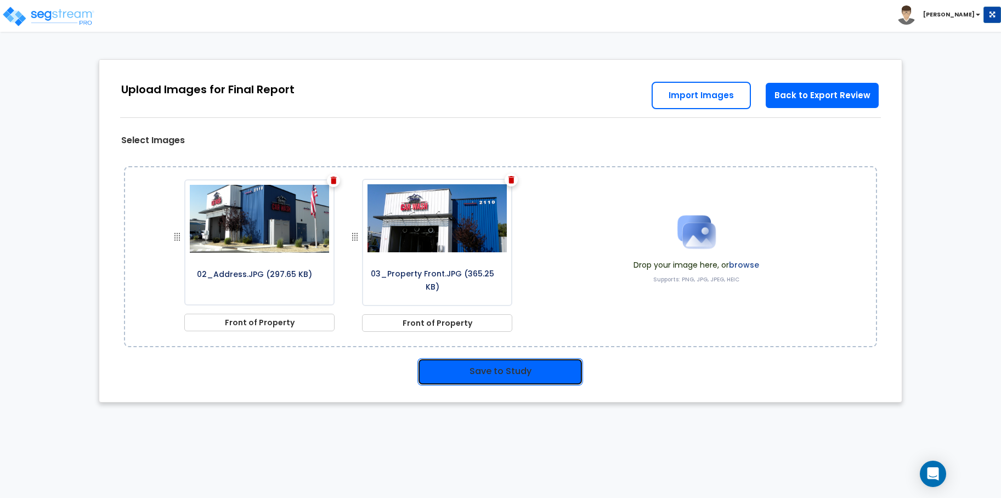
click at [495, 374] on button "Save to Study" at bounding box center [500, 371] width 166 height 27
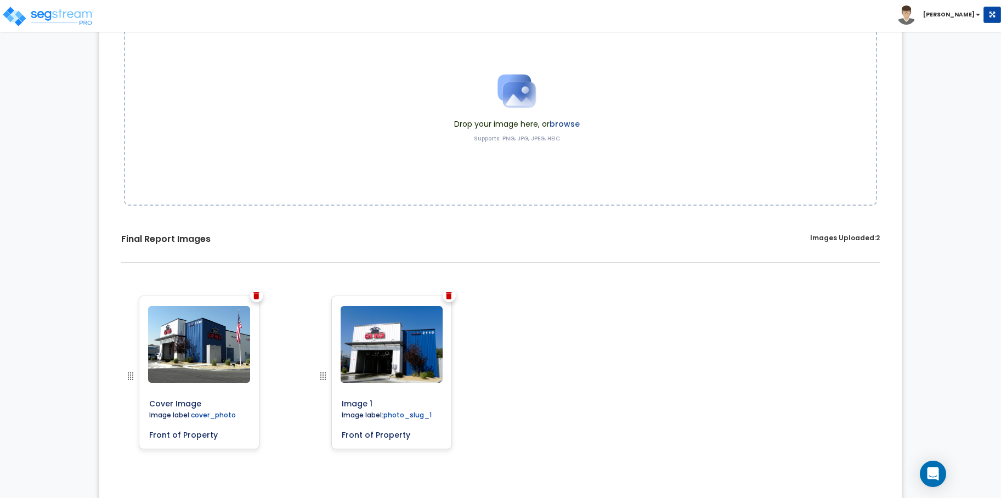
scroll to position [143, 0]
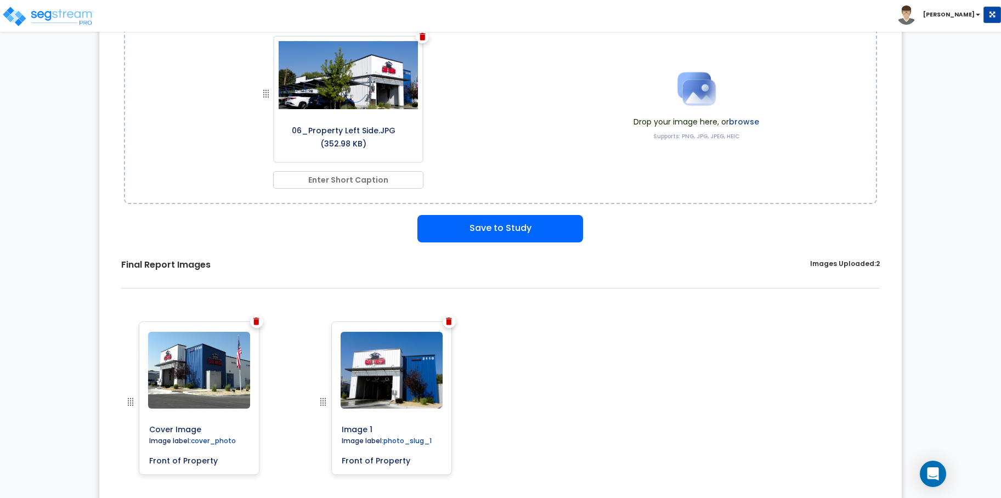
click at [353, 178] on input "text" at bounding box center [348, 180] width 150 height 18
type input "Left Side"
click at [554, 236] on button "Save to Study" at bounding box center [500, 228] width 166 height 27
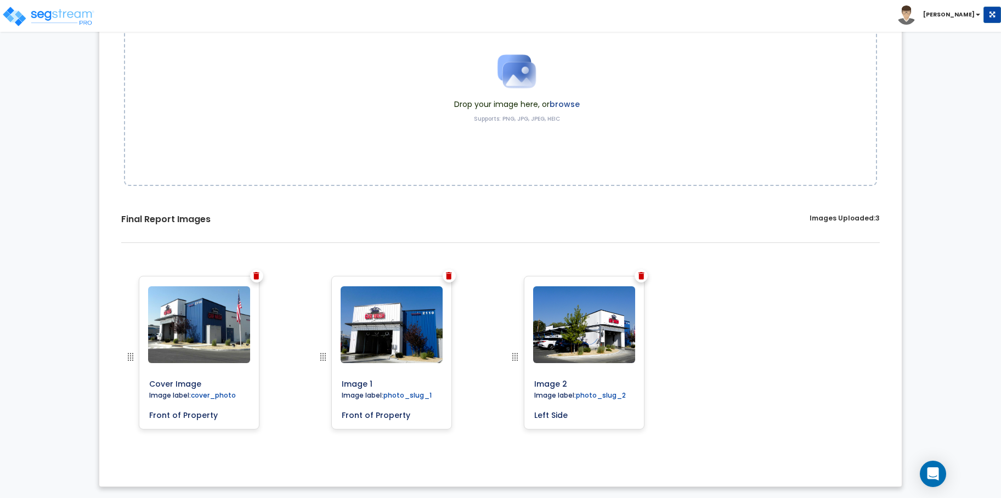
scroll to position [161, 0]
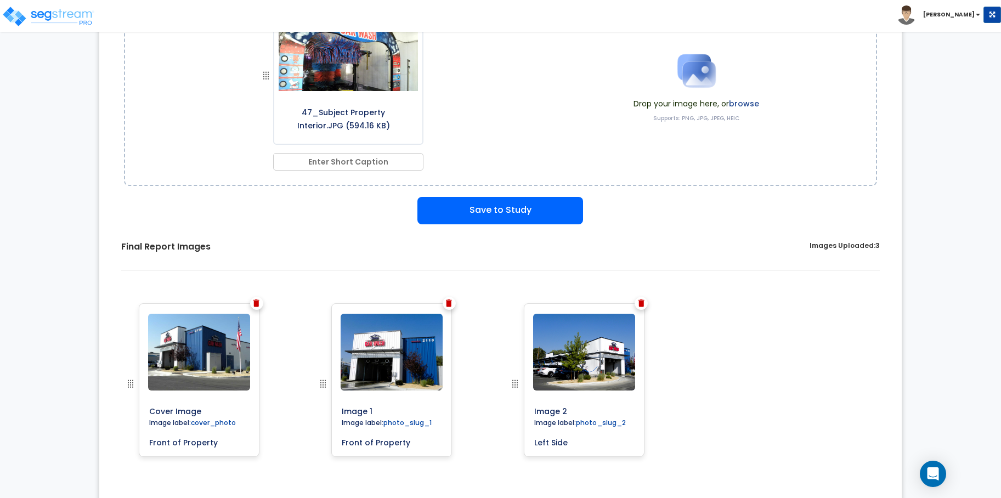
drag, startPoint x: 348, startPoint y: 161, endPoint x: 292, endPoint y: 166, distance: 56.1
click at [348, 161] on input "text" at bounding box center [348, 162] width 150 height 18
type input "Car Wash Tunnel"
click at [554, 223] on button "Save to Study" at bounding box center [500, 210] width 166 height 27
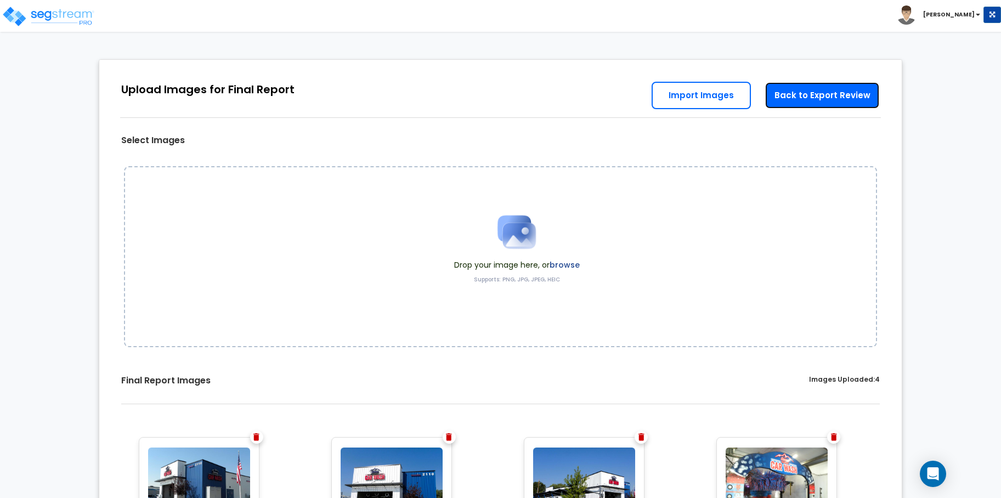
click at [780, 105] on link "Back to Export Review" at bounding box center [822, 95] width 115 height 27
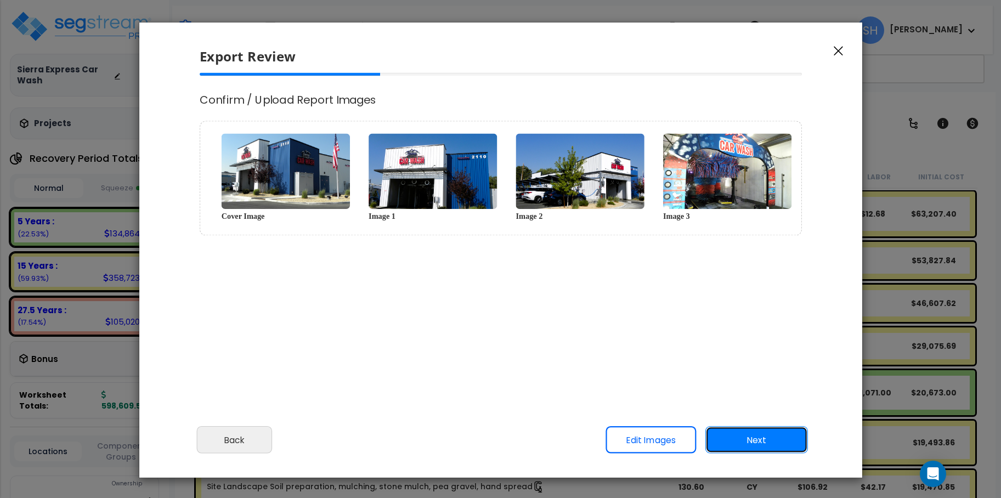
click at [783, 436] on button "Next" at bounding box center [756, 439] width 103 height 27
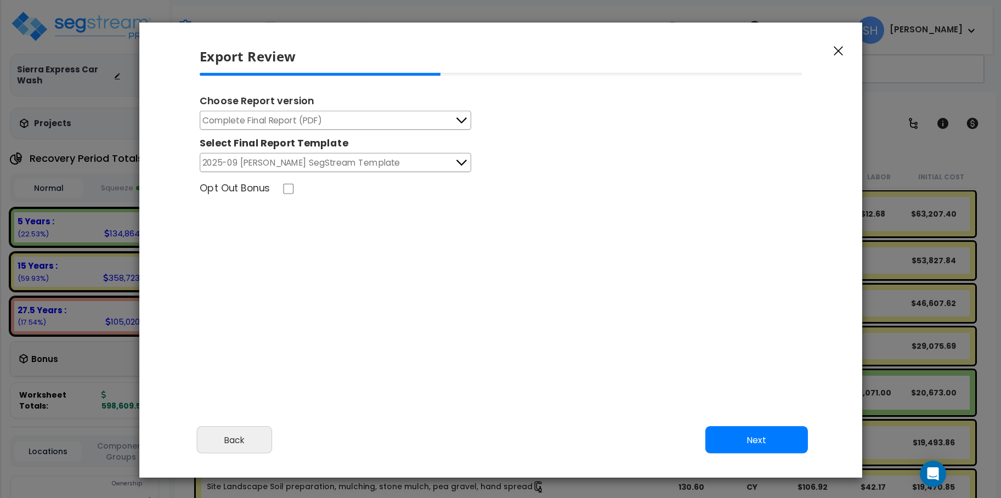
click at [461, 123] on icon at bounding box center [461, 121] width 14 height 14
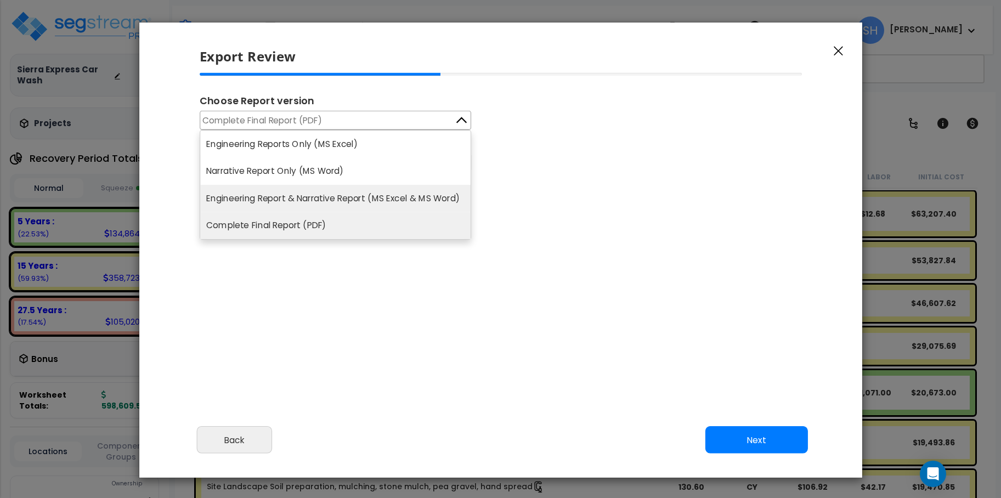
click at [438, 188] on li "Engineering Report & Narrative Report (MS Excel & MS Word)" at bounding box center [335, 198] width 270 height 27
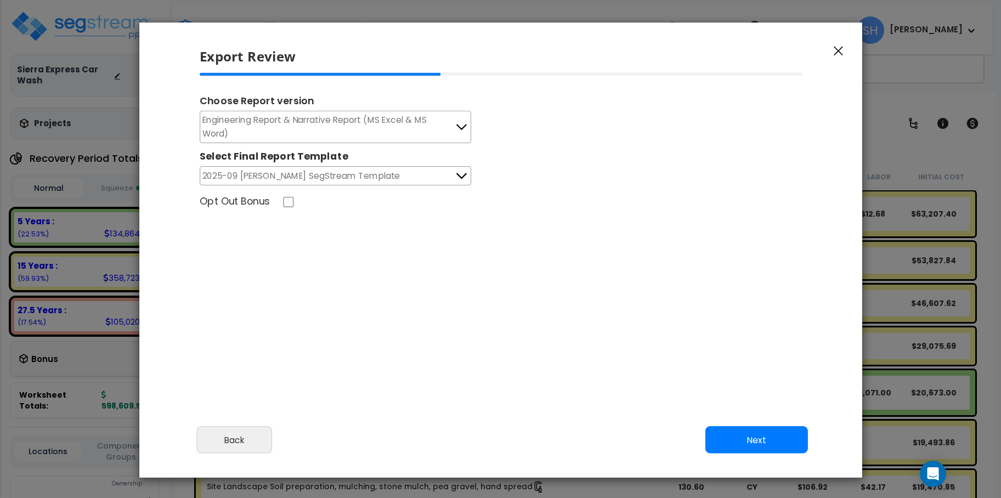
click at [460, 130] on icon at bounding box center [461, 127] width 14 height 14
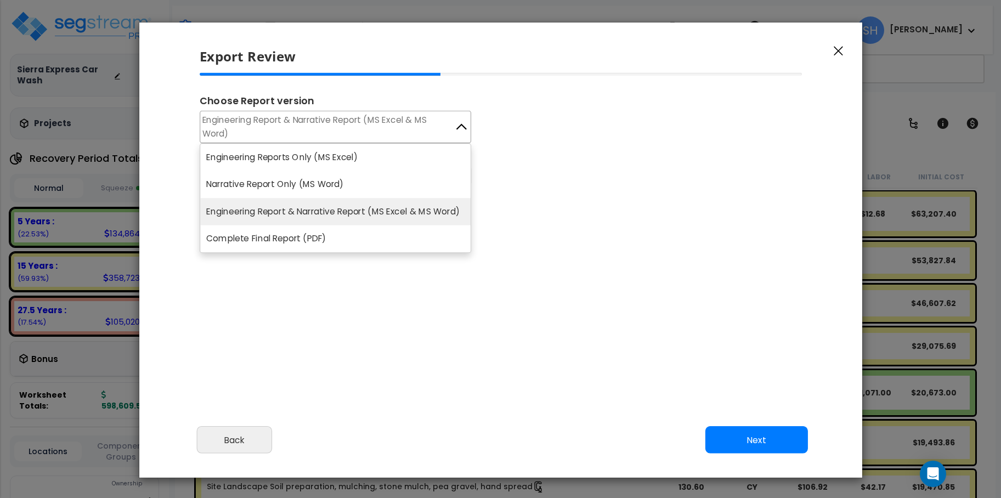
click at [435, 236] on li "Complete Final Report (PDF)" at bounding box center [335, 238] width 270 height 27
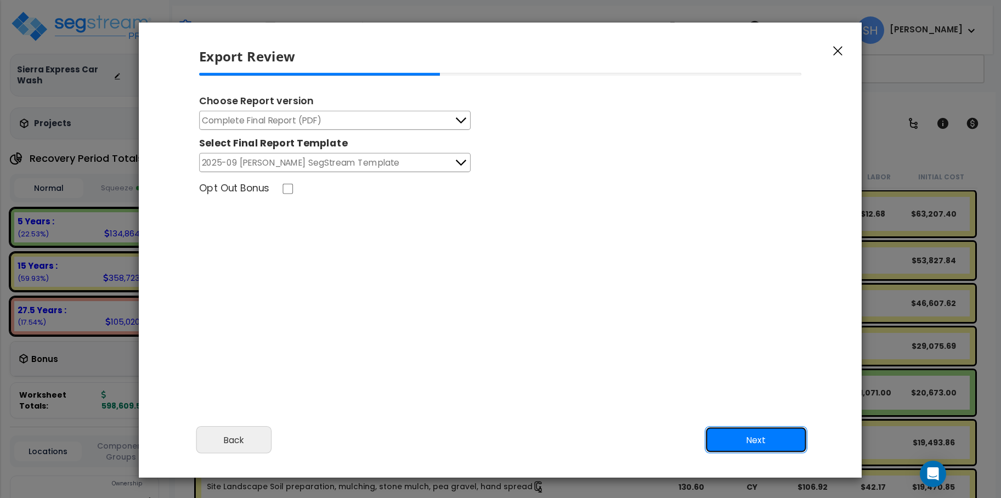
click at [745, 439] on button "Next" at bounding box center [756, 439] width 103 height 27
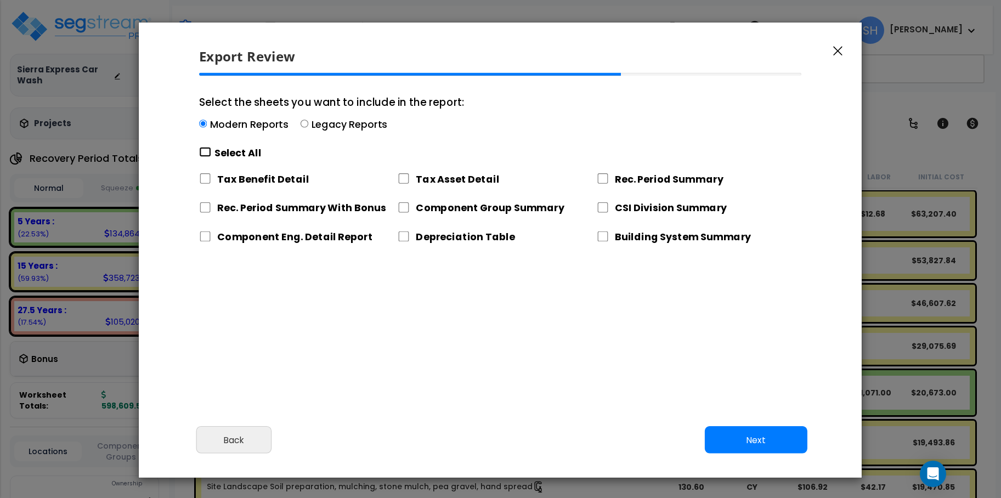
click at [206, 153] on input "Select the sheets you want to include in the report: Modern Reports Legacy Repo…" at bounding box center [205, 152] width 12 height 10
checkbox input "true"
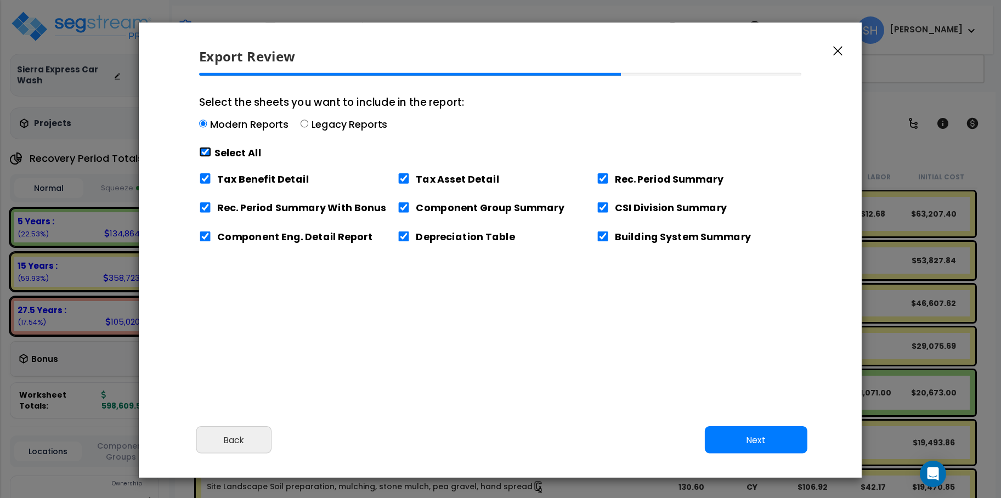
checkbox input "true"
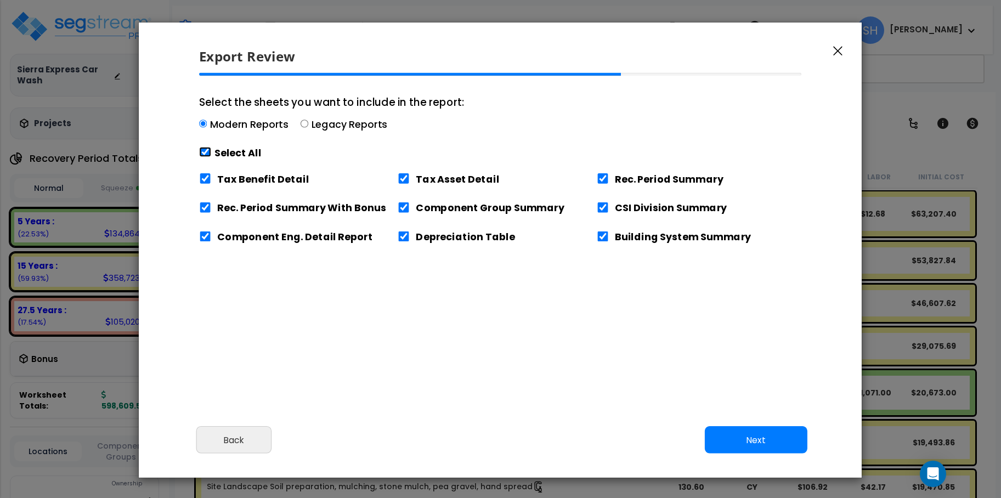
checkbox input "true"
click at [746, 435] on button "Next" at bounding box center [756, 439] width 103 height 27
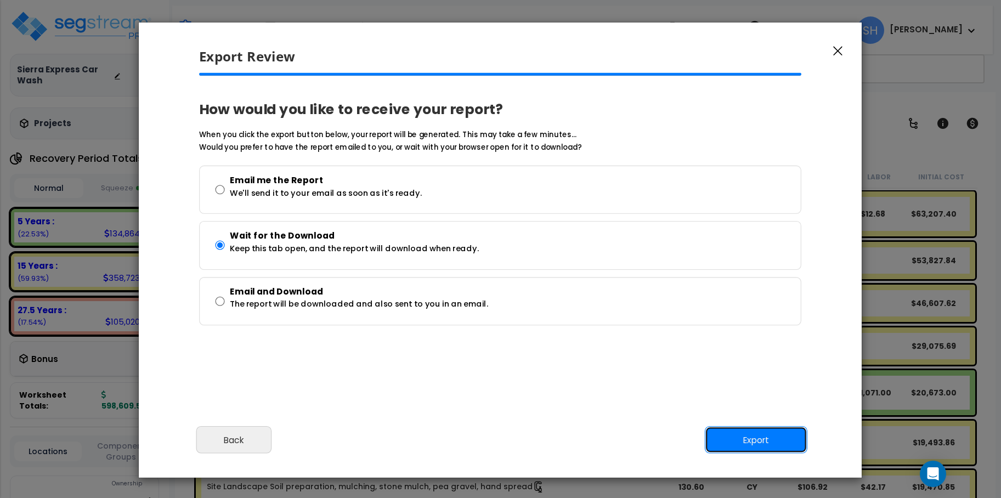
click at [740, 433] on button "Export" at bounding box center [756, 439] width 103 height 27
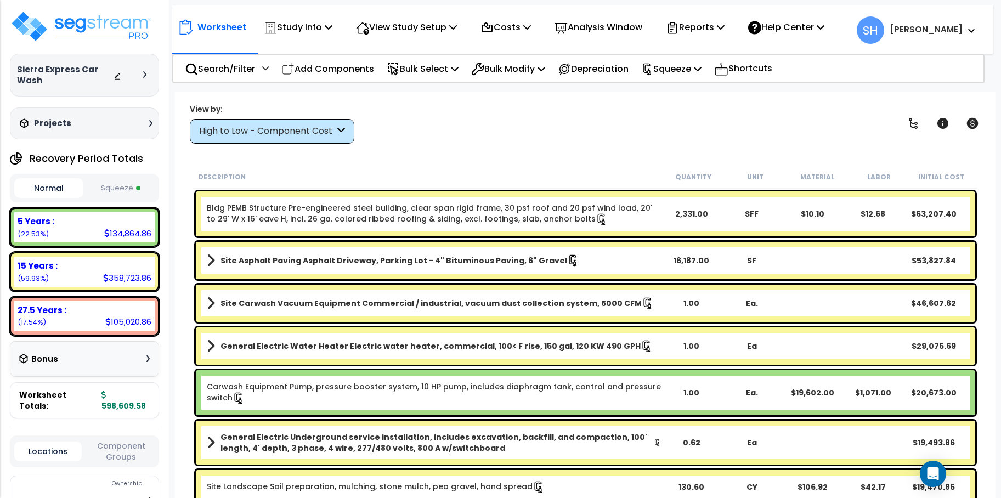
click at [108, 317] on div "105,020.86" at bounding box center [128, 322] width 46 height 12
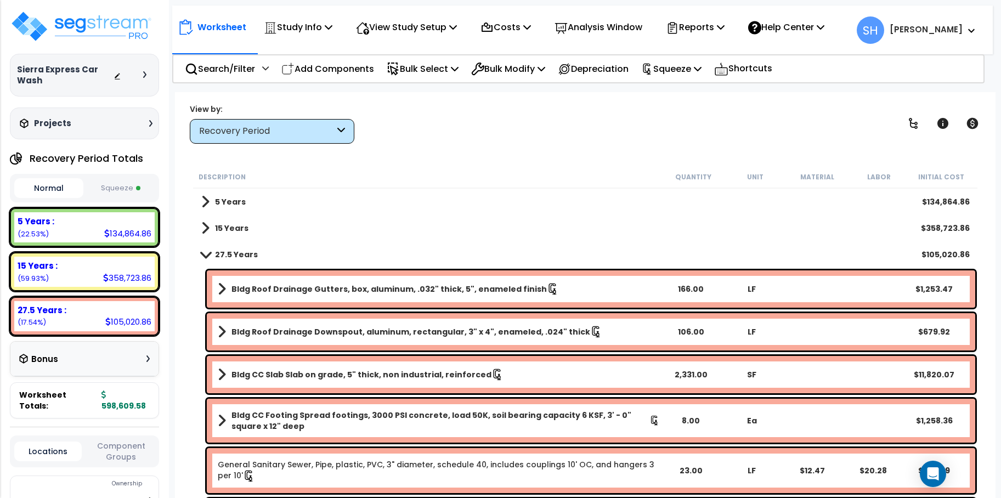
click at [155, 357] on div "Bonus" at bounding box center [84, 359] width 148 height 35
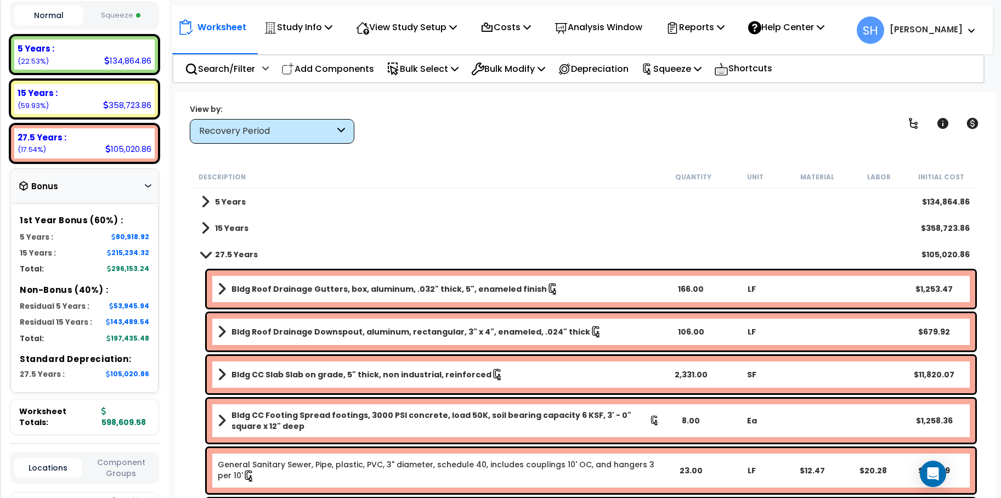
scroll to position [183, 0]
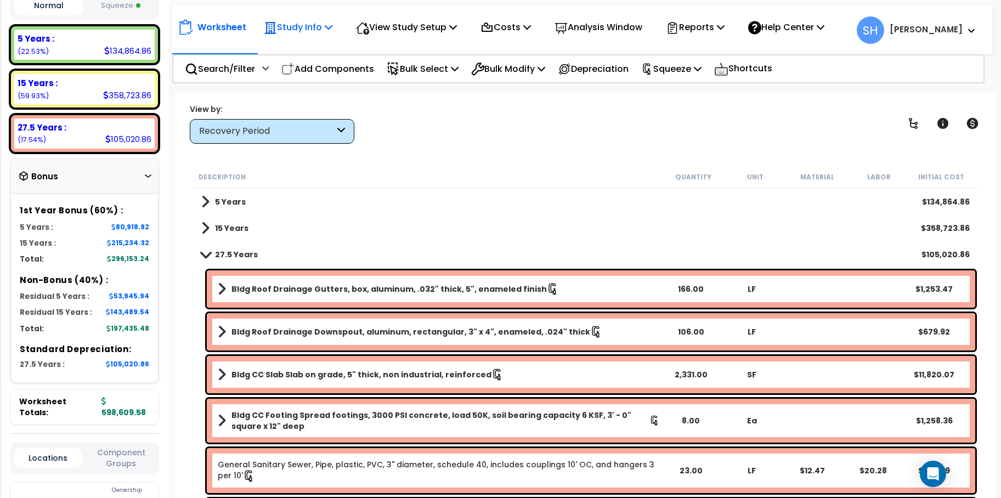
click at [325, 24] on p "Study Info" at bounding box center [298, 27] width 69 height 15
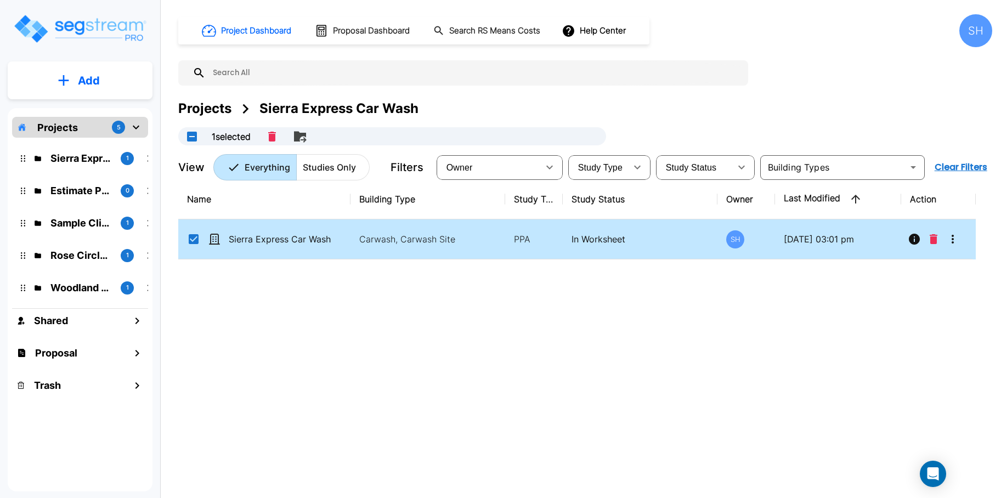
click at [978, 27] on div "SH" at bounding box center [976, 30] width 33 height 33
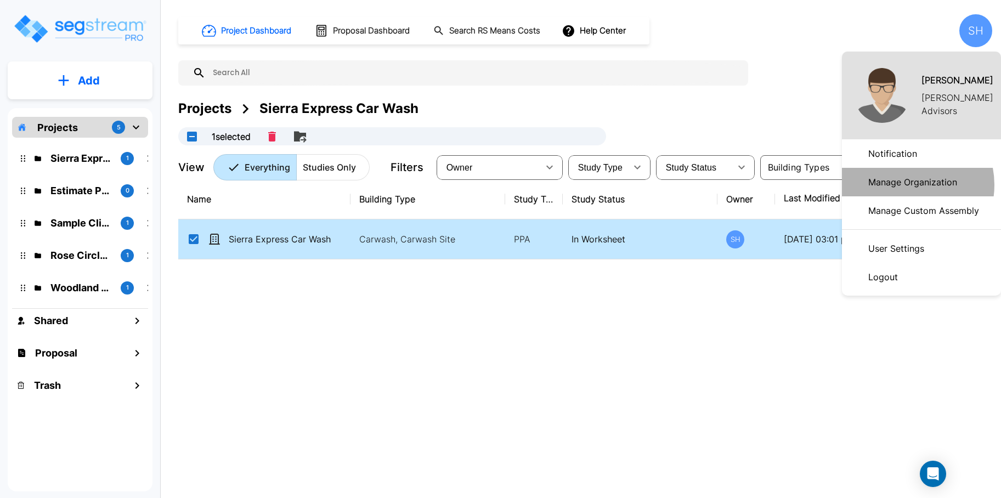
click at [904, 185] on p "Manage Organization" at bounding box center [913, 182] width 98 height 22
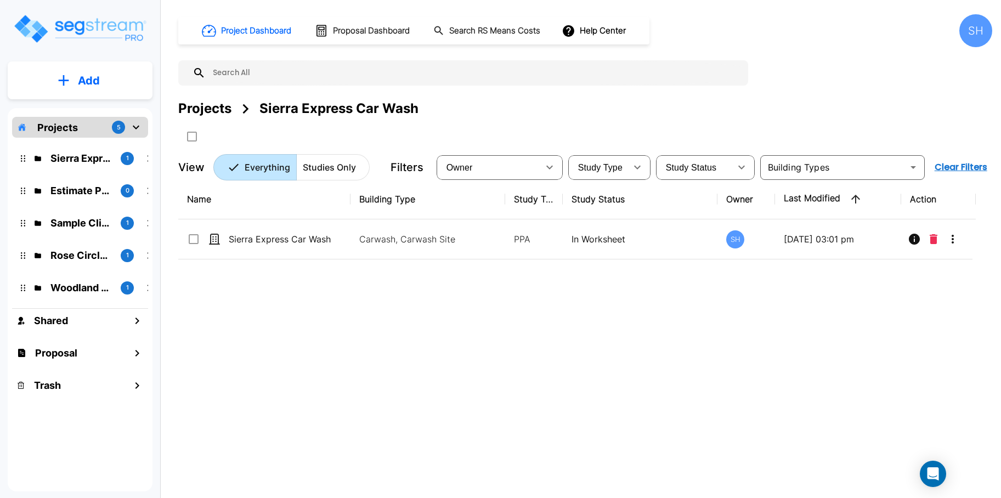
click at [969, 28] on div "SH" at bounding box center [976, 30] width 33 height 33
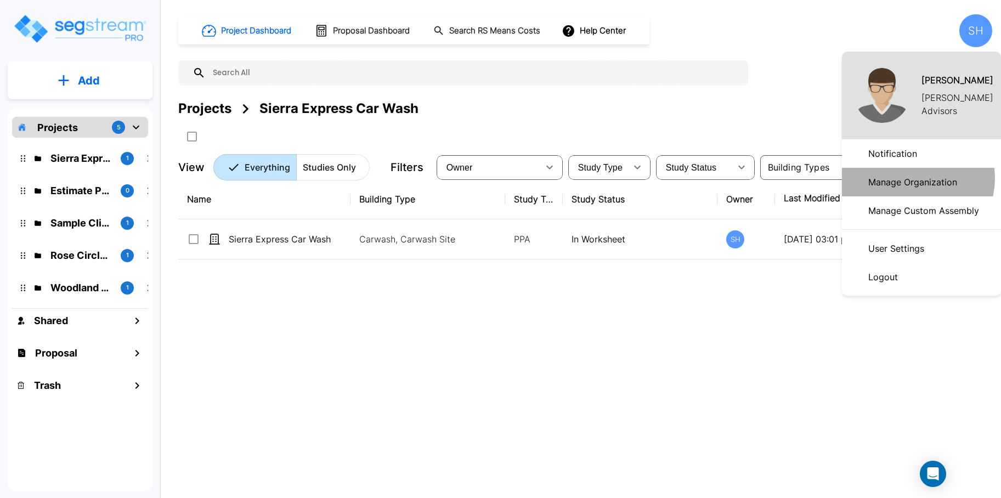
click at [912, 178] on p "Manage Organization" at bounding box center [913, 182] width 98 height 22
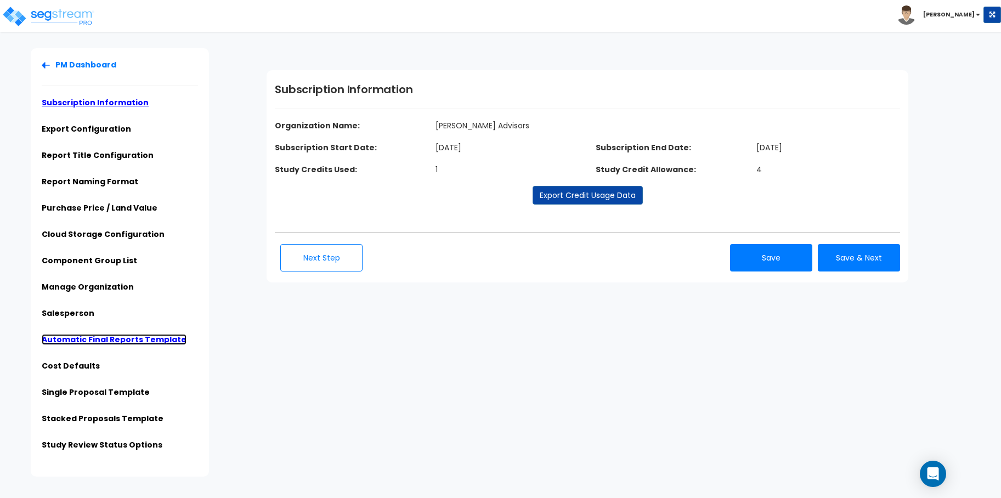
click at [94, 336] on link "Automatic Final Reports Template" at bounding box center [114, 339] width 145 height 11
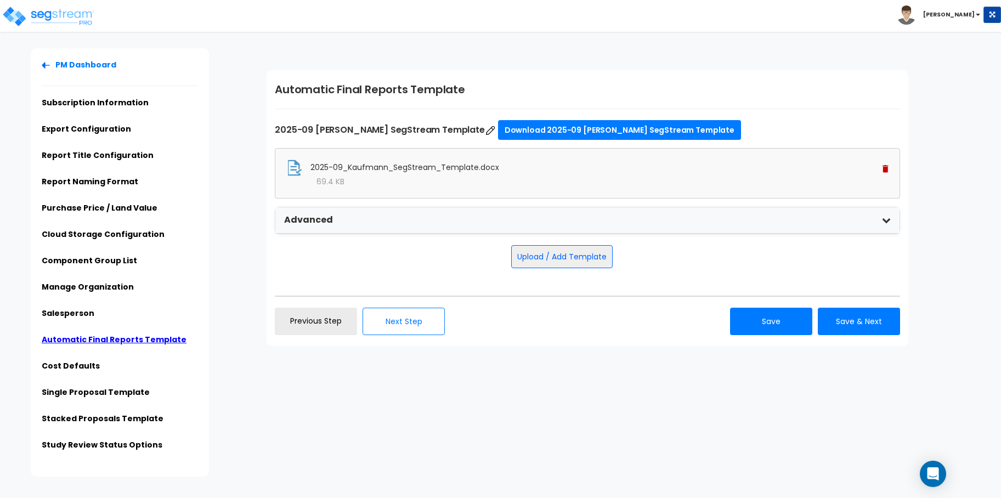
click at [884, 171] on img at bounding box center [886, 169] width 6 height 8
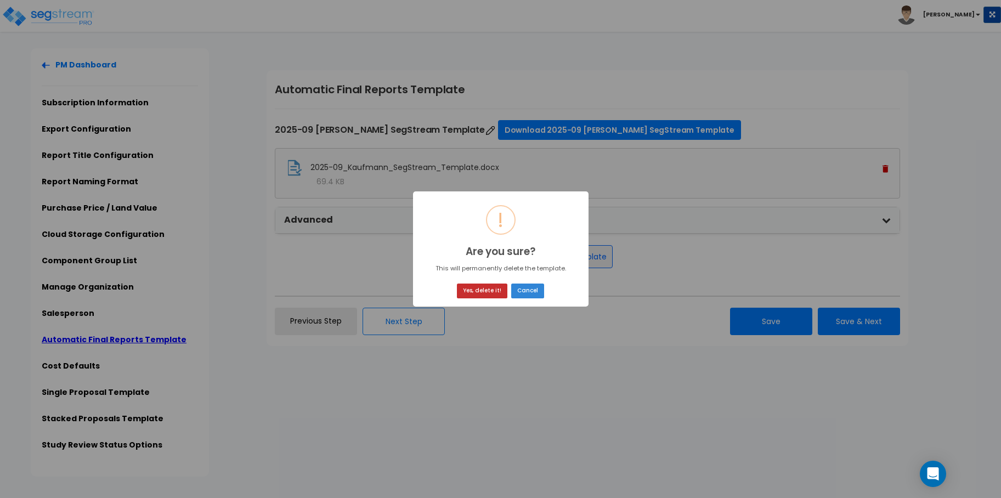
click at [486, 295] on button "Yes, delete it!" at bounding box center [482, 291] width 50 height 15
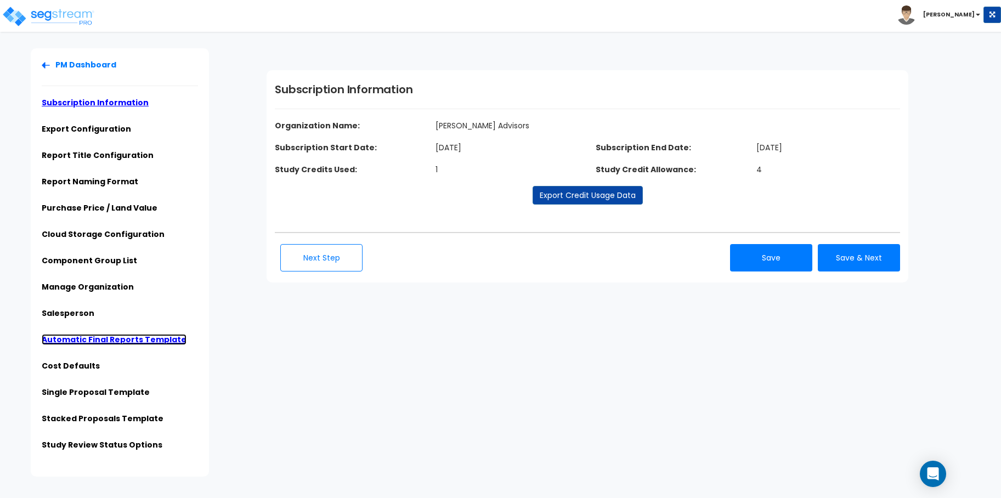
click at [116, 342] on link "Automatic Final Reports Template" at bounding box center [114, 339] width 145 height 11
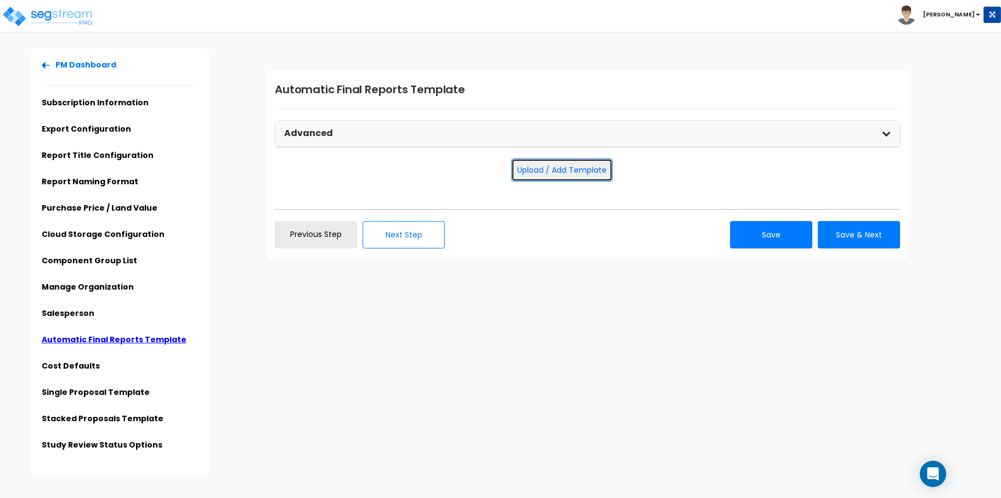
click at [578, 170] on button "Upload / Add Template" at bounding box center [561, 170] width 101 height 23
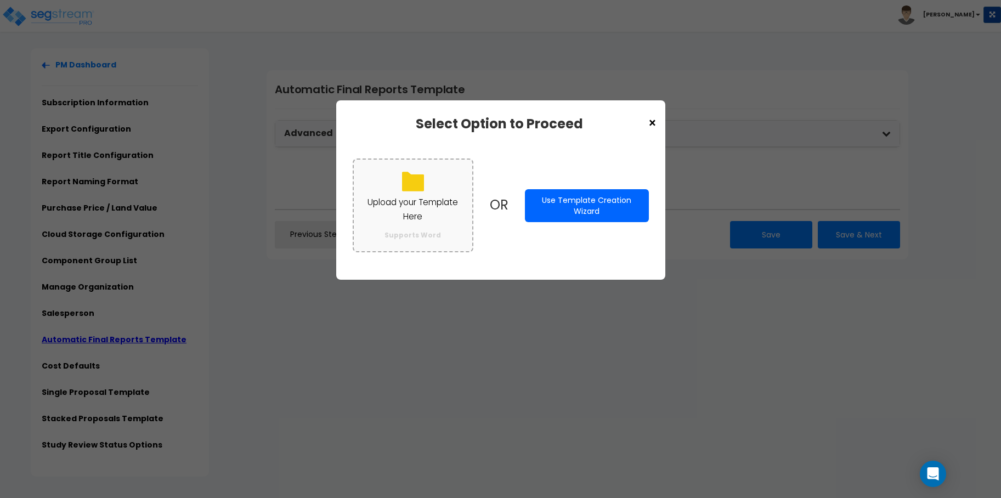
click at [408, 212] on p "Upload your Template Here" at bounding box center [413, 209] width 97 height 29
click at [0, 0] on input "Upload your Template Here Supports Word" at bounding box center [0, 0] width 0 height 0
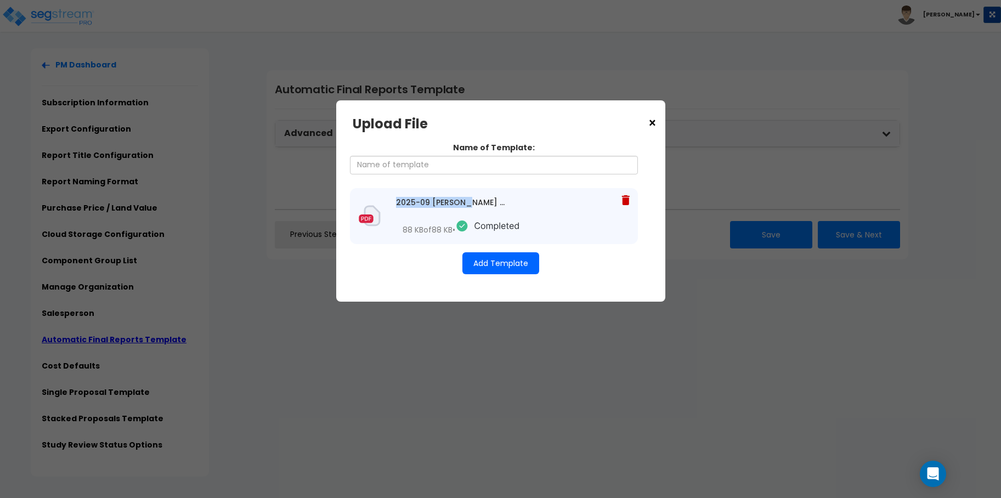
drag, startPoint x: 398, startPoint y: 202, endPoint x: 472, endPoint y: 202, distance: 74.6
click at [472, 202] on div "2025-09 [PERSON_NAME] SegStream Template.docx" at bounding box center [452, 202] width 112 height 11
copy div "2025-09 Kaufmann"
click at [442, 165] on input "Name of Template:" at bounding box center [494, 165] width 288 height 19
paste input "2025-09 Kaufmann"
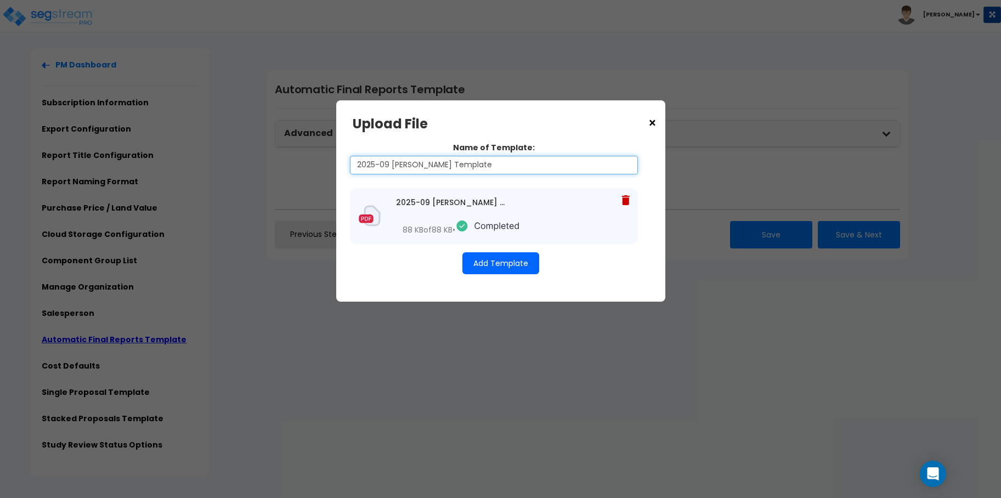
type input "2025-09 [PERSON_NAME] Template"
click at [501, 266] on button "Add Template" at bounding box center [500, 263] width 77 height 22
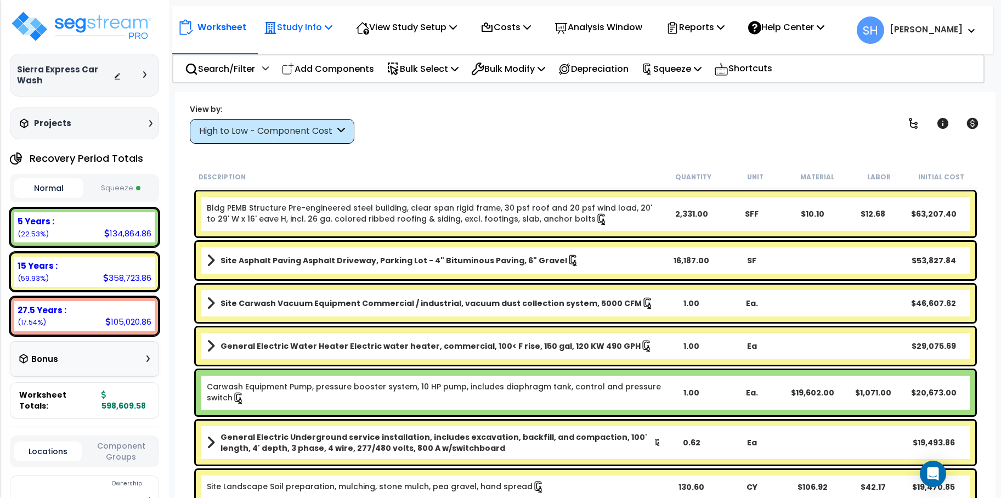
click at [329, 28] on icon at bounding box center [329, 26] width 8 height 9
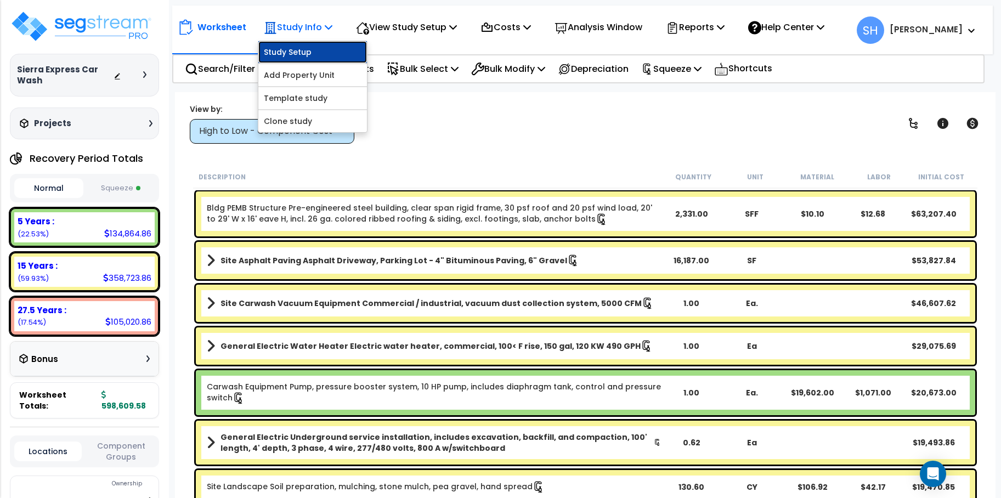
click at [300, 58] on link "Study Setup" at bounding box center [312, 52] width 109 height 22
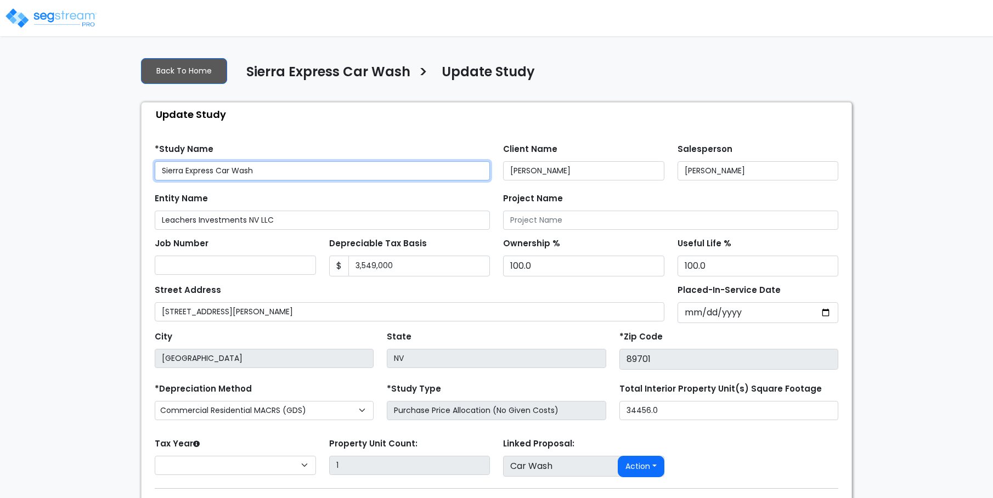
select select "2024"
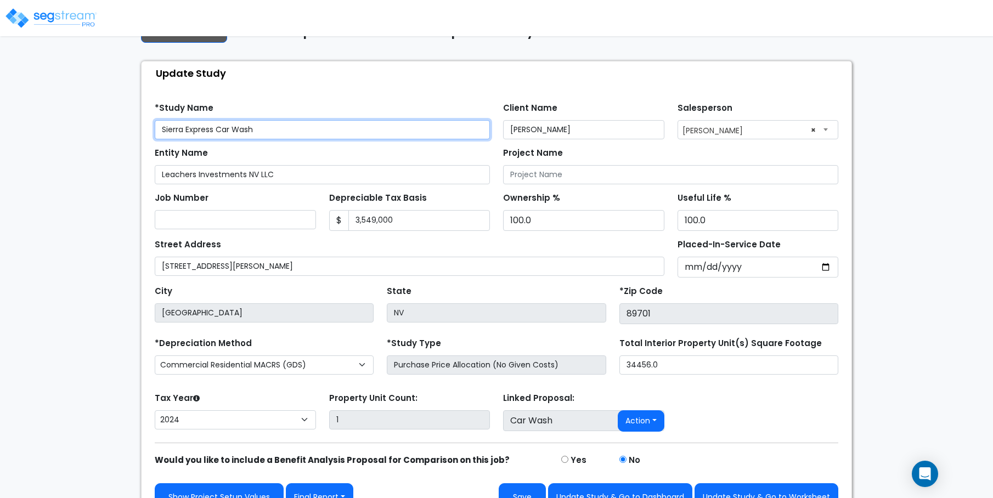
scroll to position [64, 0]
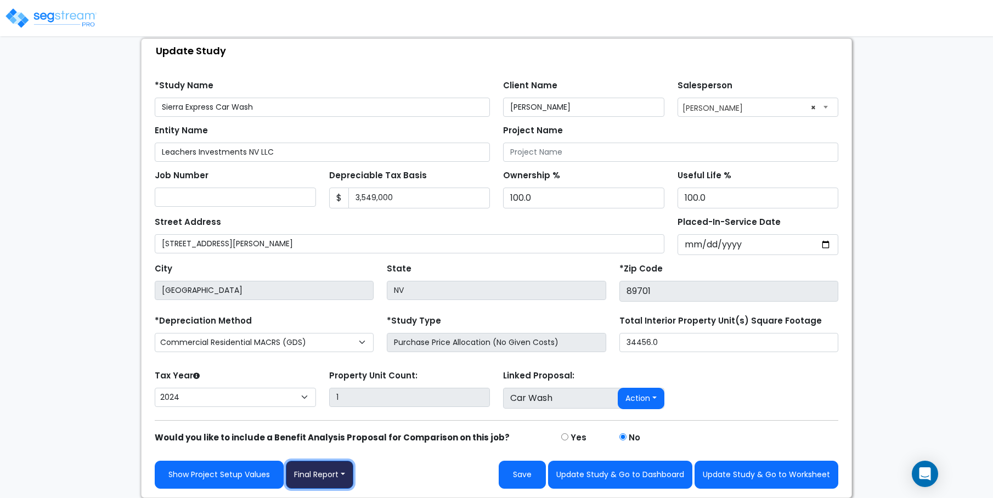
click at [347, 476] on button "Final Report" at bounding box center [319, 475] width 67 height 28
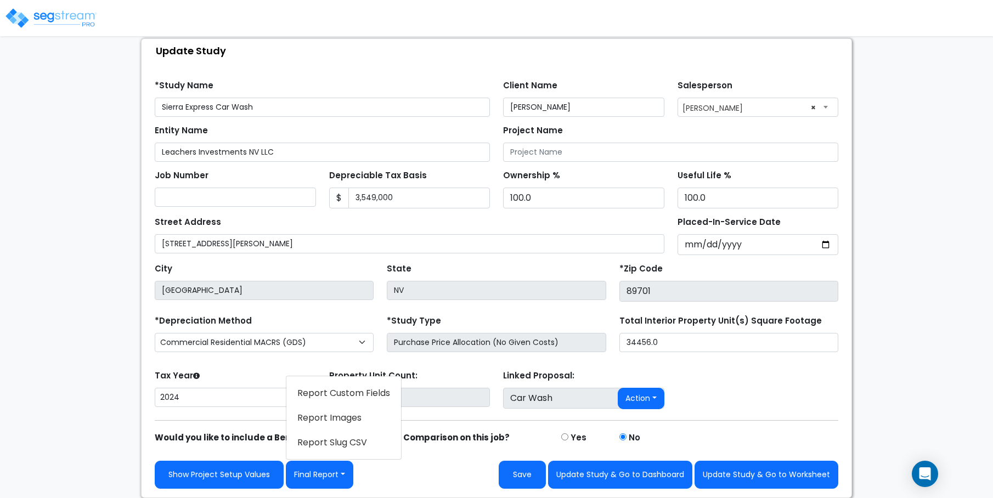
click at [359, 384] on link "Report Custom Fields" at bounding box center [343, 393] width 115 height 25
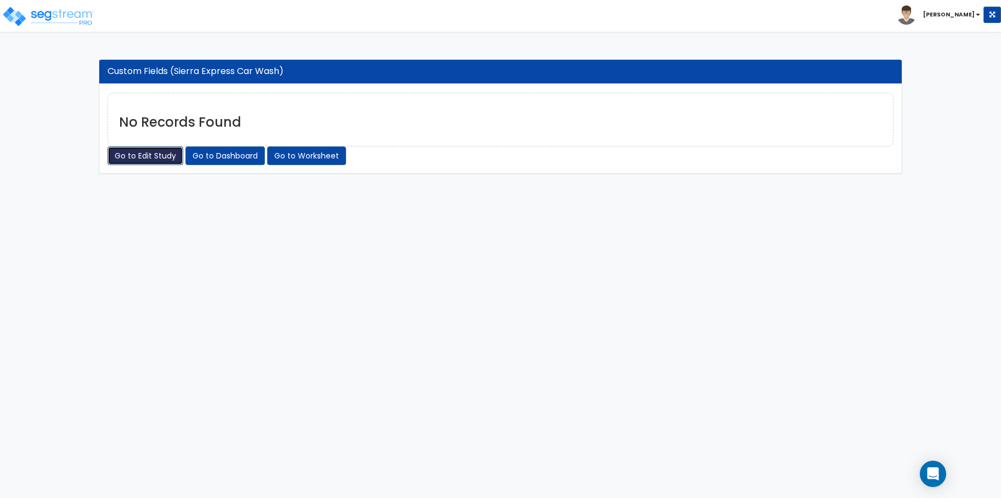
click at [162, 158] on link "Go to Edit Study" at bounding box center [146, 155] width 76 height 19
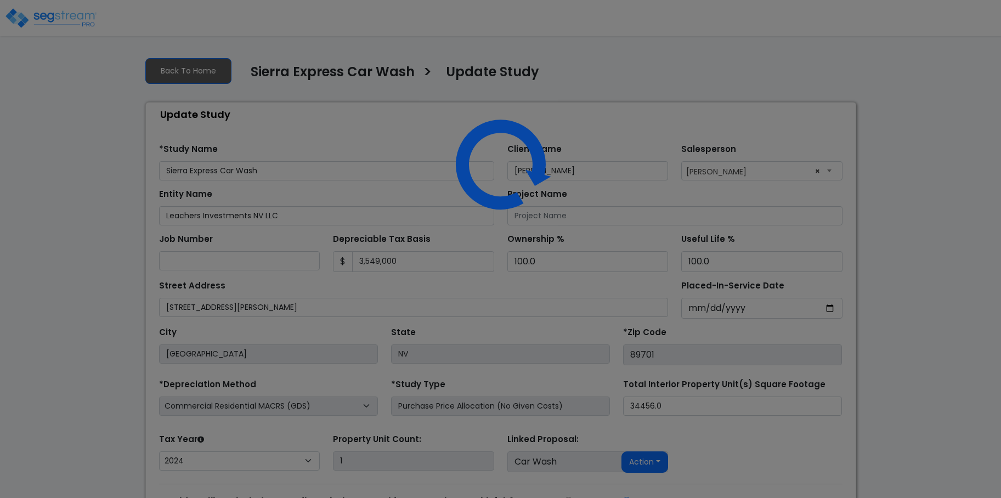
select select "2024"
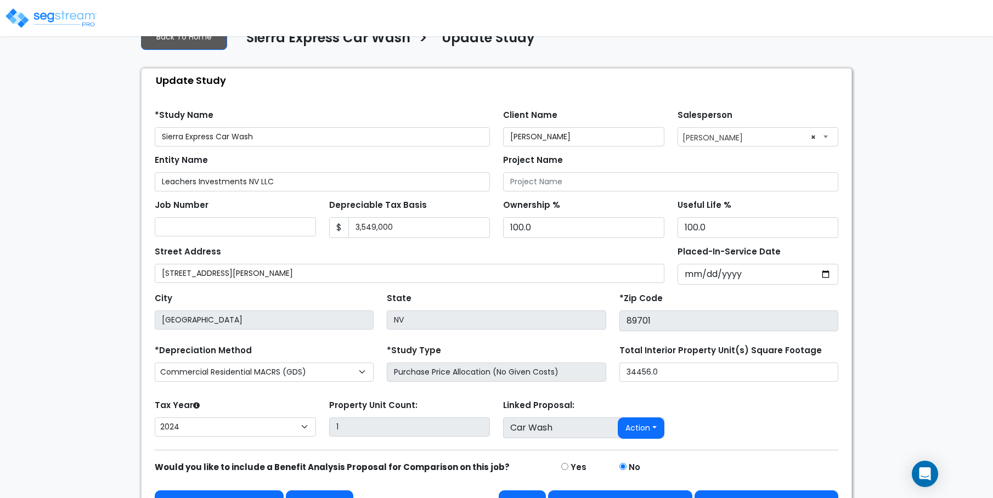
scroll to position [64, 0]
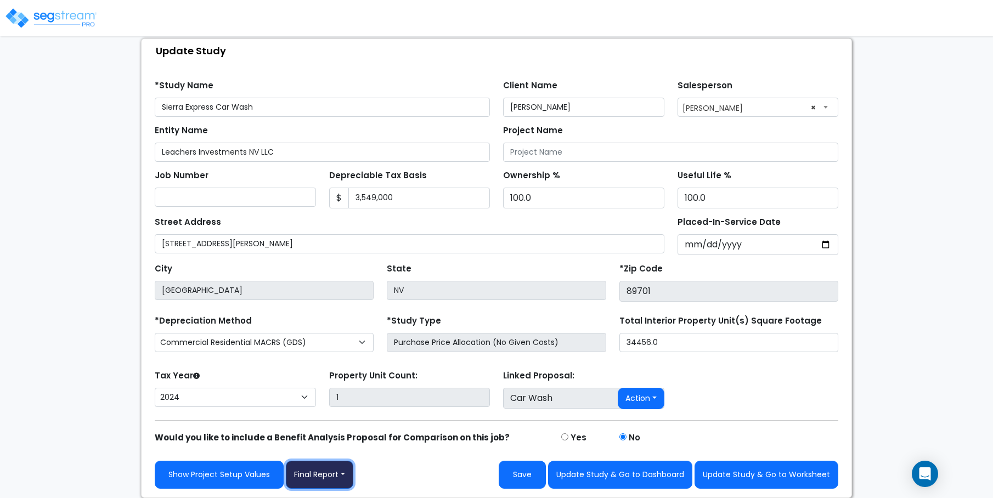
click at [336, 476] on button "Final Report" at bounding box center [319, 475] width 67 height 28
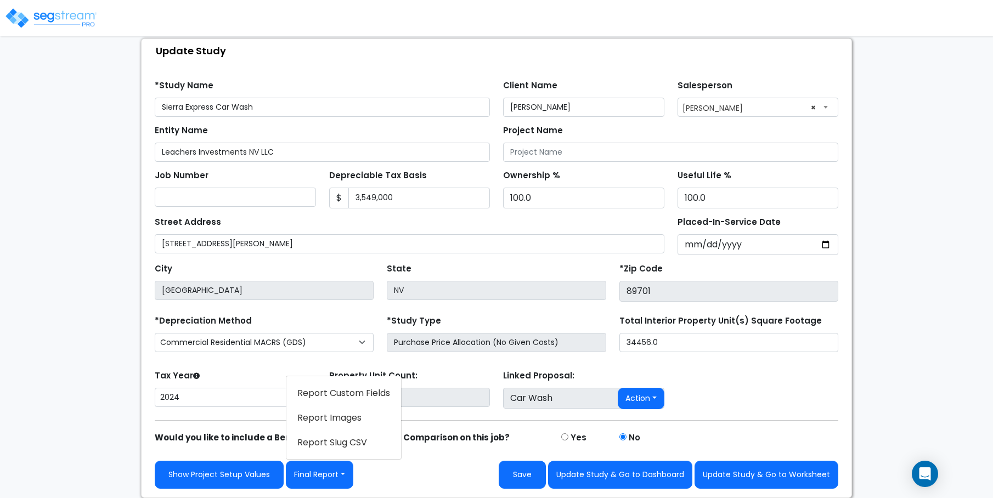
click at [333, 414] on link "Report Images" at bounding box center [343, 417] width 115 height 25
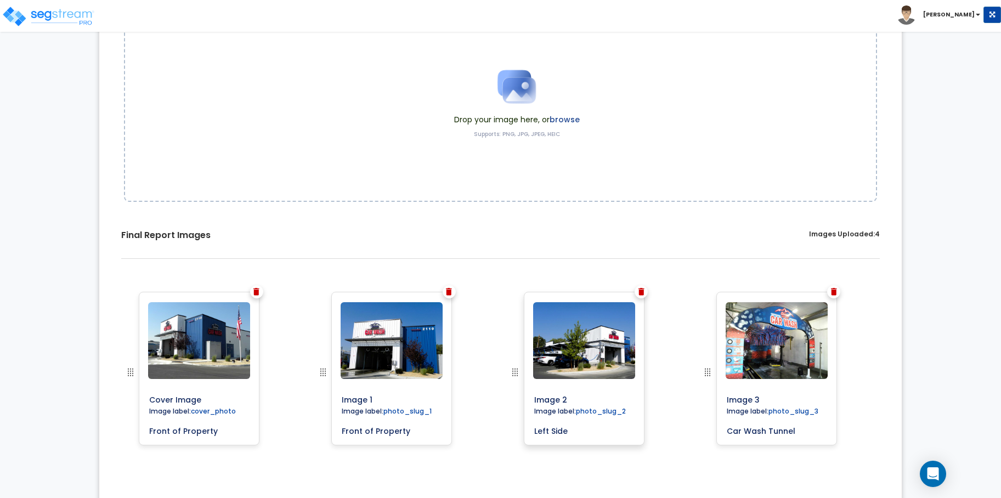
scroll to position [161, 0]
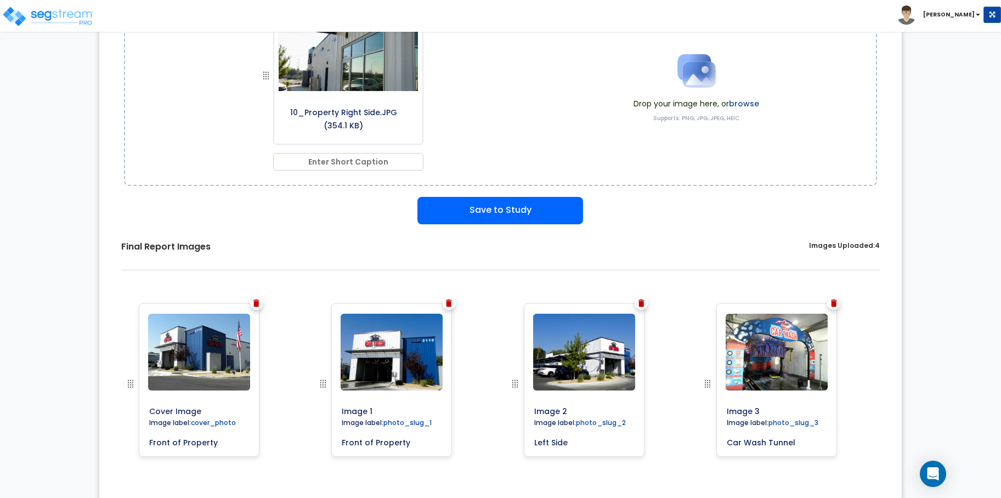
drag, startPoint x: 395, startPoint y: 163, endPoint x: 420, endPoint y: 160, distance: 24.9
click at [395, 163] on input "text" at bounding box center [348, 162] width 150 height 18
type input "Right Side Office"
click at [489, 207] on button "Save to Study" at bounding box center [500, 210] width 166 height 27
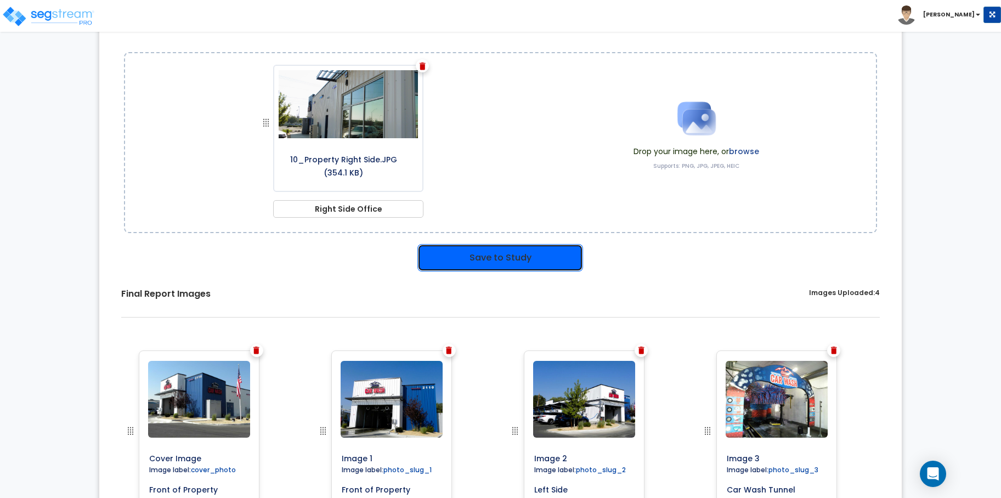
scroll to position [208, 0]
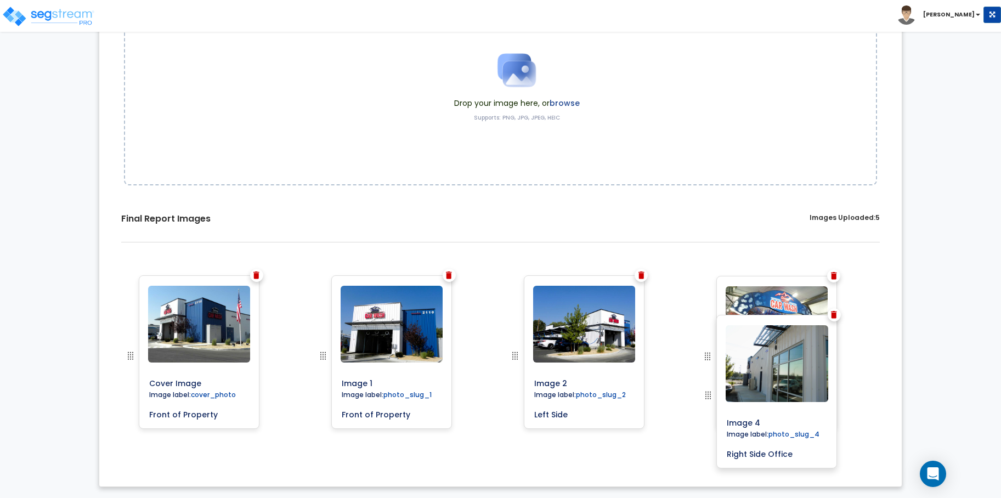
scroll to position [162, 0]
drag, startPoint x: 125, startPoint y: 356, endPoint x: 736, endPoint y: 308, distance: 613.0
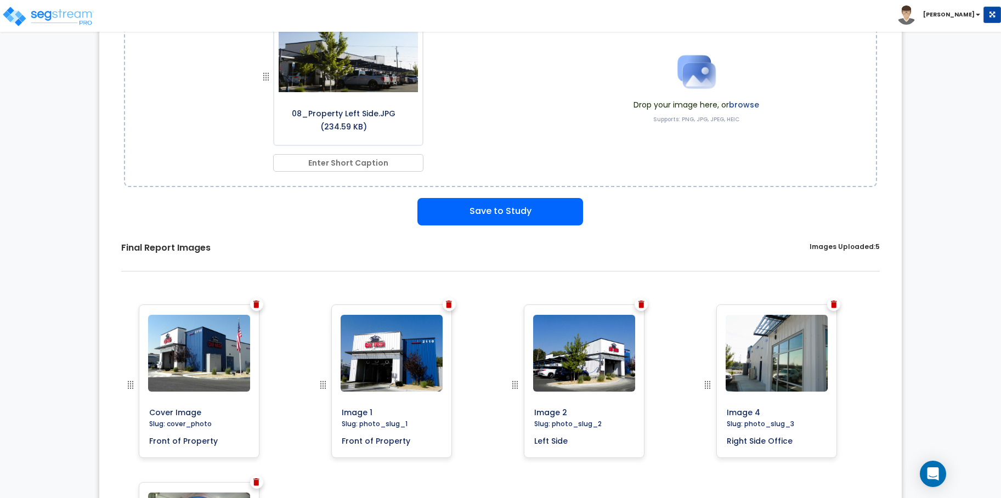
scroll to position [156, 0]
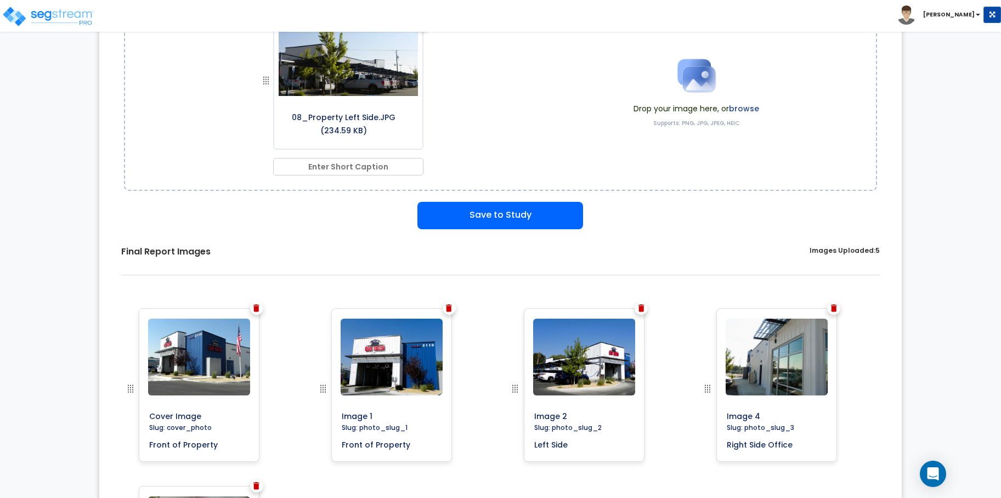
drag, startPoint x: 389, startPoint y: 172, endPoint x: 432, endPoint y: 165, distance: 43.9
click at [389, 172] on input "text" at bounding box center [348, 167] width 150 height 18
drag, startPoint x: 334, startPoint y: 163, endPoint x: 295, endPoint y: 169, distance: 39.4
click at [295, 169] on input "Left Side Entry & Parking" at bounding box center [348, 167] width 150 height 18
click at [358, 165] on input "Rear Entry & Parking" at bounding box center [348, 167] width 150 height 18
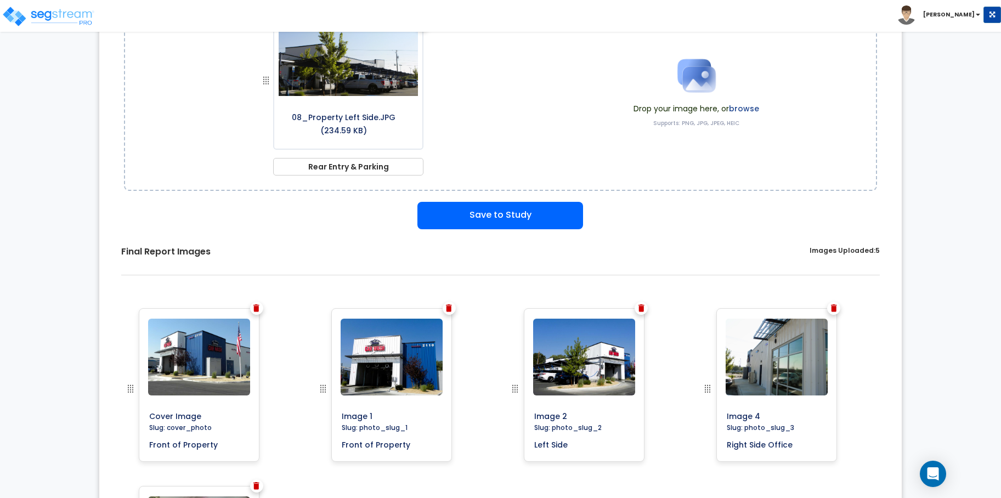
type input "Rear Entry & Parking"
click at [471, 146] on div "08_Property Left Side.JPG (234.59 KB) Rear Entry & Parking" at bounding box center [353, 95] width 359 height 165
click at [499, 223] on button "Save to Study" at bounding box center [500, 215] width 166 height 27
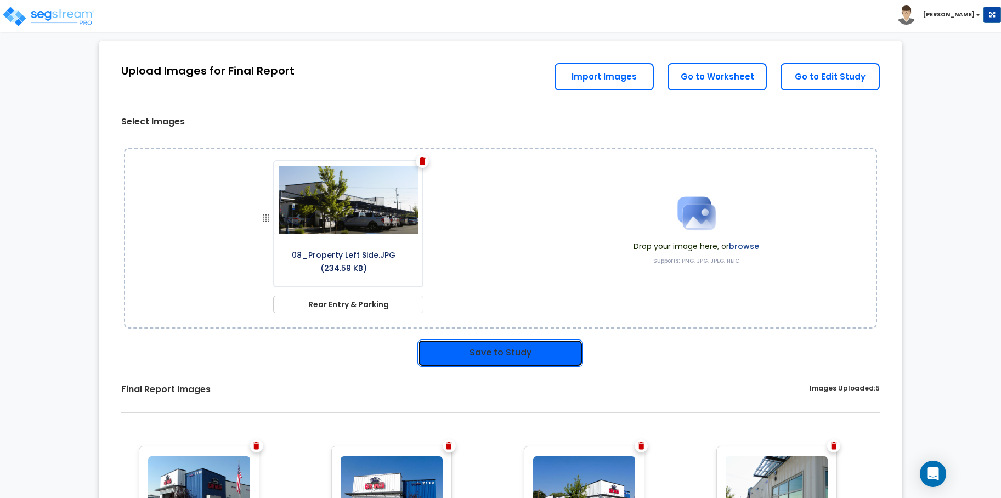
scroll to position [0, 0]
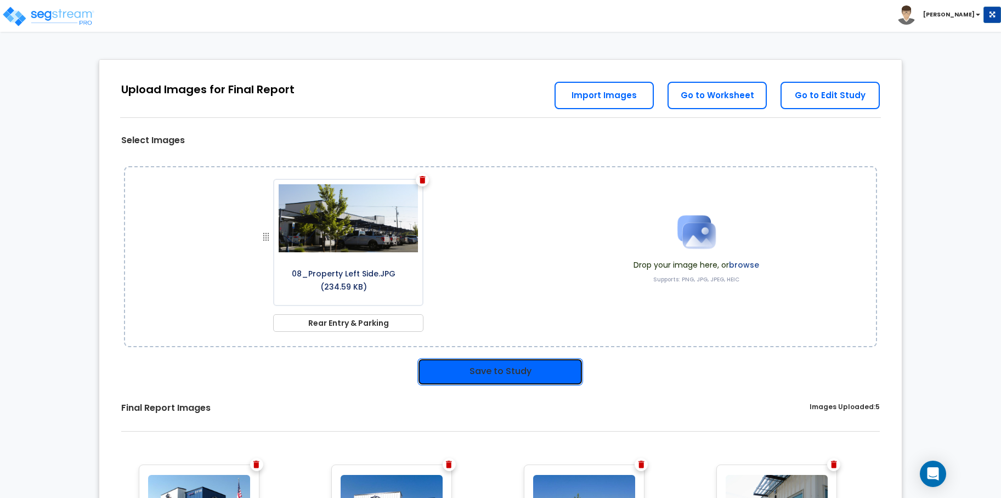
click at [479, 365] on button "Save to Study" at bounding box center [500, 371] width 166 height 27
click at [494, 368] on button "Save to Study" at bounding box center [500, 371] width 166 height 27
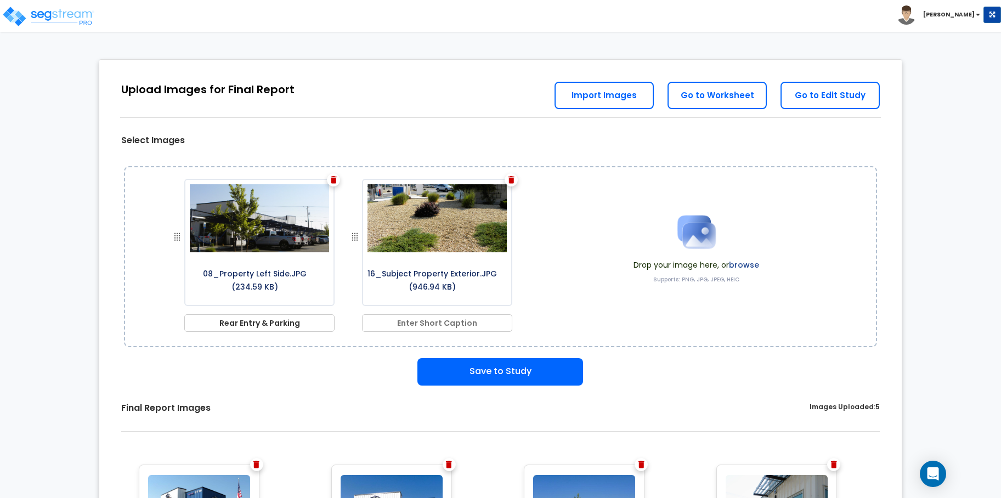
click at [479, 326] on input "text" at bounding box center [437, 323] width 150 height 18
type input "Landscaping"
click at [560, 373] on button "Save to Study" at bounding box center [500, 371] width 166 height 27
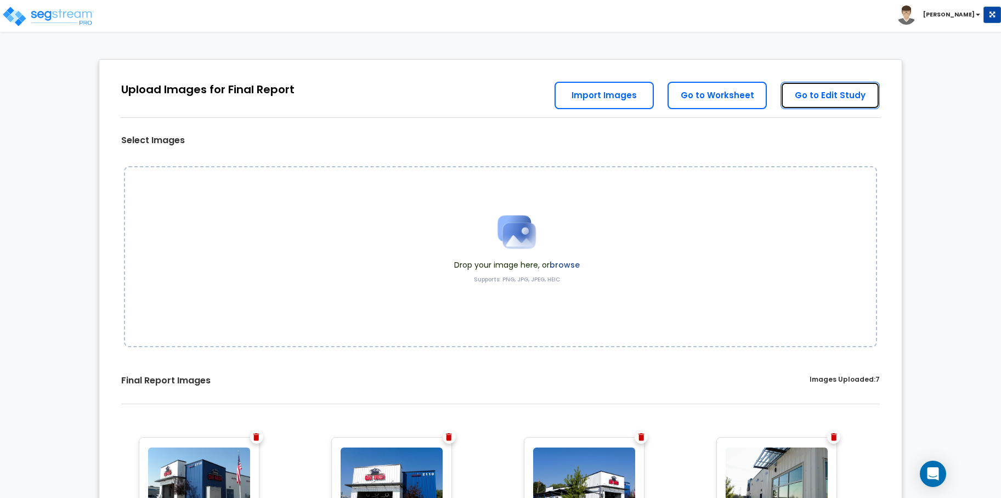
click at [792, 92] on link "Go to Edit Study" at bounding box center [830, 95] width 99 height 27
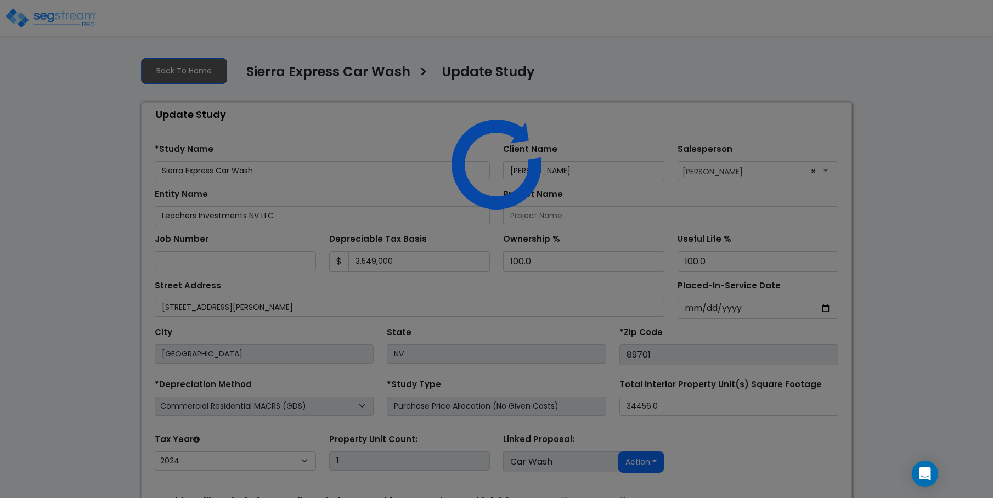
select select "2024"
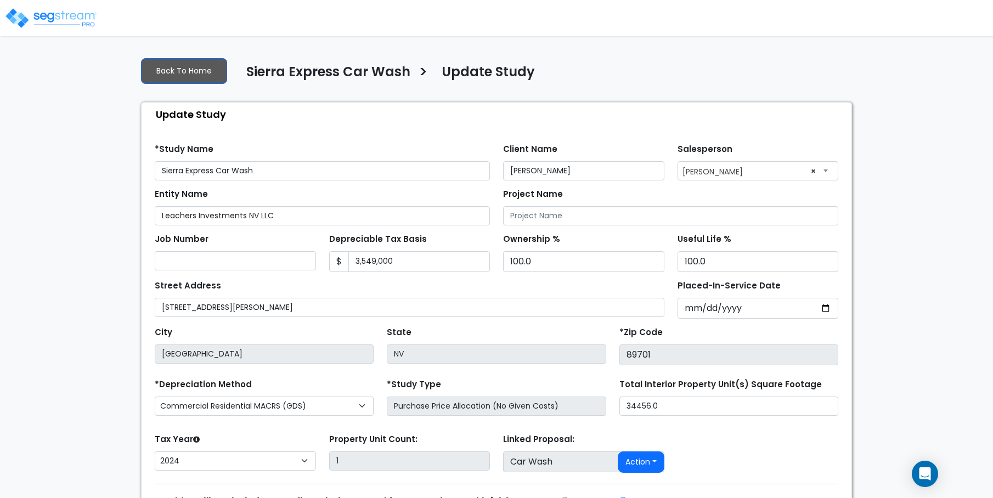
scroll to position [64, 0]
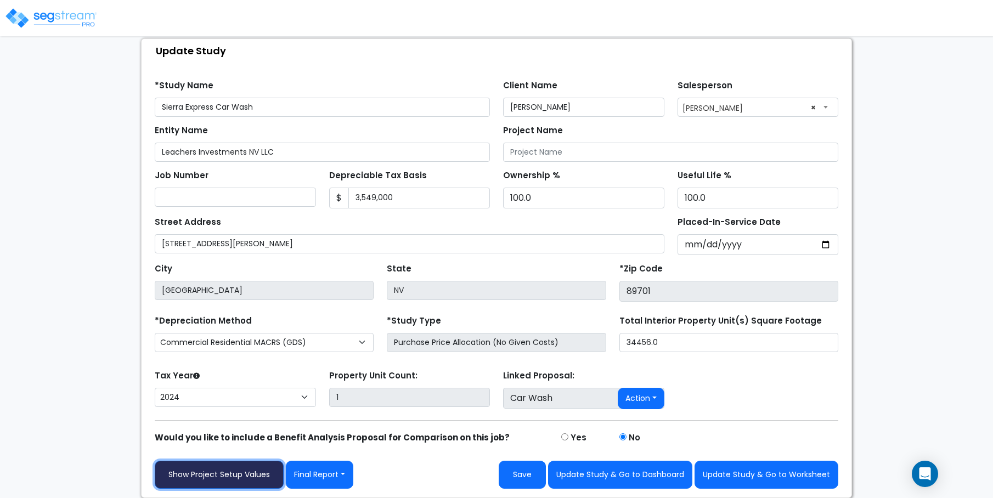
click at [261, 476] on link "Show Project Setup Values" at bounding box center [219, 475] width 129 height 28
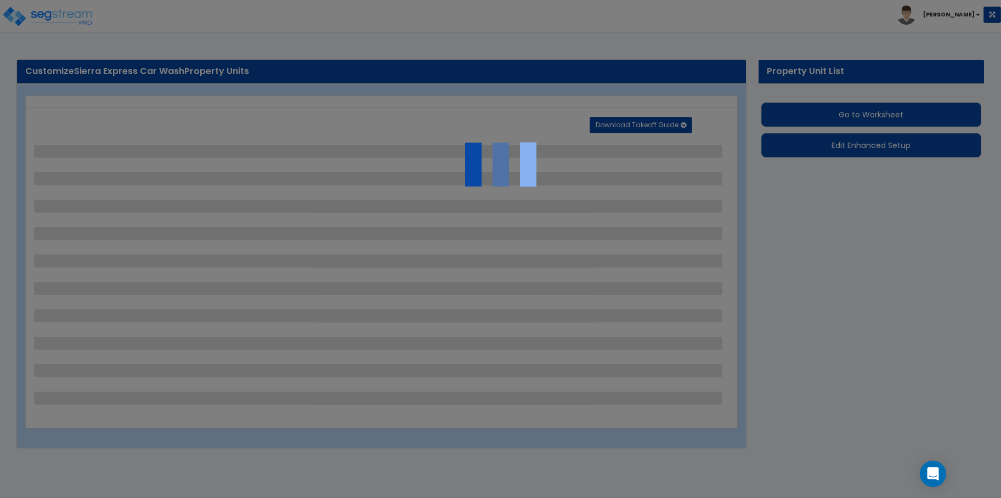
select select "2"
select select "1"
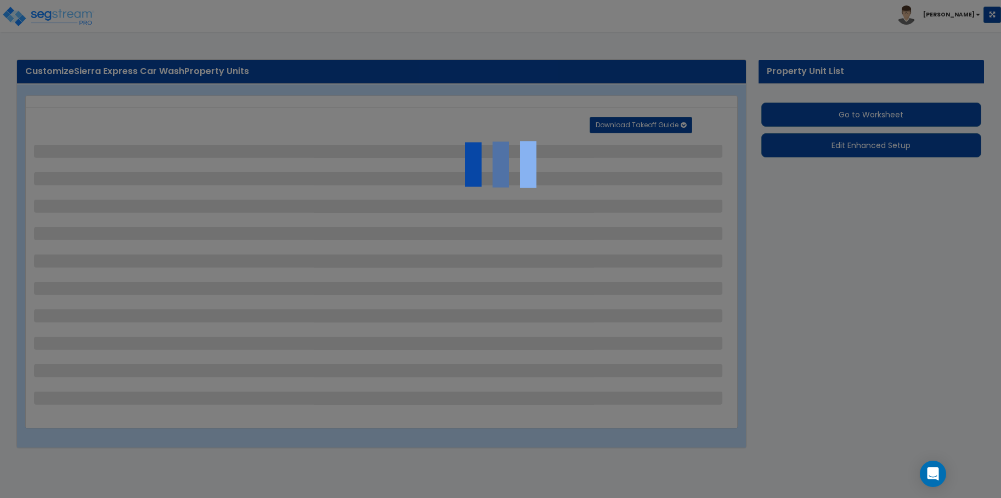
select select "1"
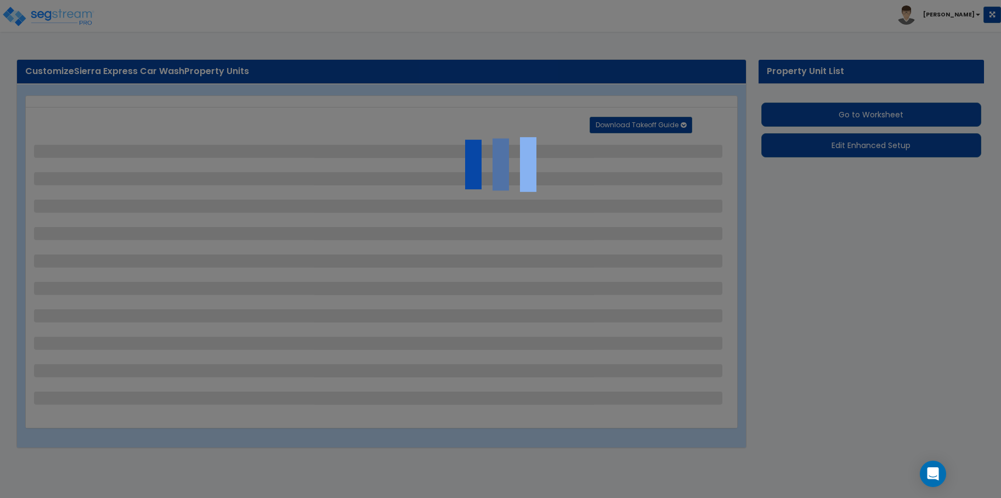
select select "2"
select select "4"
select select "2"
select select "1"
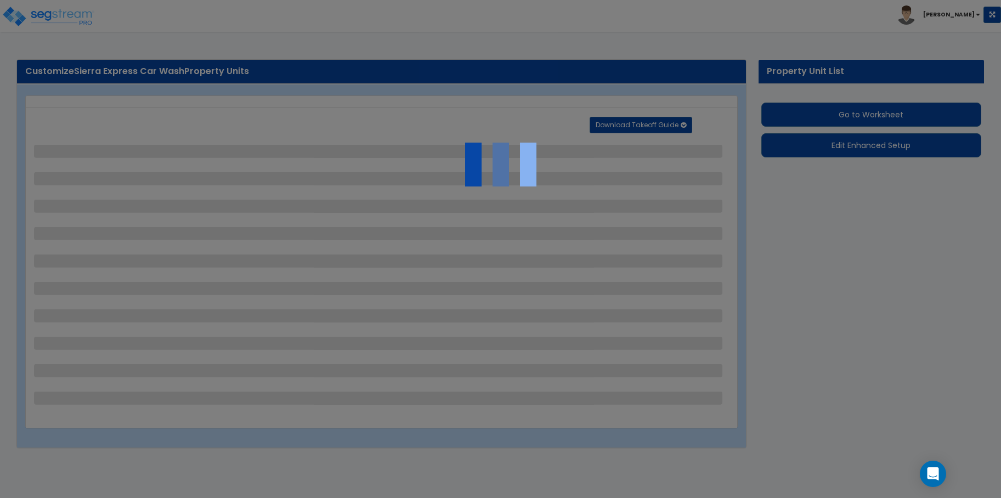
select select "1"
select select "5"
select select "1"
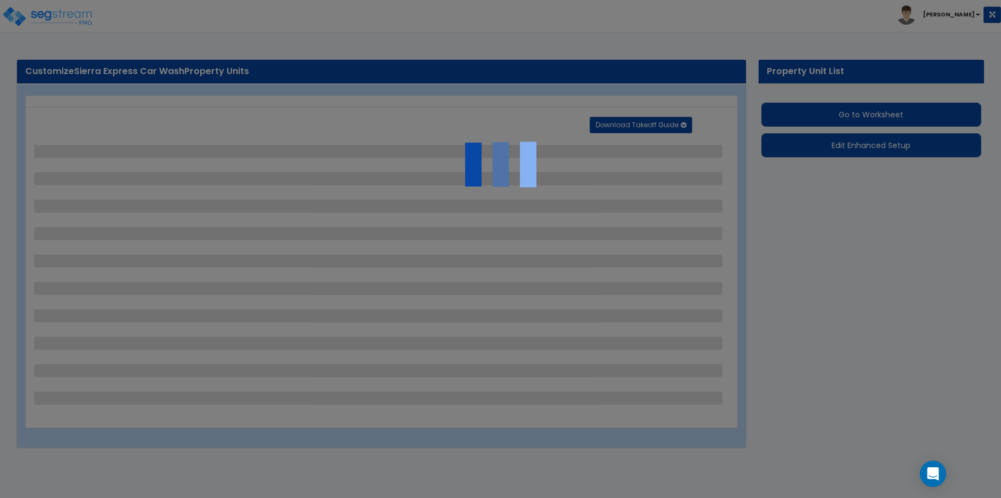
select select "1"
select select "4"
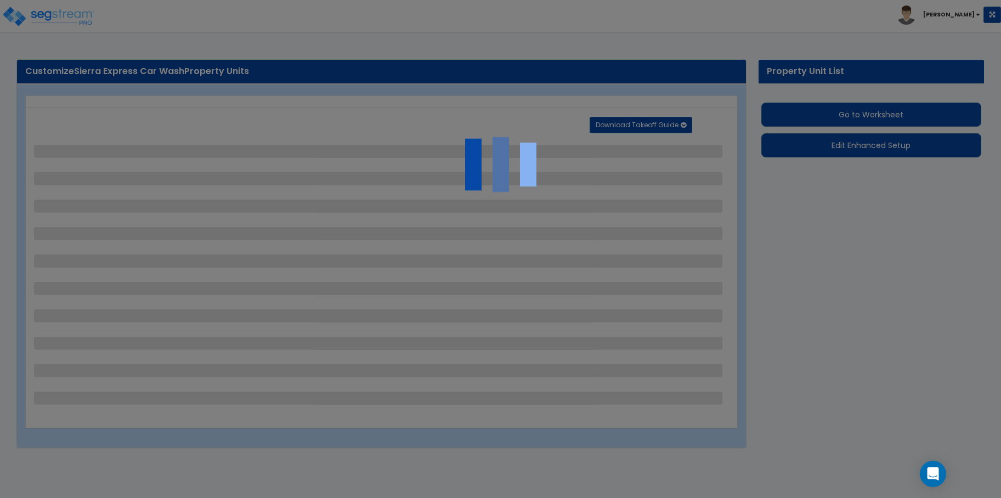
select select "1"
select select "2"
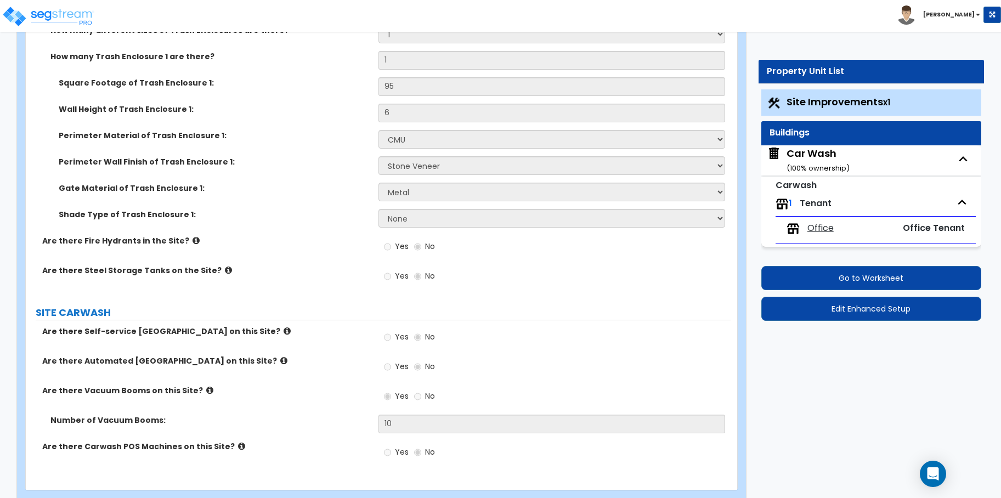
scroll to position [3541, 0]
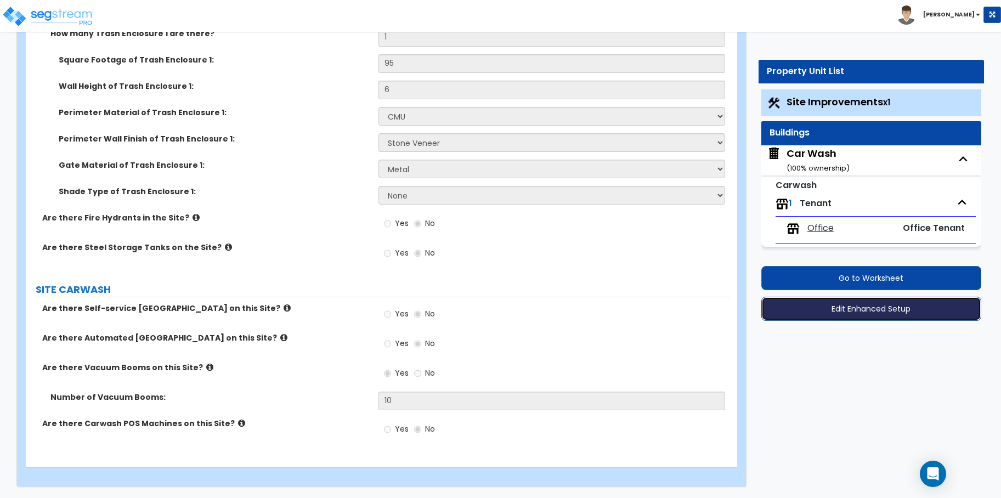
click at [856, 315] on button "Edit Enhanced Setup" at bounding box center [871, 309] width 220 height 24
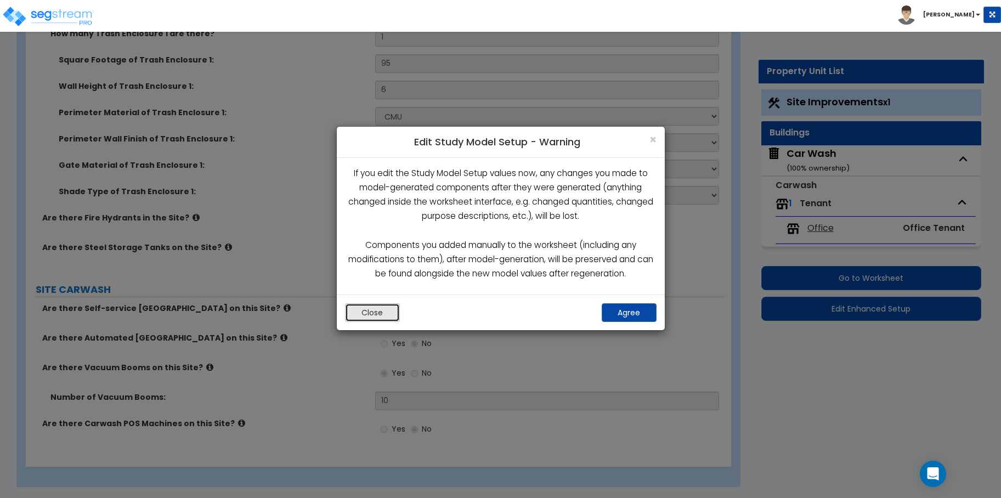
click at [385, 317] on button "Close" at bounding box center [372, 312] width 55 height 19
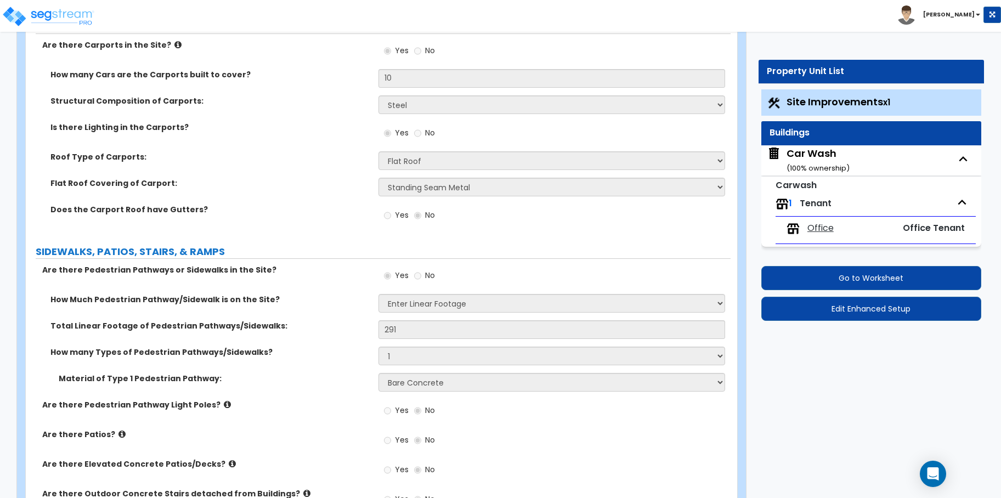
scroll to position [1346, 0]
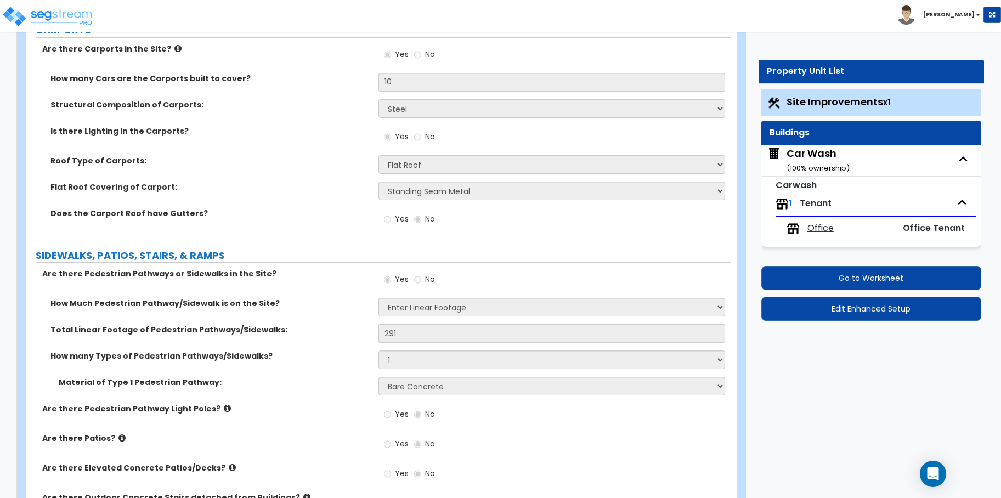
click at [946, 156] on div "Car Wash ( 100 % ownership)" at bounding box center [871, 160] width 220 height 30
click at [963, 156] on icon "button" at bounding box center [964, 158] width 8 height 5
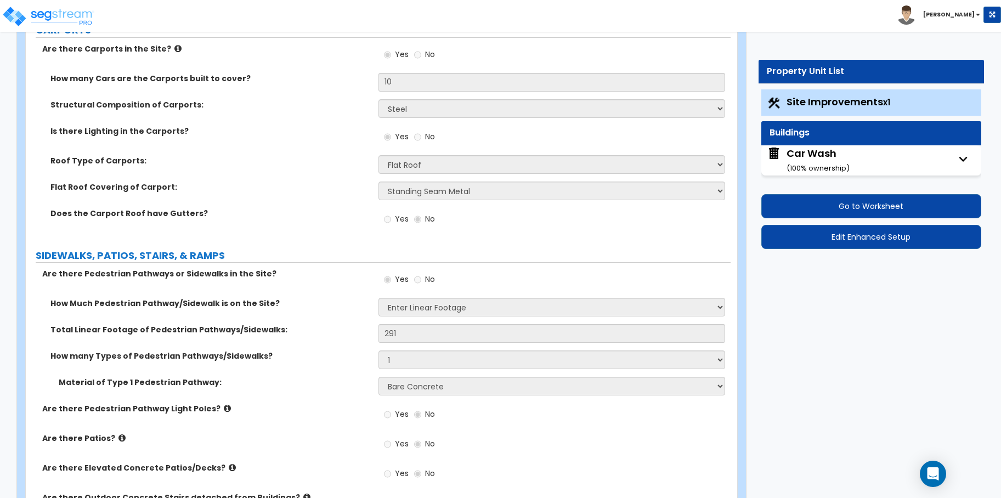
click at [969, 159] on icon "button" at bounding box center [963, 159] width 16 height 16
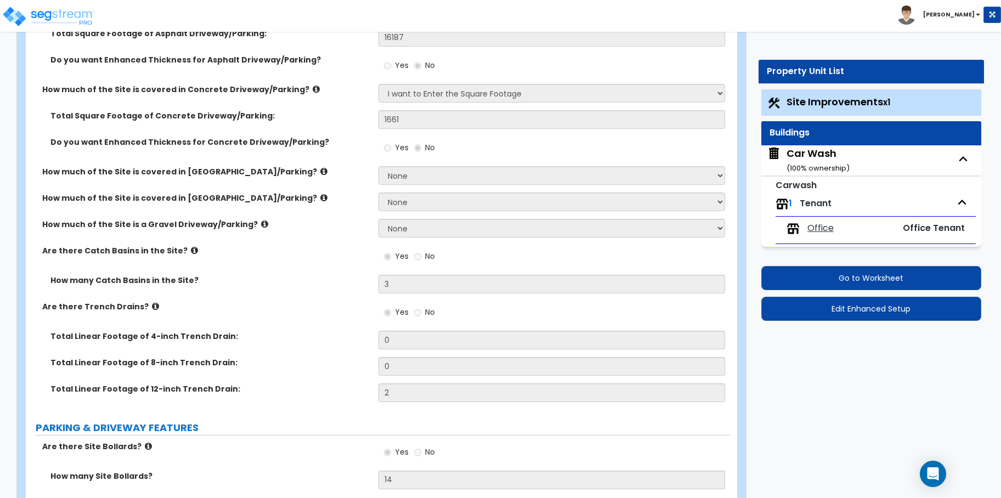
scroll to position [249, 0]
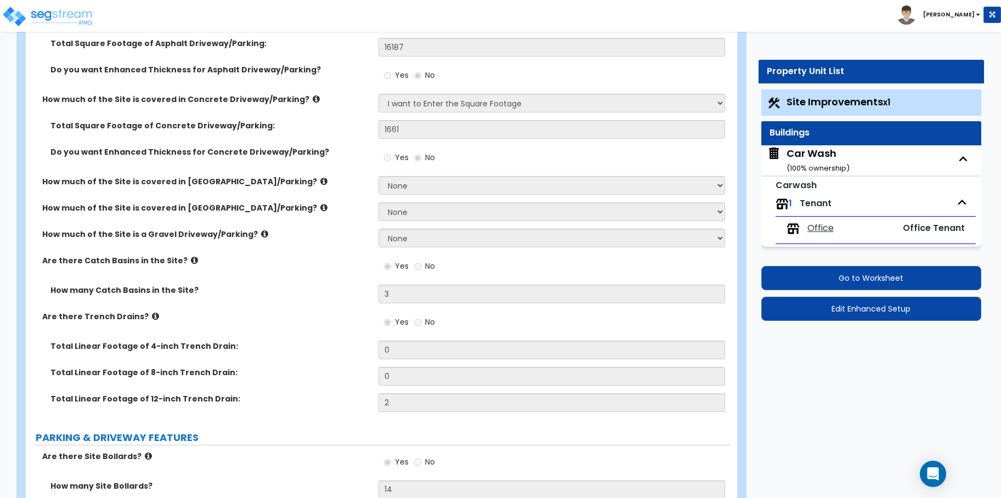
click at [851, 100] on span "Site Improvements x1" at bounding box center [839, 102] width 104 height 14
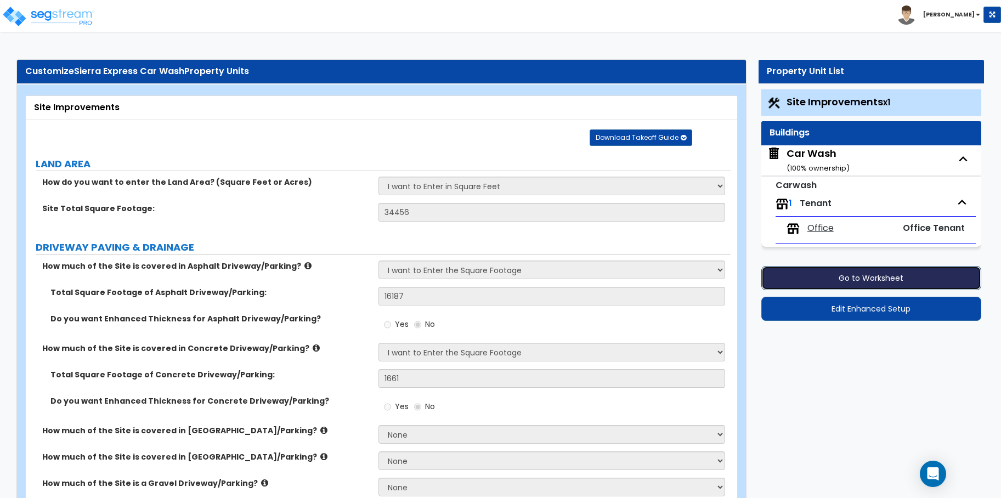
click at [803, 280] on button "Go to Worksheet" at bounding box center [871, 278] width 220 height 24
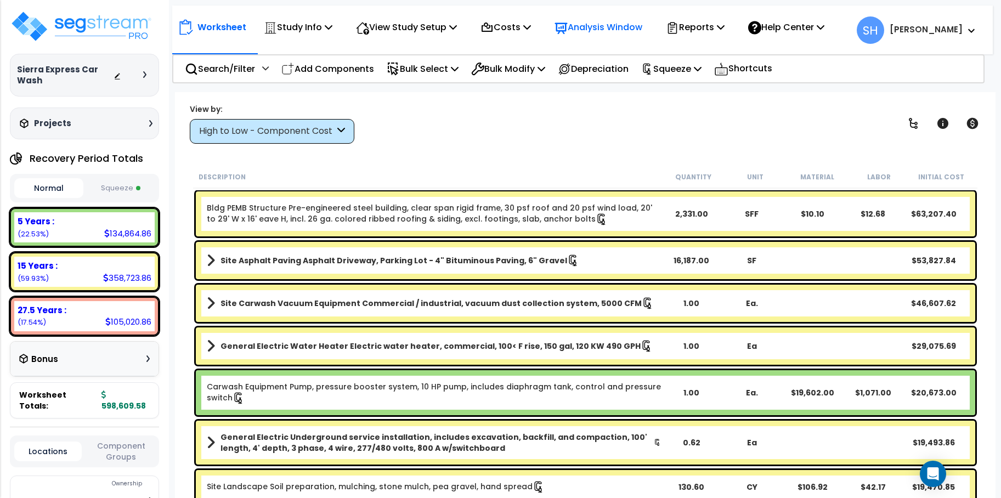
click at [641, 33] on p "Analysis Window" at bounding box center [599, 27] width 88 height 15
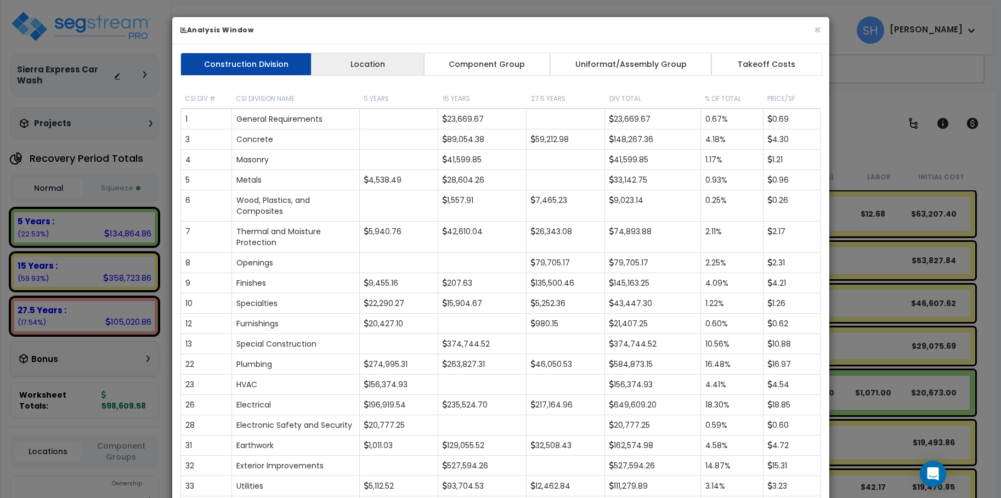
click at [369, 68] on link "Location" at bounding box center [368, 64] width 114 height 23
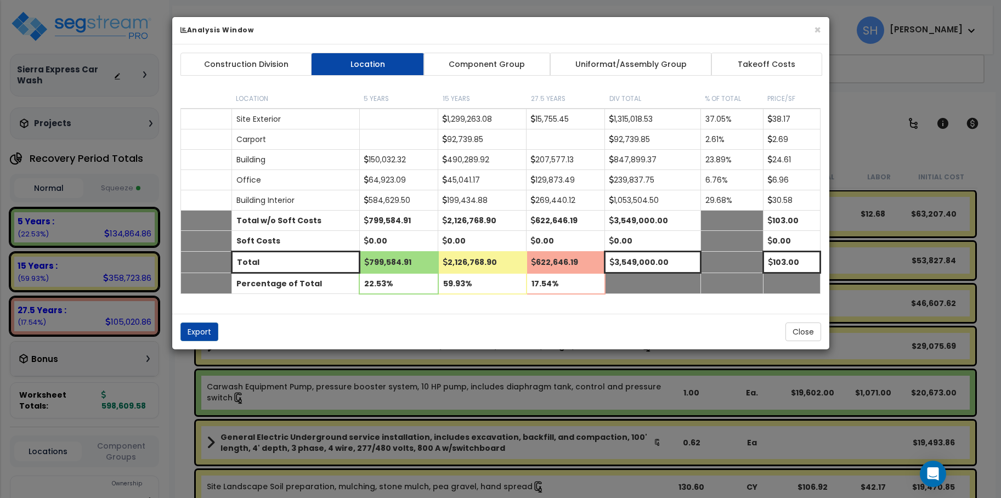
drag, startPoint x: 531, startPoint y: 75, endPoint x: 543, endPoint y: 25, distance: 51.9
click at [543, 25] on div "× Analysis Window" at bounding box center [500, 30] width 657 height 27
click at [510, 63] on link "Component Group" at bounding box center [487, 64] width 127 height 23
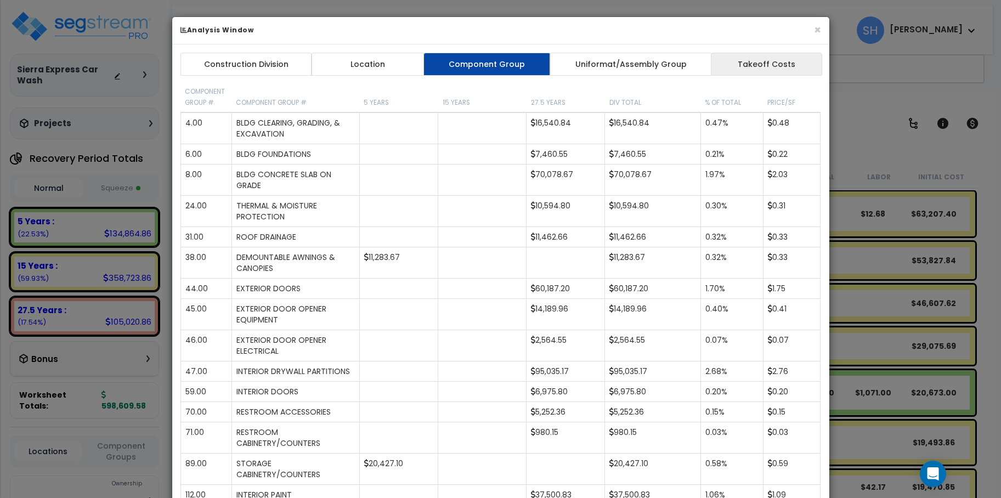
click at [770, 64] on link "Takeoff Costs" at bounding box center [766, 64] width 111 height 23
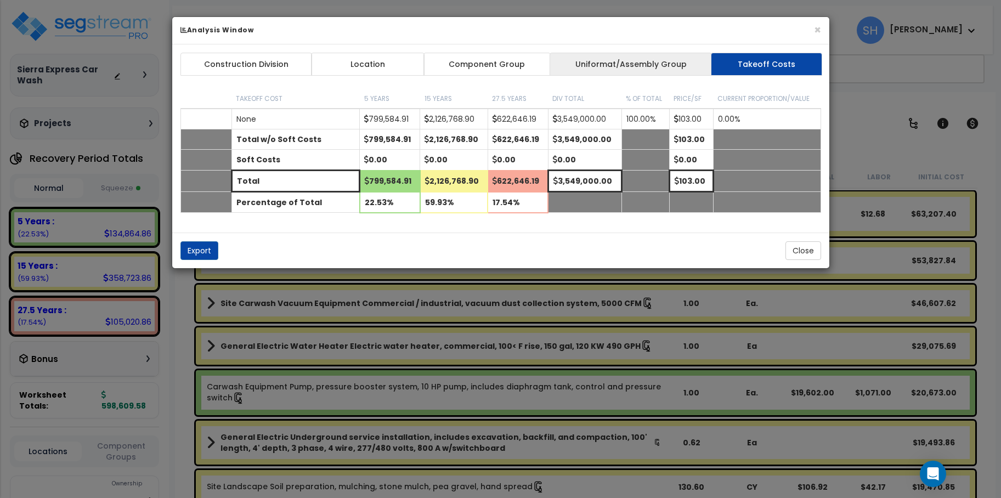
click at [678, 60] on link "Uniformat/Assembly Group" at bounding box center [631, 64] width 162 height 23
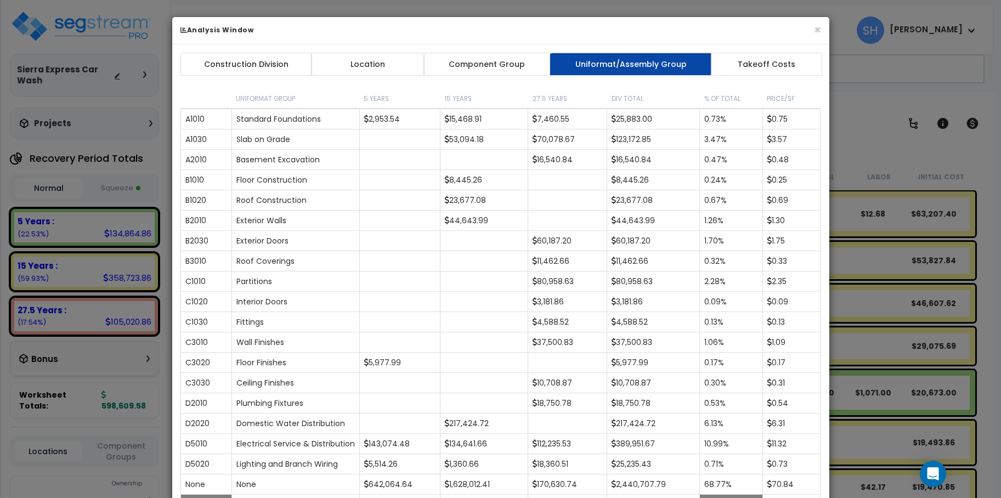
click at [812, 31] on h6 "Analysis Window" at bounding box center [500, 29] width 641 height 9
click at [813, 30] on h6 "Analysis Window" at bounding box center [500, 29] width 641 height 9
click at [816, 30] on button "×" at bounding box center [817, 30] width 7 height 12
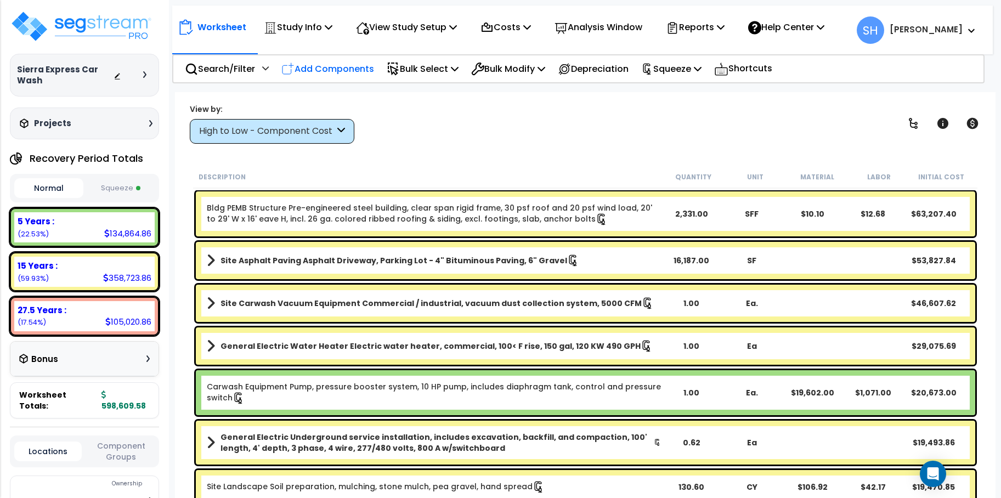
click at [334, 67] on p "Add Components" at bounding box center [327, 68] width 93 height 15
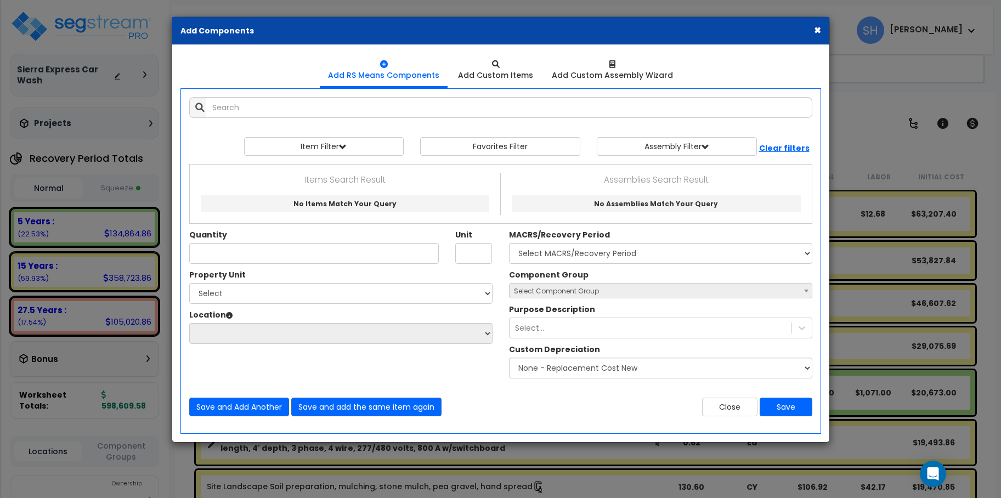
click at [817, 30] on button "×" at bounding box center [817, 30] width 7 height 12
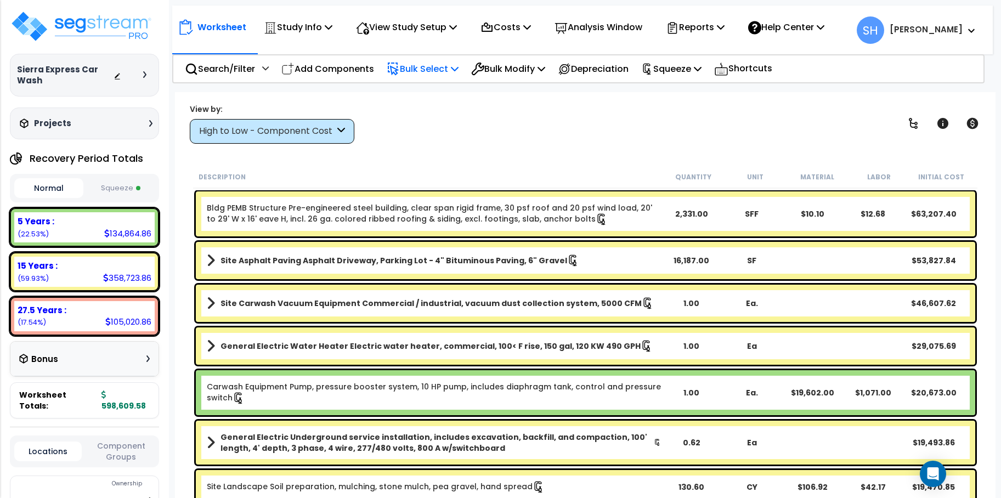
click at [459, 66] on icon at bounding box center [455, 68] width 8 height 9
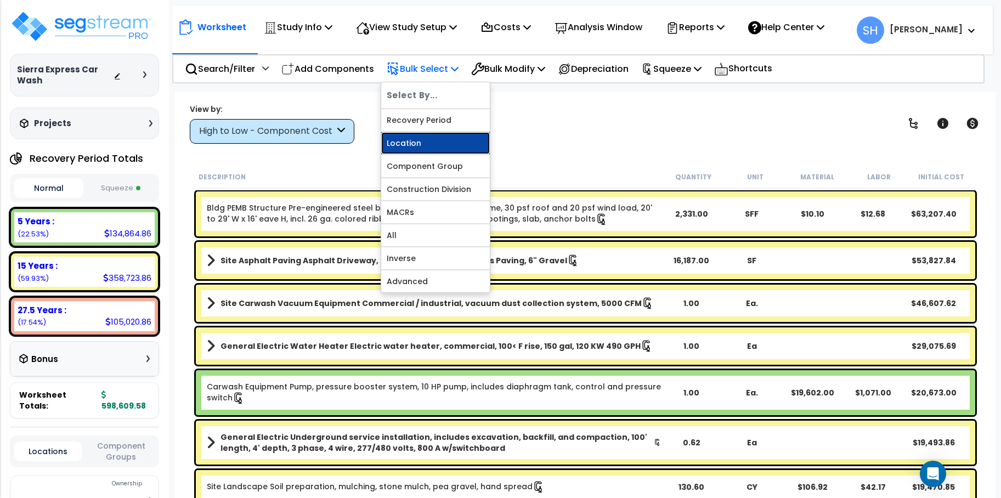
click at [444, 142] on link "Location" at bounding box center [435, 143] width 109 height 22
select select
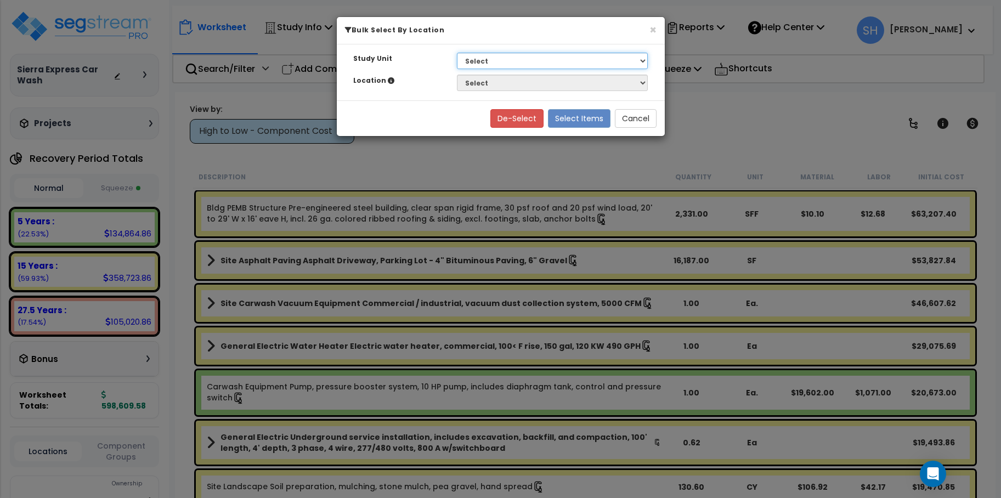
click at [641, 59] on select "Select Car Wash Site Improvements" at bounding box center [552, 61] width 191 height 16
click at [437, 125] on div "De-Select Select Items Cancel" at bounding box center [501, 118] width 328 height 36
click at [628, 110] on button "Cancel" at bounding box center [636, 118] width 42 height 19
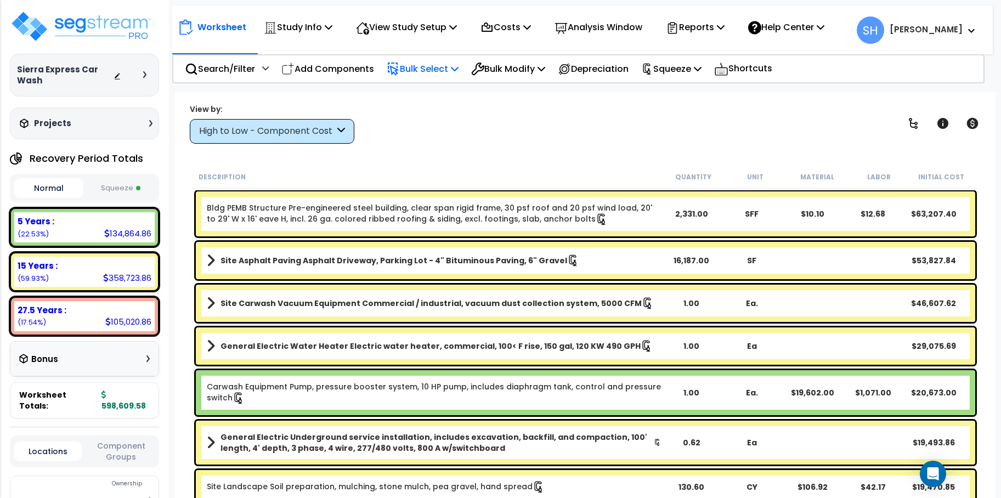
click at [459, 71] on icon at bounding box center [455, 68] width 8 height 9
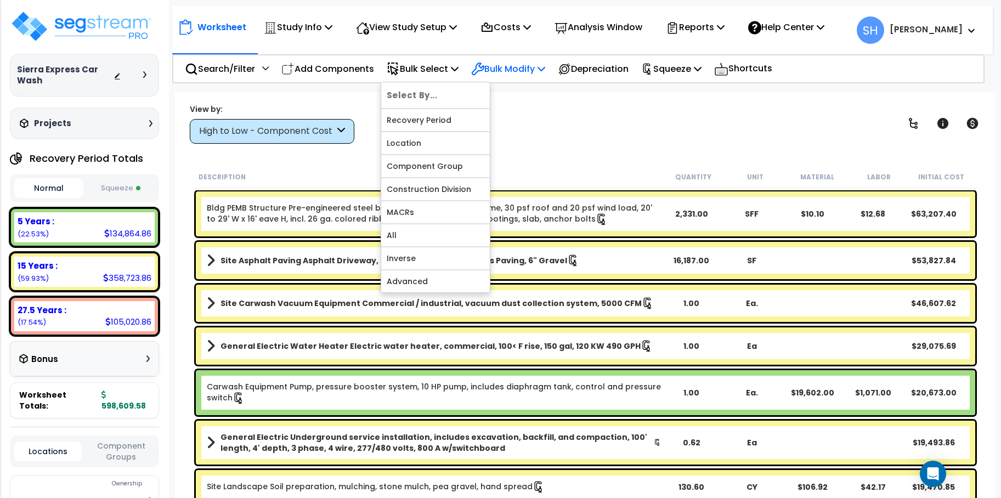
click at [545, 67] on icon at bounding box center [542, 68] width 8 height 9
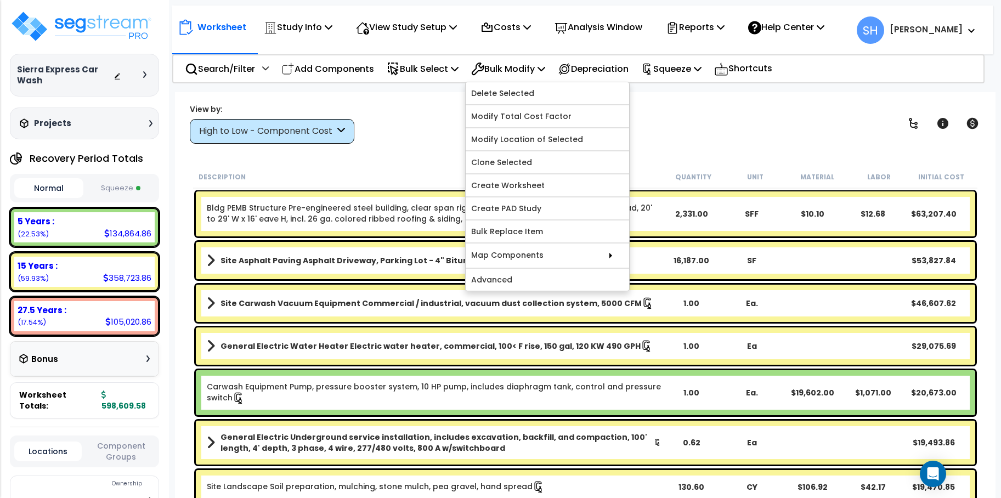
click at [432, 121] on div "View by: High to Low - Component Cost High to Low - Component Cost" at bounding box center [585, 123] width 799 height 41
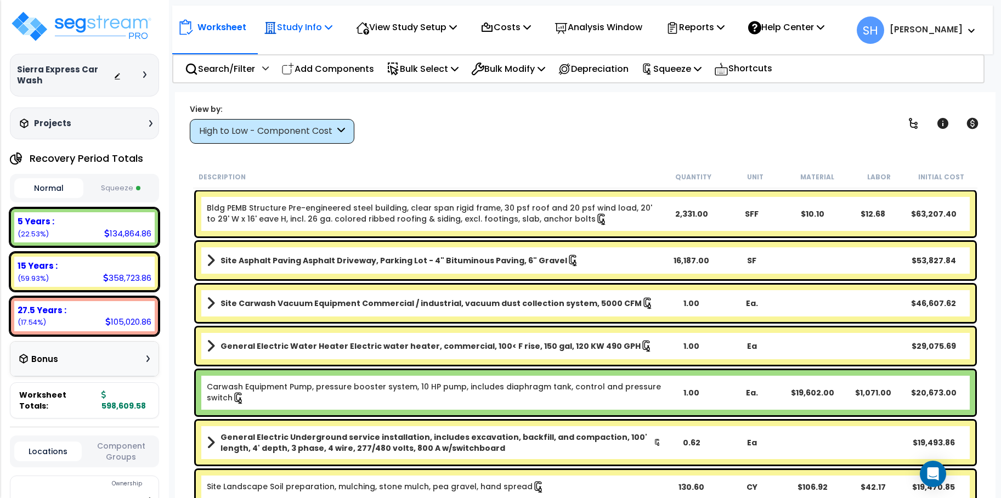
click at [331, 25] on icon at bounding box center [329, 26] width 8 height 9
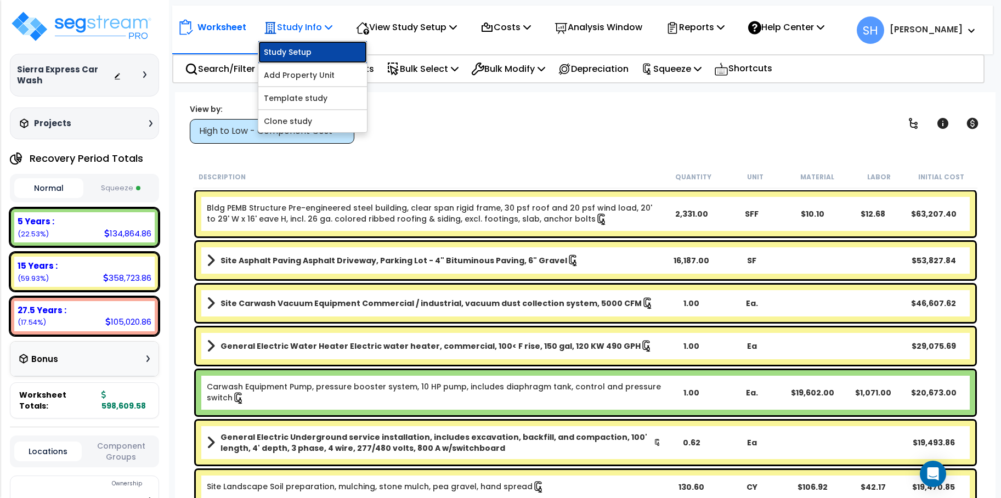
click at [324, 53] on link "Study Setup" at bounding box center [312, 52] width 109 height 22
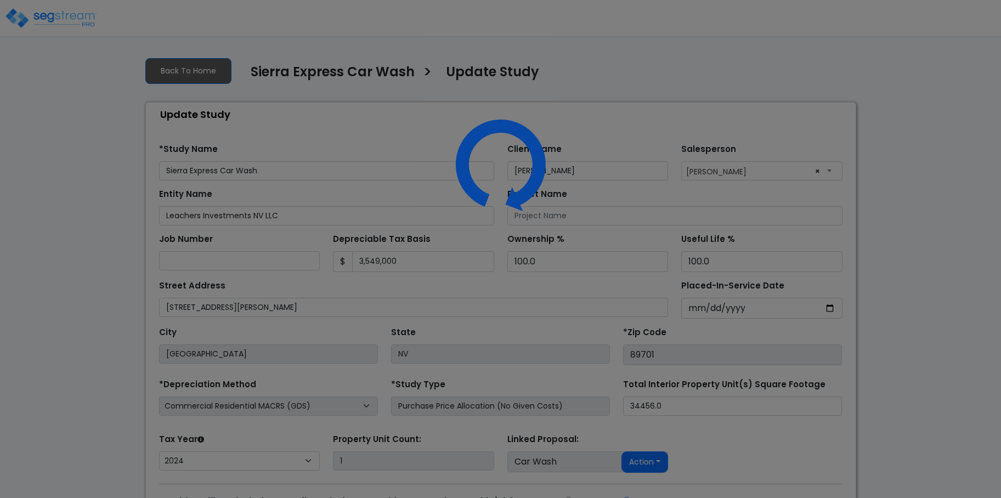
select select "2024"
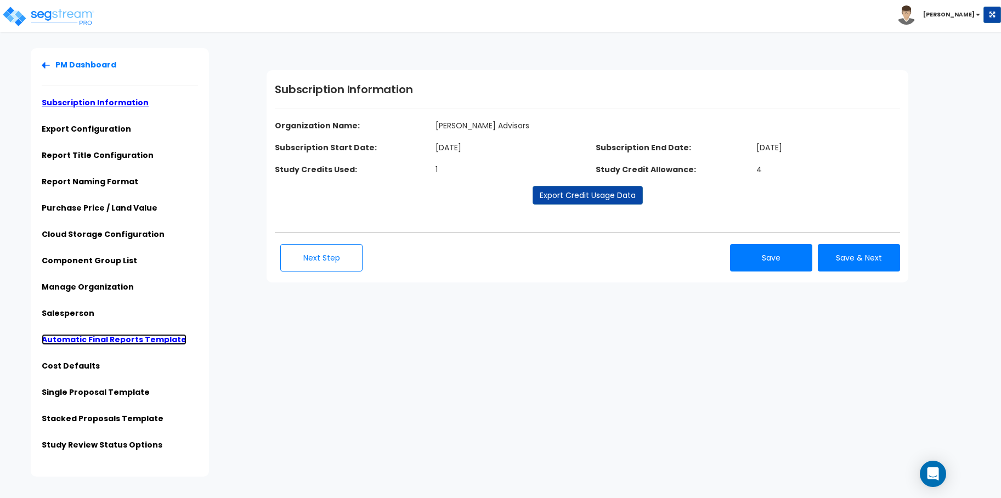
click at [101, 339] on link "Automatic Final Reports Template" at bounding box center [114, 339] width 145 height 11
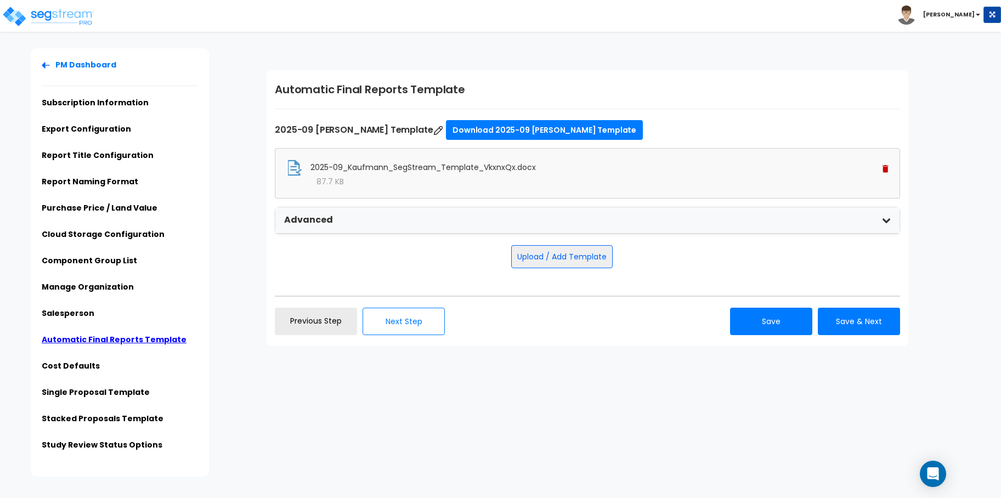
click at [888, 168] on img at bounding box center [886, 169] width 6 height 8
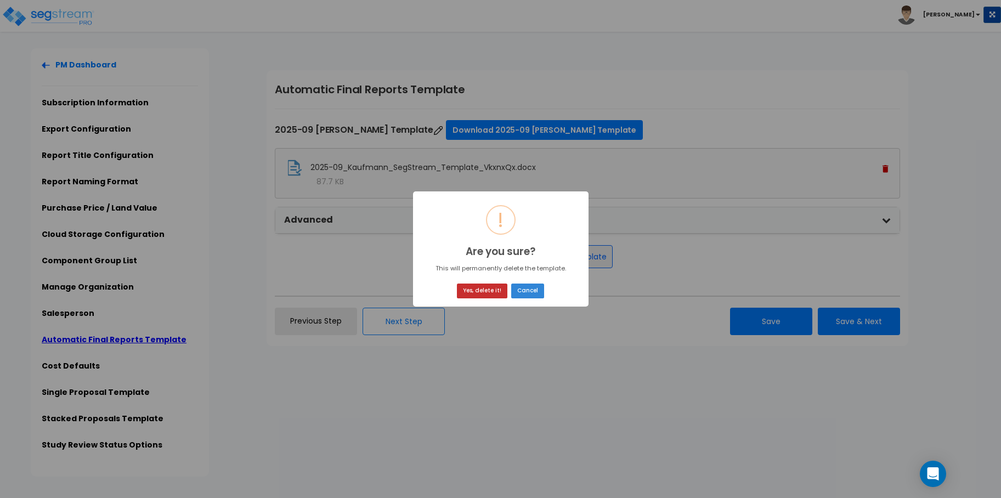
click at [489, 289] on button "Yes, delete it!" at bounding box center [482, 291] width 50 height 15
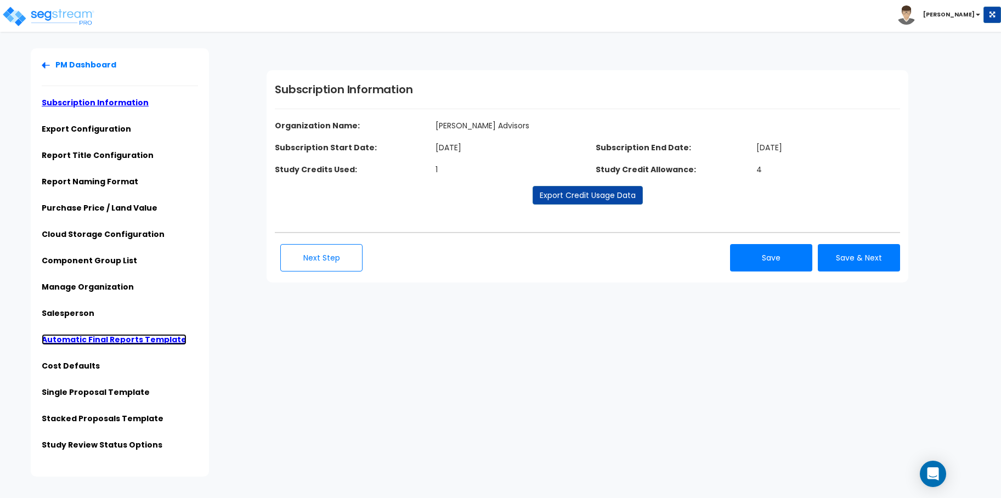
click at [72, 337] on link "Automatic Final Reports Template" at bounding box center [114, 339] width 145 height 11
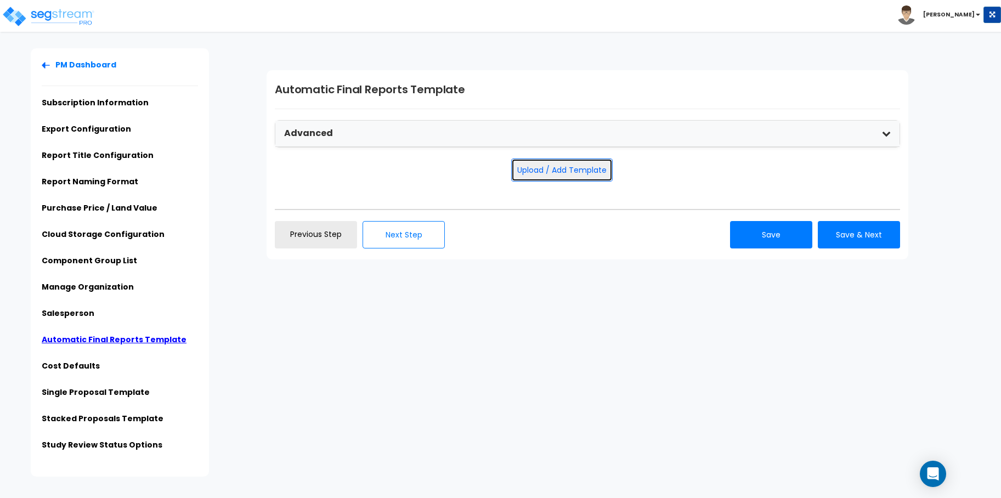
click at [533, 174] on button "Upload / Add Template" at bounding box center [561, 170] width 101 height 23
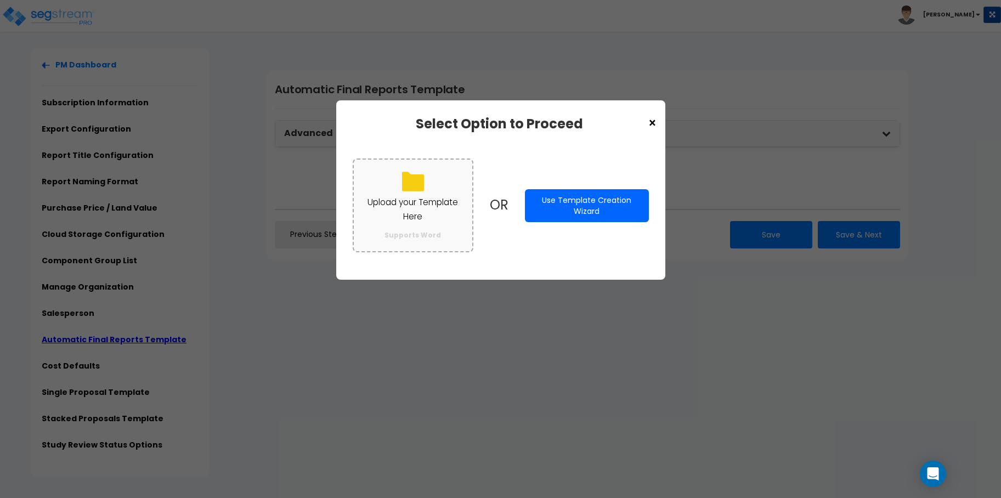
click at [416, 226] on label "Upload your Template Here Supports Word" at bounding box center [413, 206] width 121 height 94
click at [0, 0] on input "Upload your Template Here Supports Word" at bounding box center [0, 0] width 0 height 0
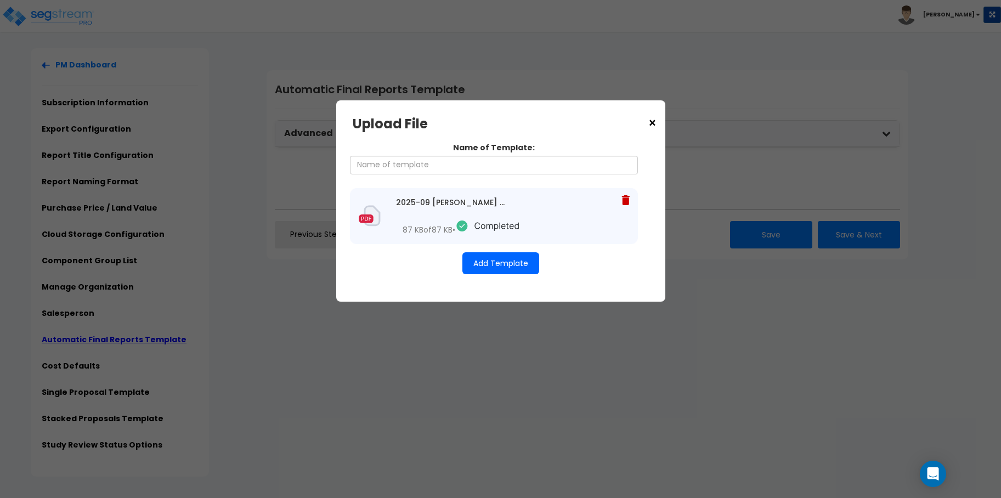
click at [495, 263] on button "Add Template" at bounding box center [500, 263] width 77 height 22
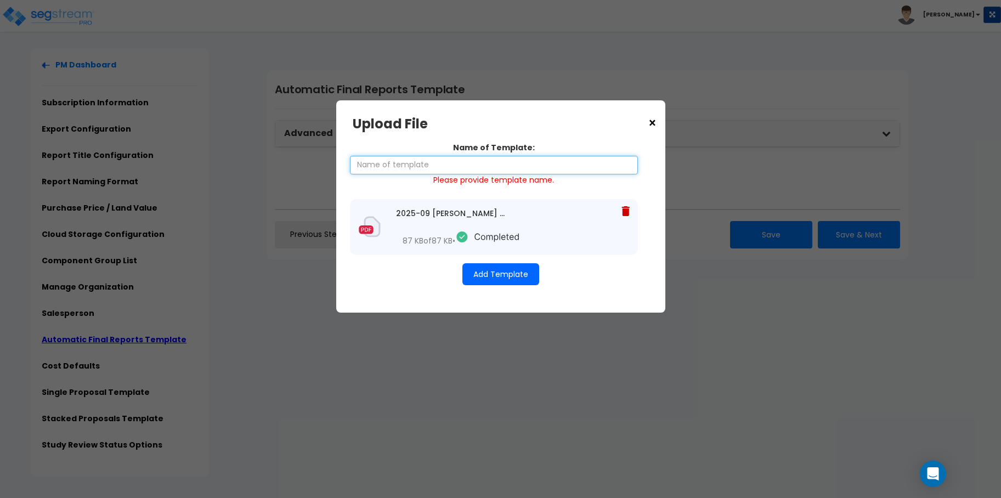
click at [458, 162] on input "Name of Template:" at bounding box center [494, 165] width 288 height 19
paste input "2025-09 [PERSON_NAME] Template"
type input "2025-09 [PERSON_NAME] Template"
click at [493, 270] on button "Add Template" at bounding box center [500, 274] width 77 height 22
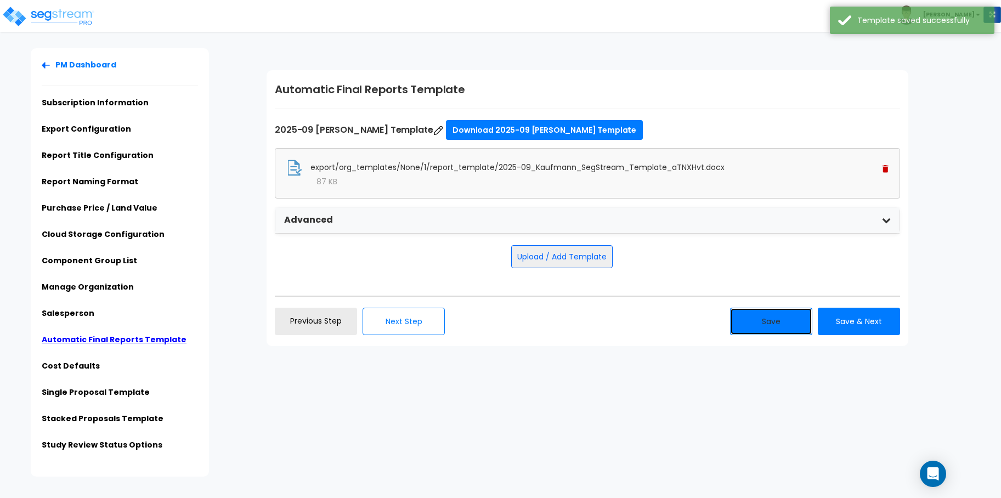
click at [774, 319] on button "Save" at bounding box center [771, 321] width 82 height 27
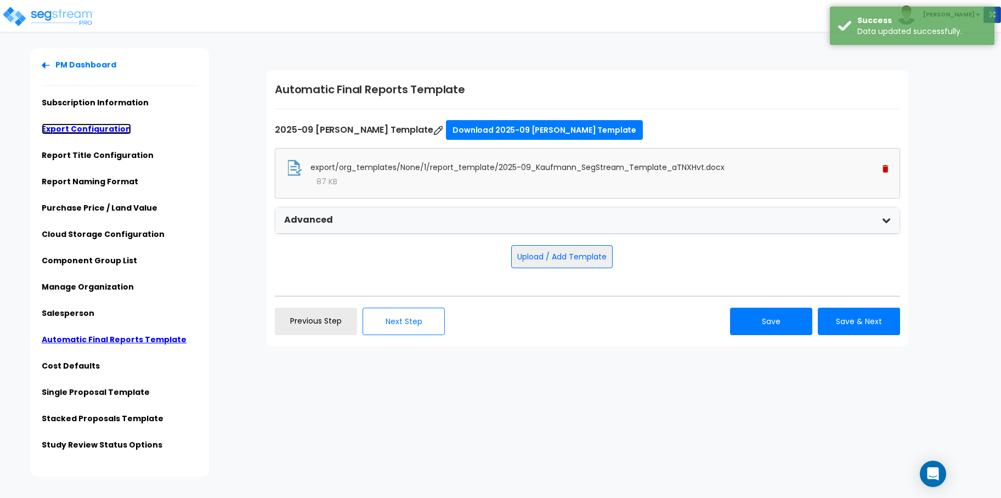
click at [99, 128] on link "Export Configuration" at bounding box center [86, 128] width 89 height 11
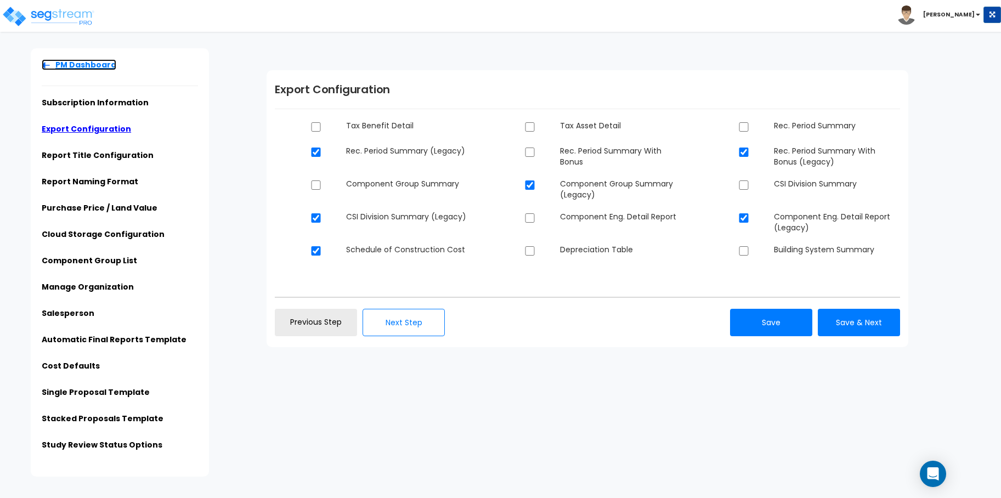
click at [61, 63] on link "PM Dashboard" at bounding box center [79, 64] width 75 height 11
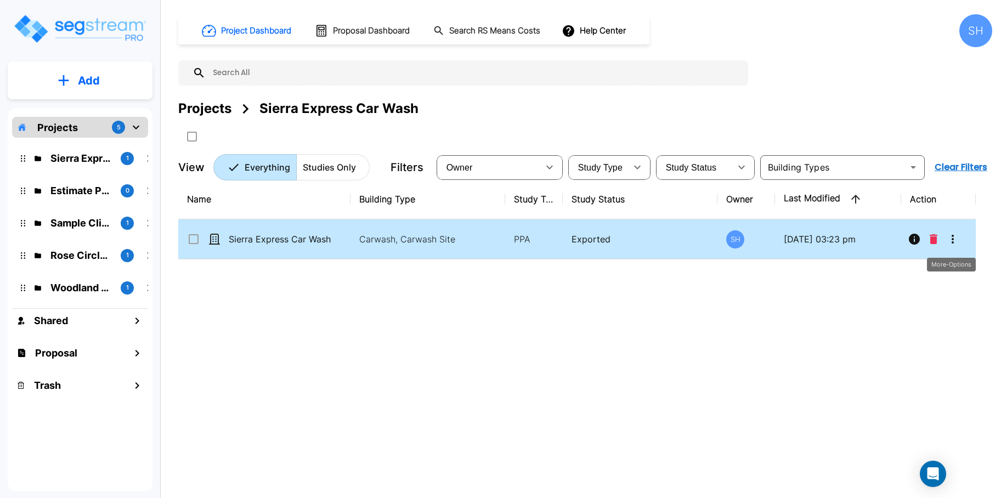
click at [954, 239] on icon "More-Options" at bounding box center [952, 239] width 13 height 13
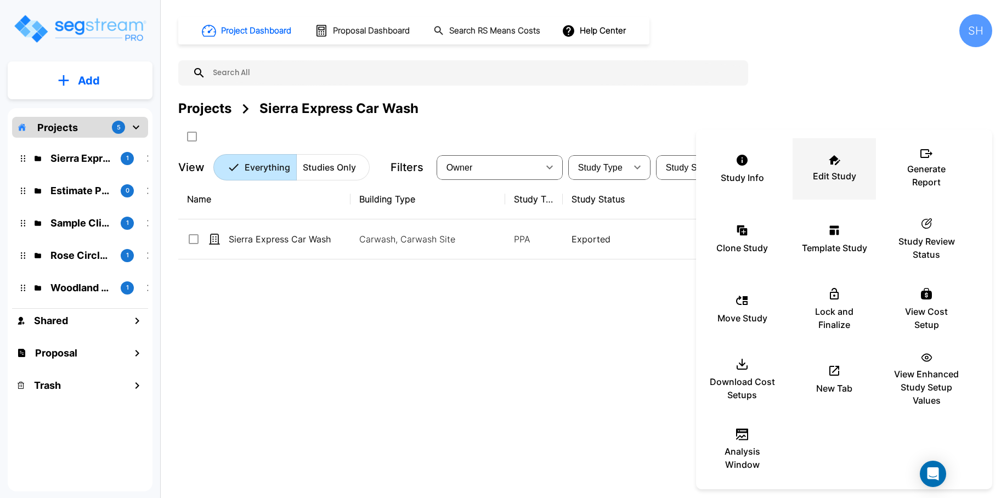
click at [829, 163] on icon at bounding box center [835, 160] width 12 height 10
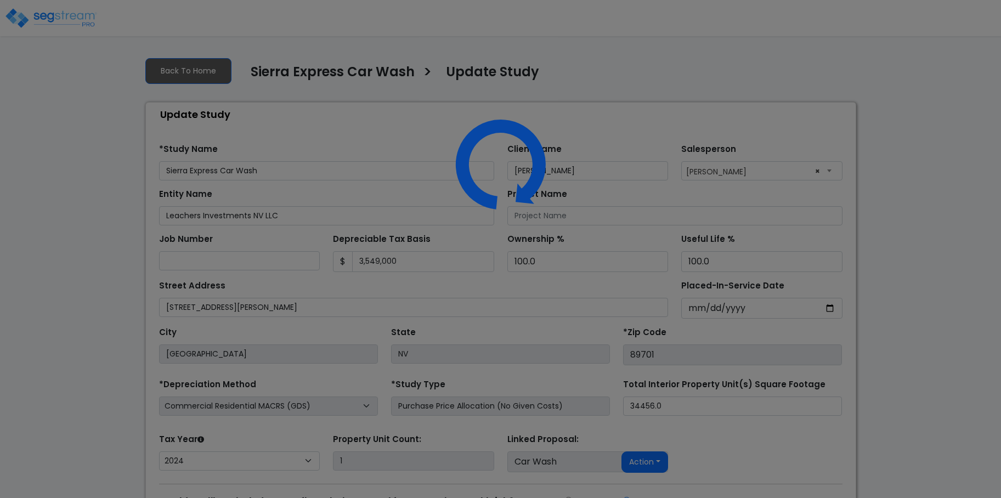
select select "2024"
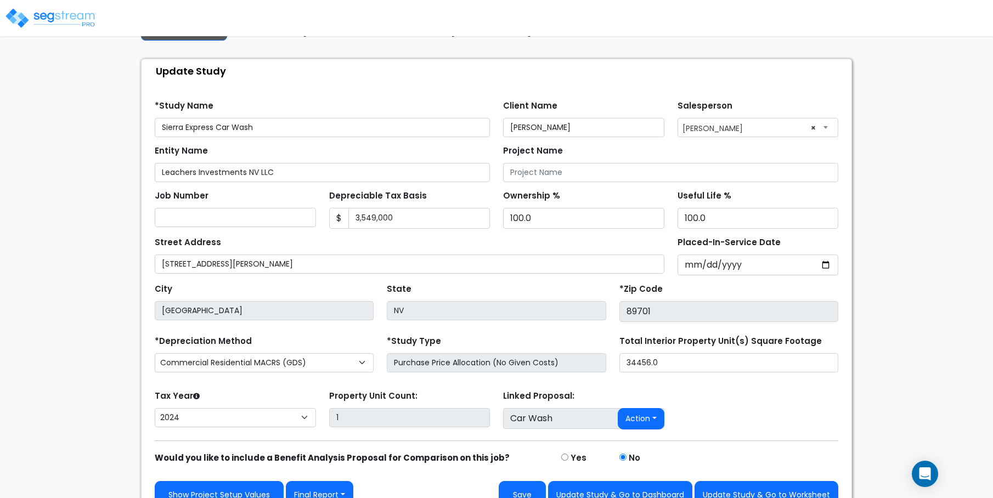
scroll to position [64, 0]
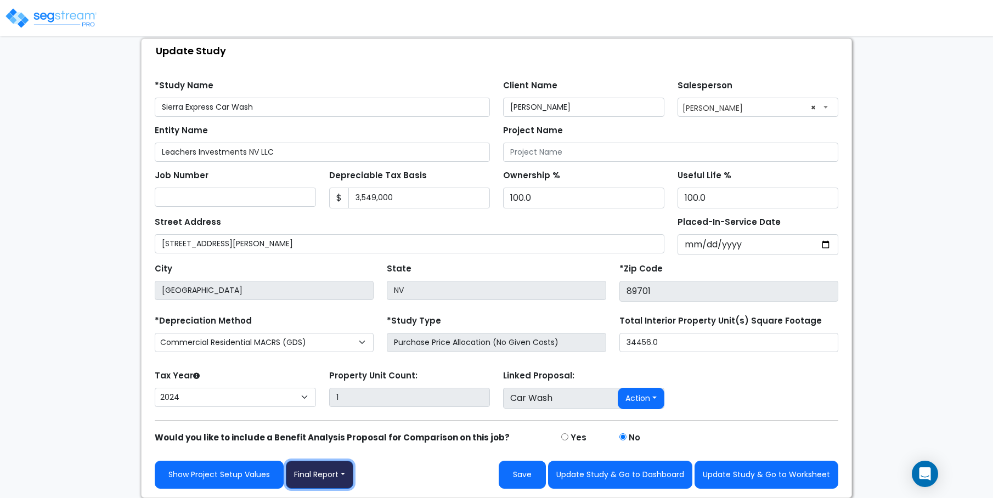
click at [350, 472] on button "Final Report" at bounding box center [319, 475] width 67 height 28
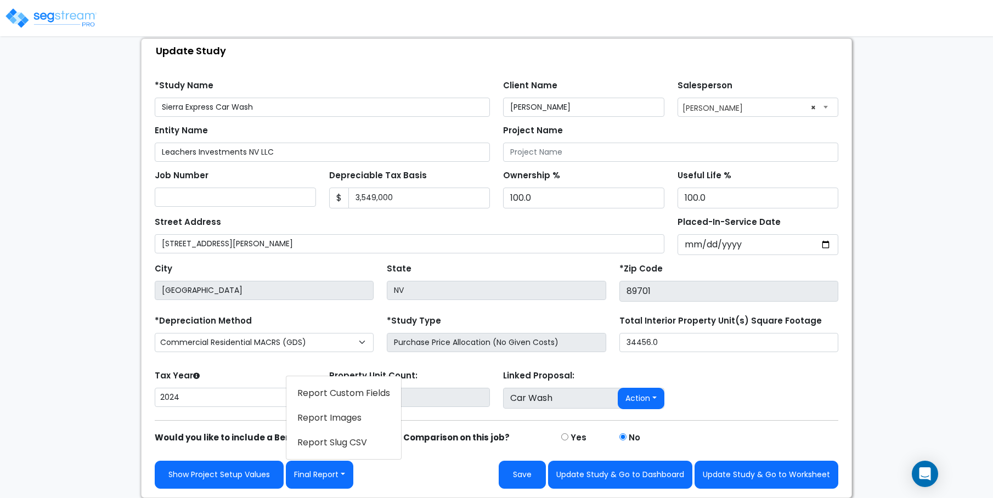
click at [373, 392] on link "Report Custom Fields" at bounding box center [343, 393] width 115 height 25
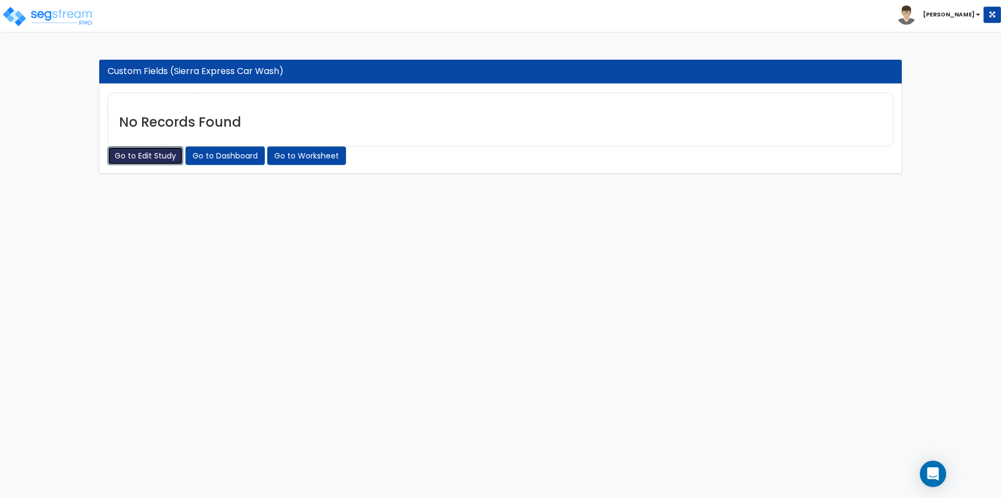
click at [157, 163] on link "Go to Edit Study" at bounding box center [146, 155] width 76 height 19
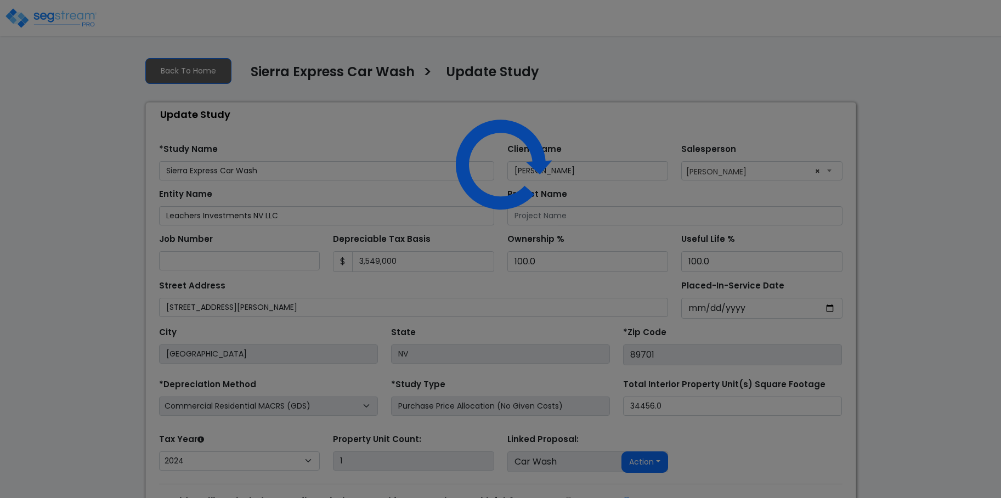
select select "2024"
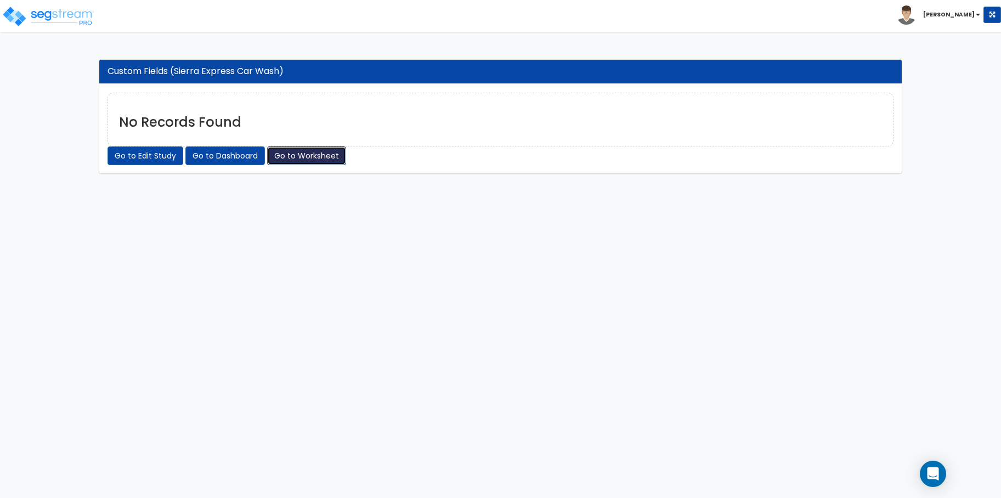
click at [285, 161] on link "Go to Worksheet" at bounding box center [306, 155] width 79 height 19
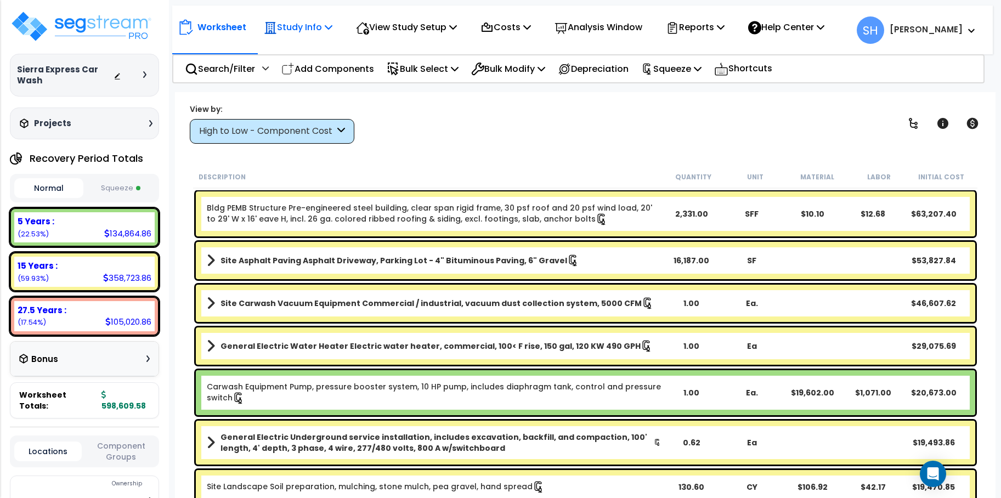
click at [325, 29] on p "Study Info" at bounding box center [298, 27] width 69 height 15
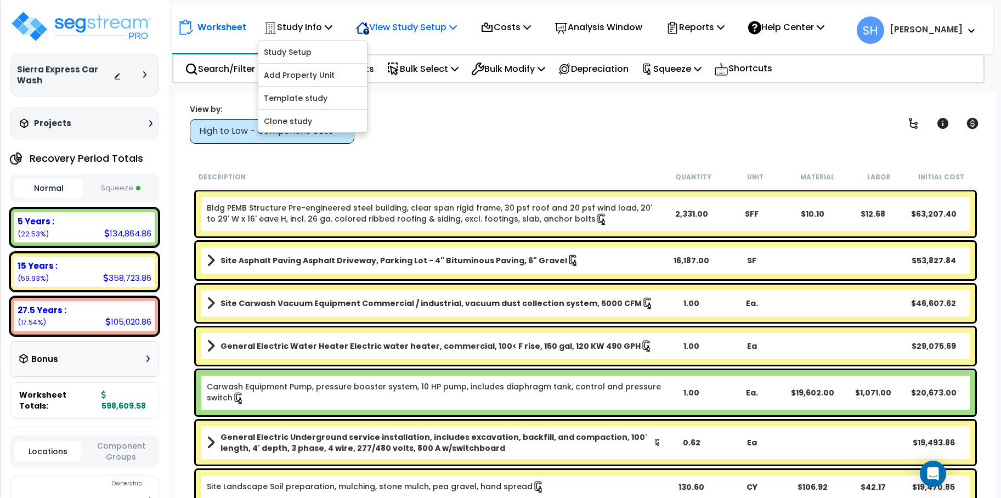
click at [457, 27] on icon at bounding box center [453, 26] width 8 height 9
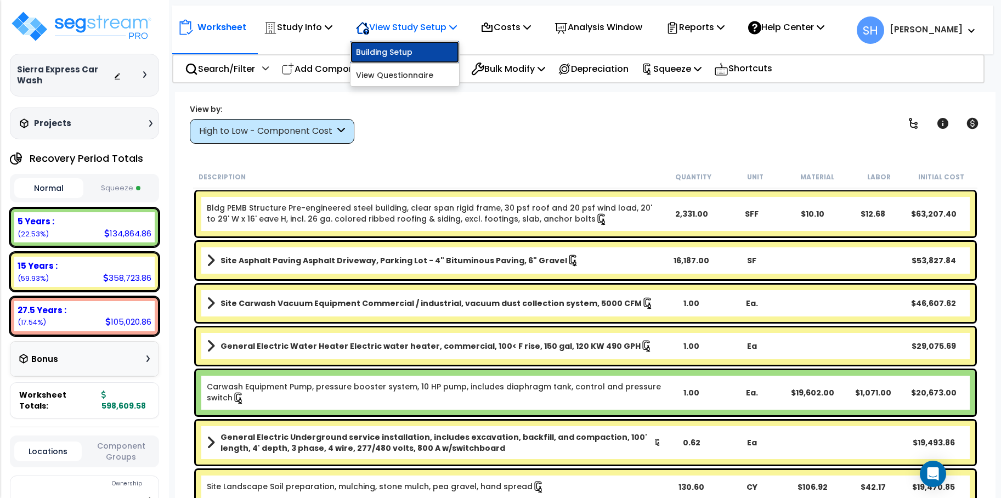
click at [425, 49] on link "Building Setup" at bounding box center [405, 52] width 109 height 22
click at [452, 28] on p "View Study Setup" at bounding box center [406, 27] width 101 height 15
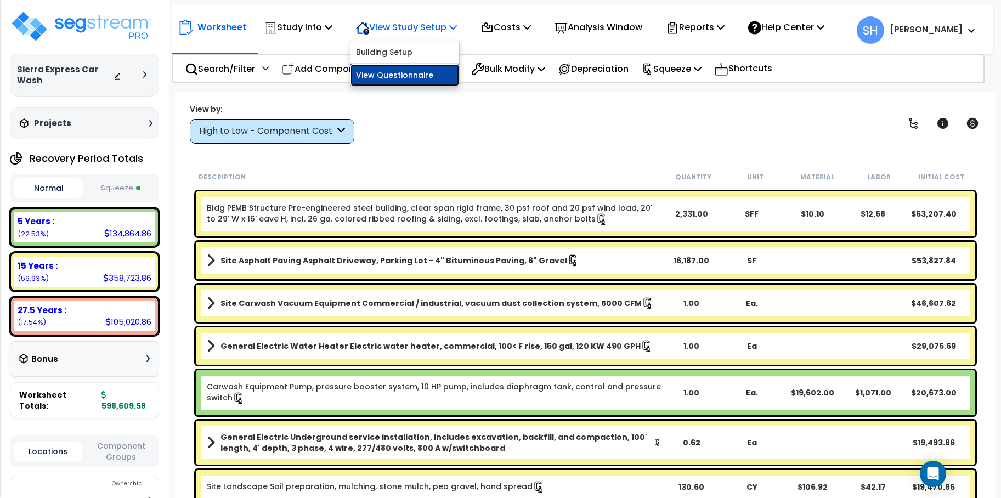
click at [436, 77] on link "View Questionnaire" at bounding box center [405, 75] width 109 height 22
click at [531, 31] on icon at bounding box center [527, 26] width 8 height 9
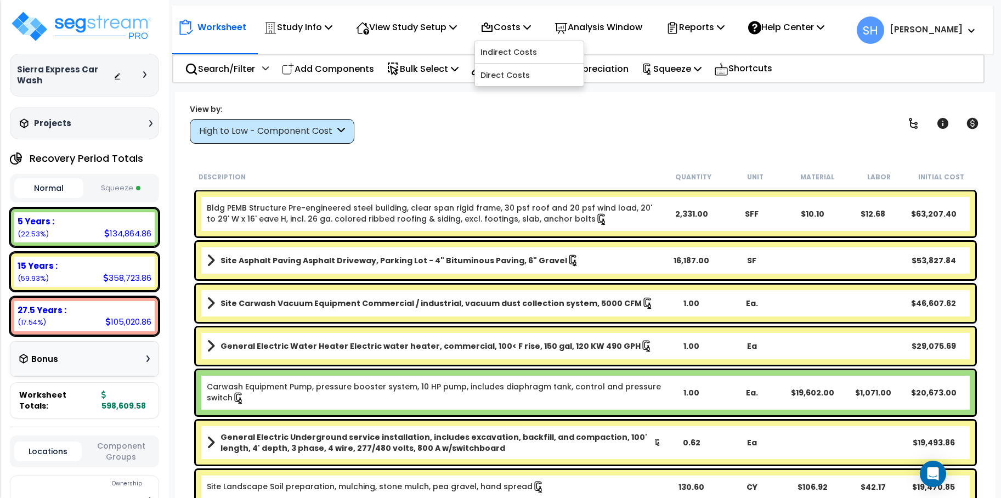
click at [122, 191] on button "Squeeze" at bounding box center [120, 188] width 69 height 19
click at [725, 27] on p "Reports" at bounding box center [695, 27] width 59 height 15
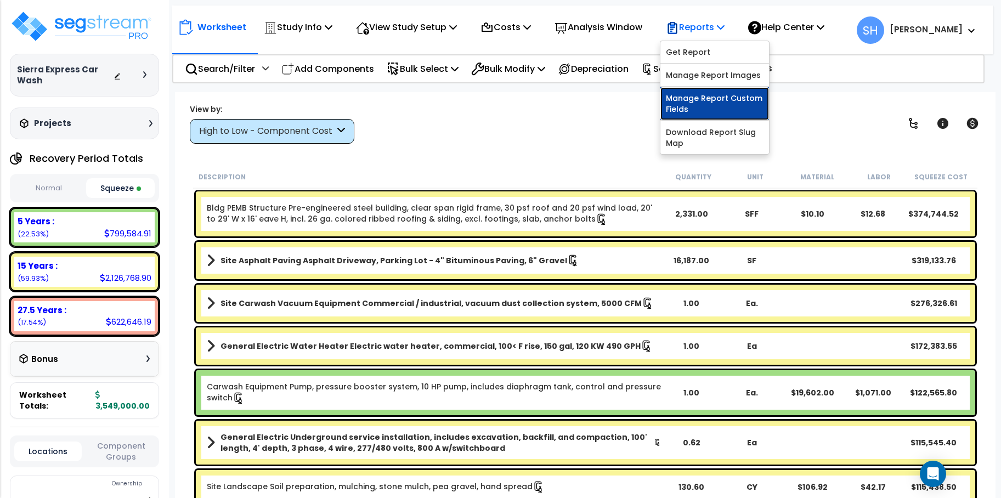
click at [769, 104] on link "Manage Report Custom Fields" at bounding box center [715, 103] width 109 height 33
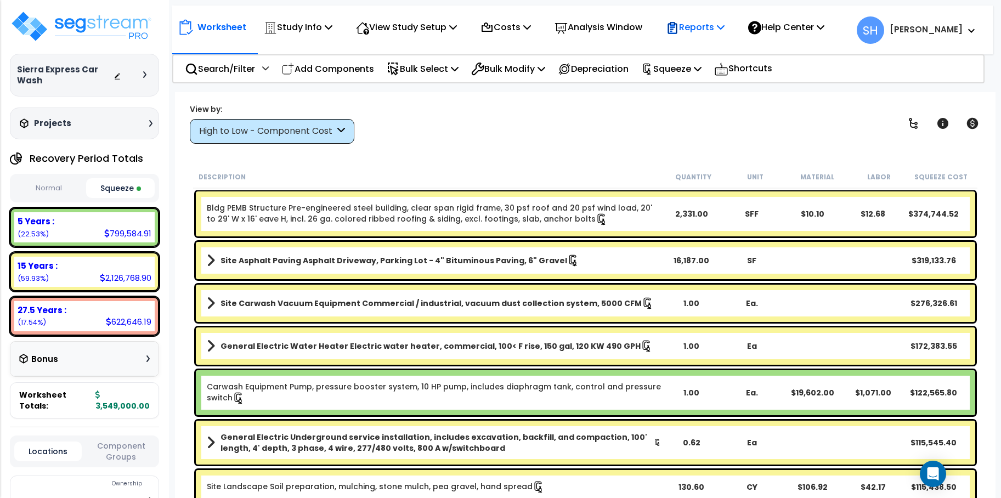
click at [725, 29] on icon at bounding box center [721, 26] width 8 height 9
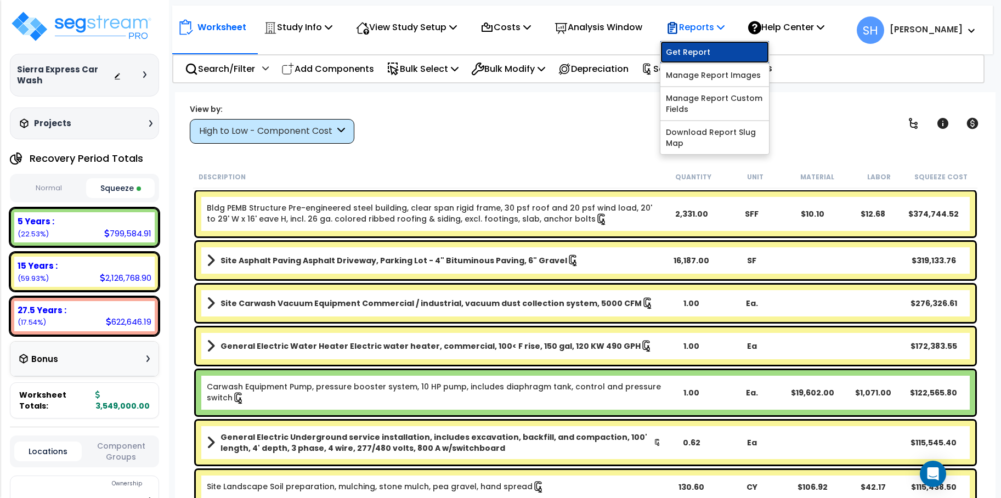
click at [721, 48] on link "Get Report" at bounding box center [715, 52] width 109 height 22
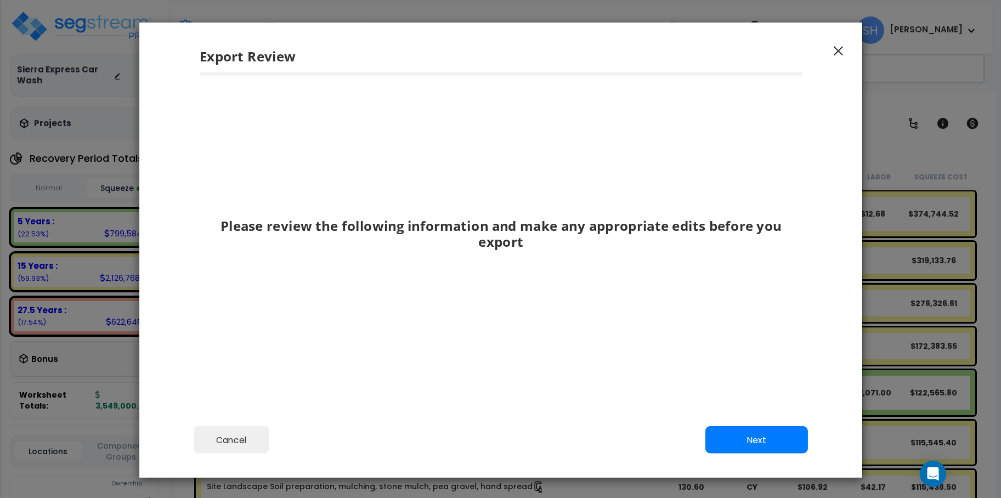
click at [711, 424] on div "Cancel Back Next Export Edit Images" at bounding box center [500, 448] width 723 height 60
click at [741, 437] on button "Next" at bounding box center [756, 439] width 103 height 27
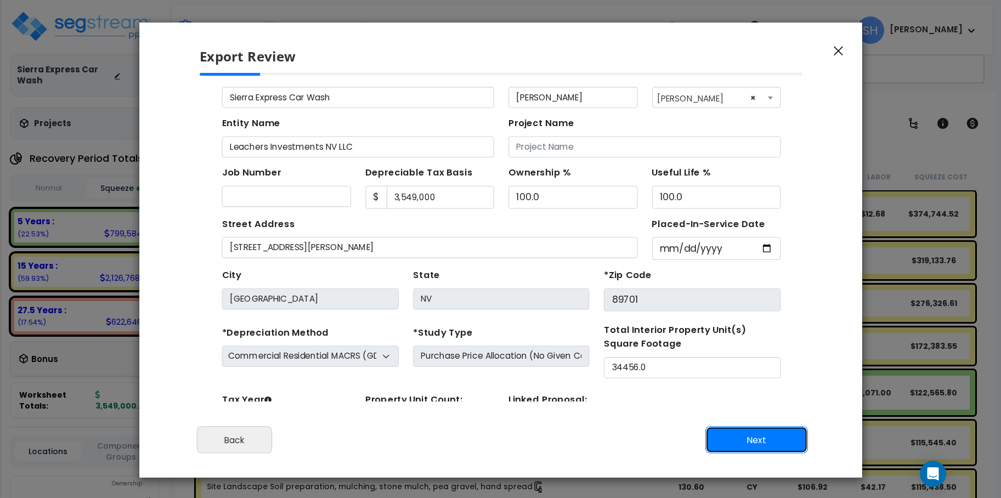
scroll to position [50, 0]
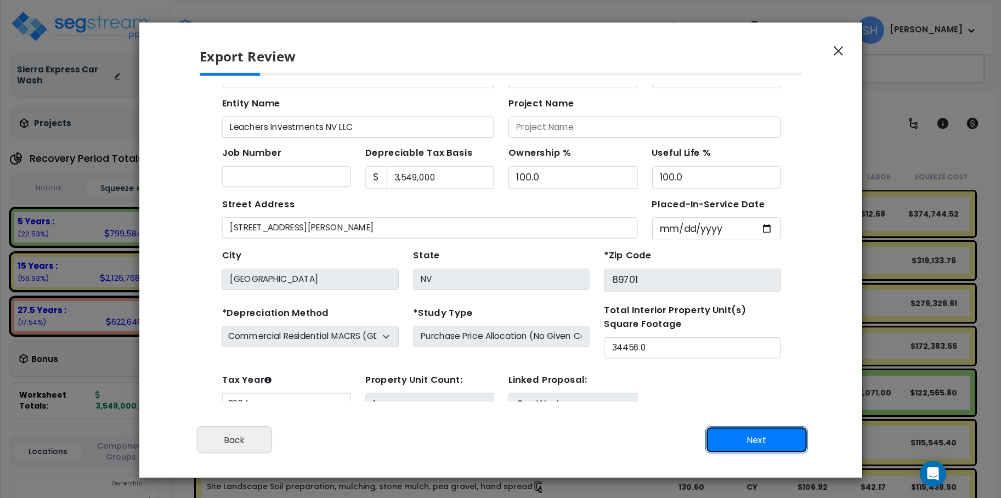
click at [749, 436] on button "Next" at bounding box center [756, 439] width 103 height 27
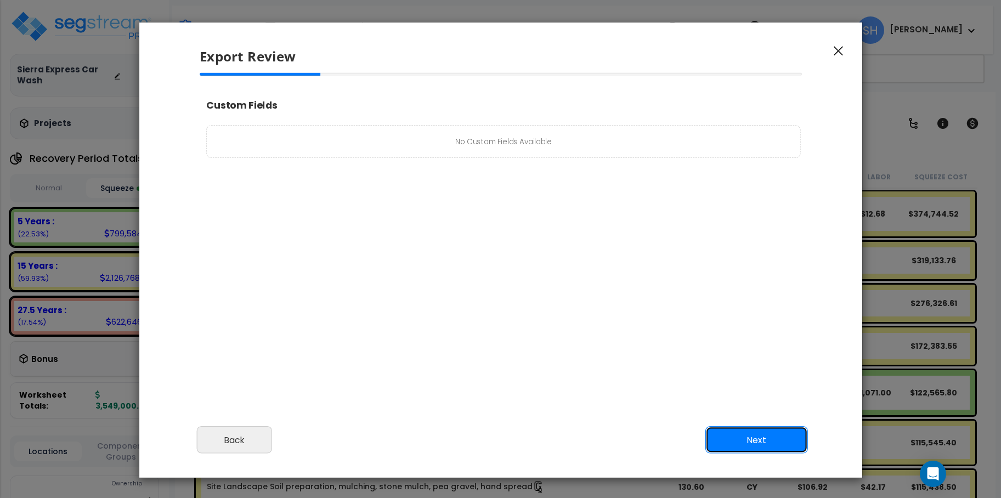
scroll to position [1, 0]
select select "2024"
click at [556, 146] on span "No Custom Fields Available" at bounding box center [544, 148] width 652 height 14
click at [740, 442] on button "Next" at bounding box center [756, 439] width 103 height 27
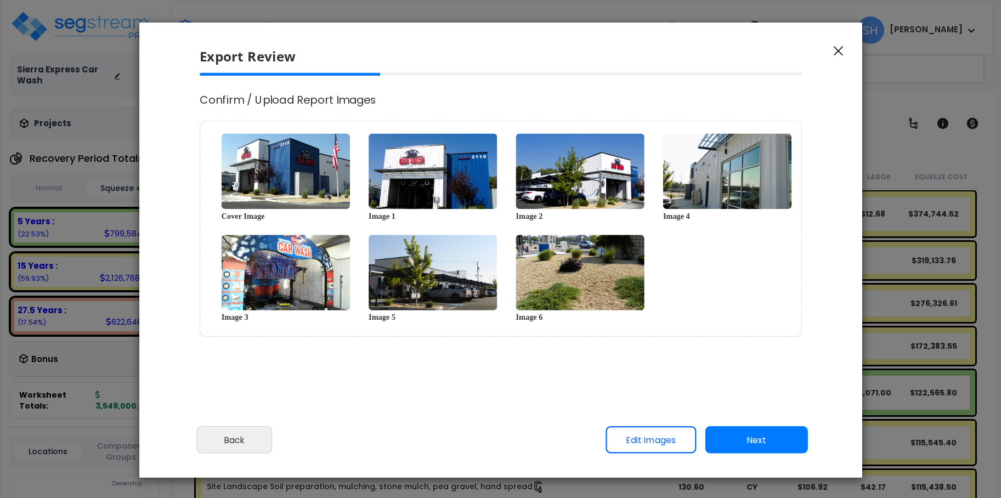
click at [788, 454] on div "Cancel Back Next Export Edit Images" at bounding box center [500, 448] width 723 height 60
click at [779, 444] on button "Next" at bounding box center [756, 439] width 103 height 27
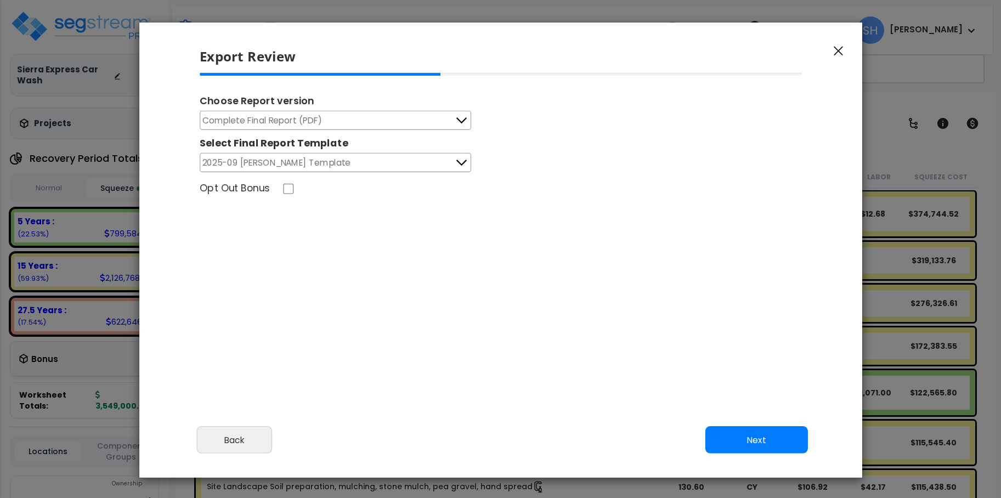
click at [461, 112] on button "Complete Final Report (PDF)" at bounding box center [336, 120] width 272 height 19
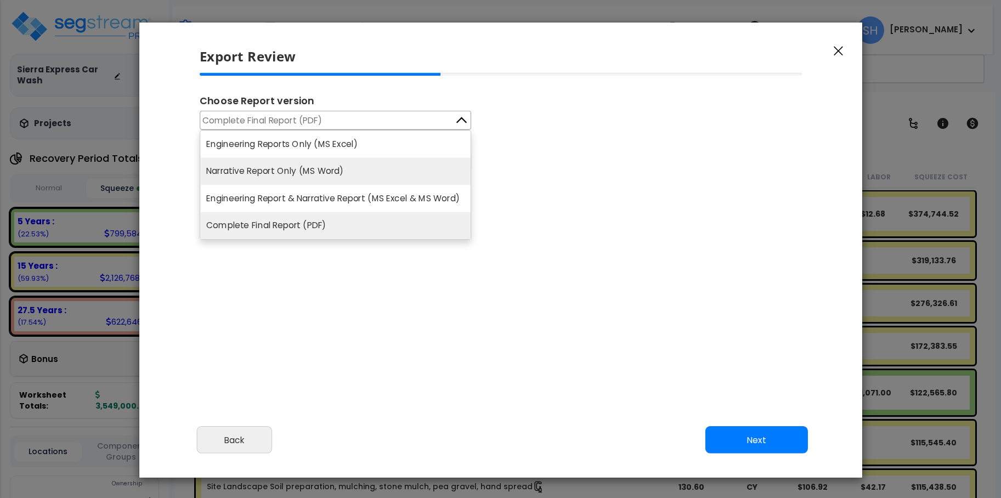
click at [383, 164] on li "Narrative Report Only (MS Word)" at bounding box center [335, 171] width 270 height 27
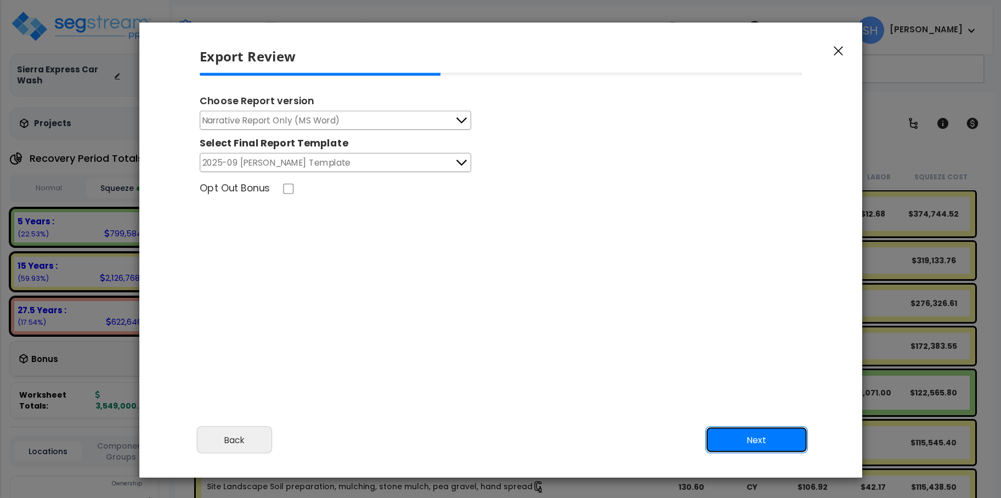
click at [800, 440] on button "Next" at bounding box center [756, 439] width 103 height 27
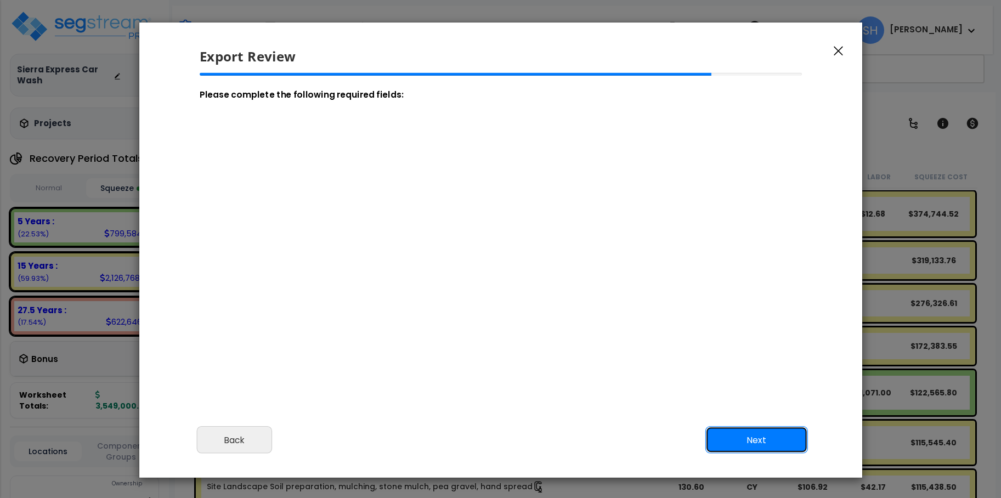
click at [767, 442] on button "Next" at bounding box center [756, 439] width 103 height 27
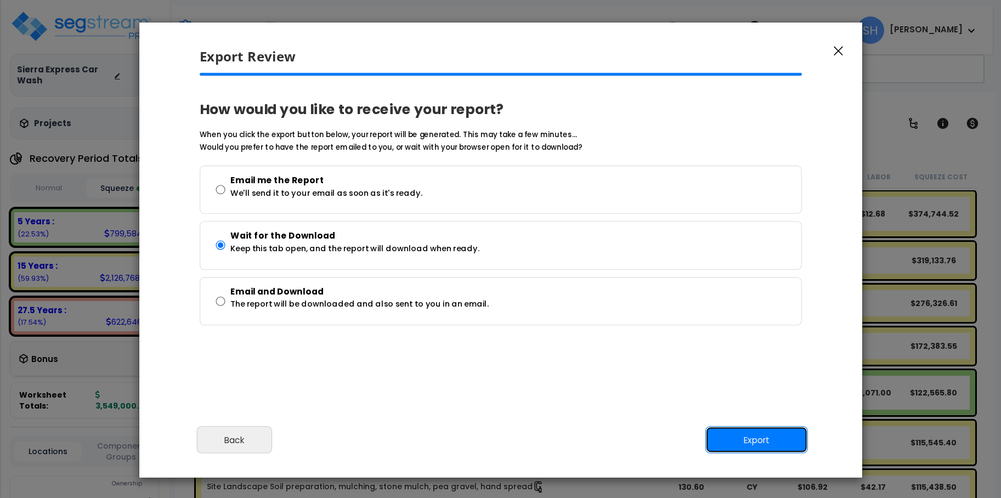
click at [757, 434] on button "Export" at bounding box center [756, 439] width 103 height 27
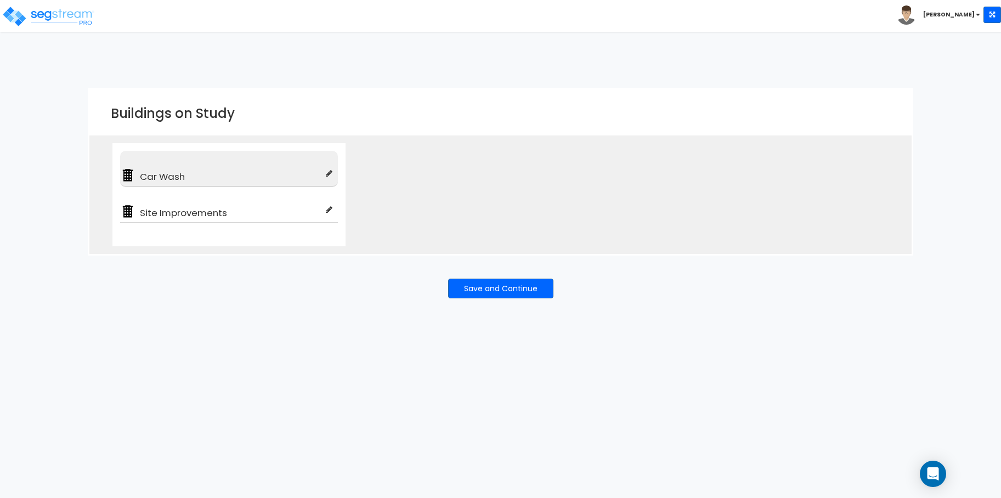
click at [331, 176] on icon at bounding box center [329, 174] width 7 height 8
type input "Car Wash"
type input "Carwash"
checkbox input "true"
type input "100"
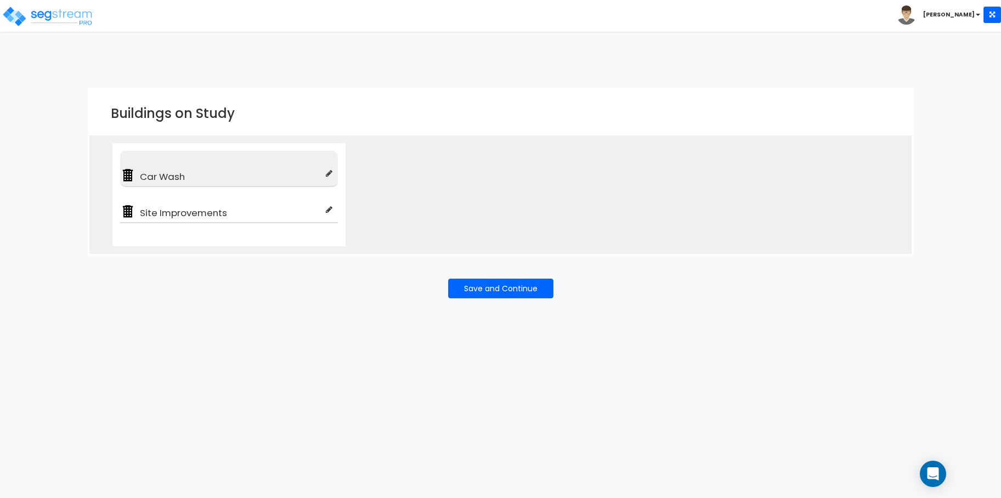
type input "100"
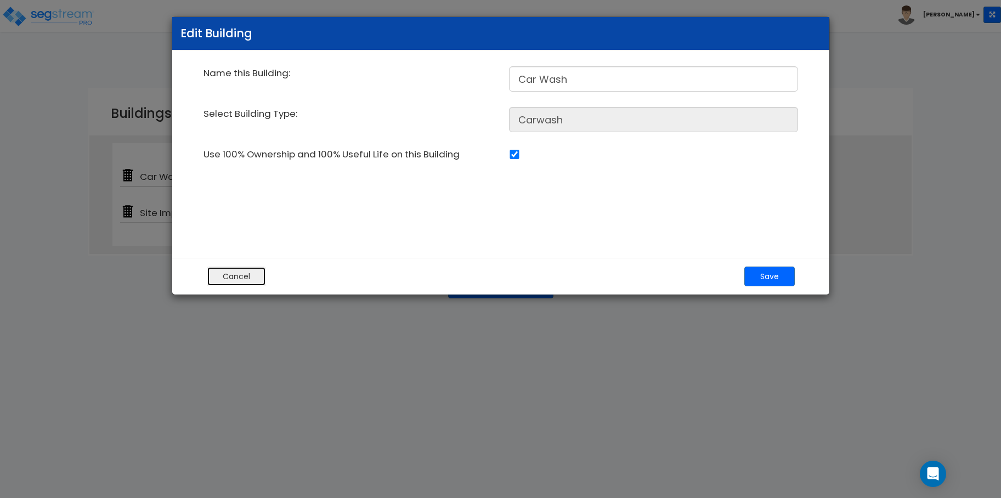
click at [262, 273] on button "Cancel" at bounding box center [236, 277] width 59 height 20
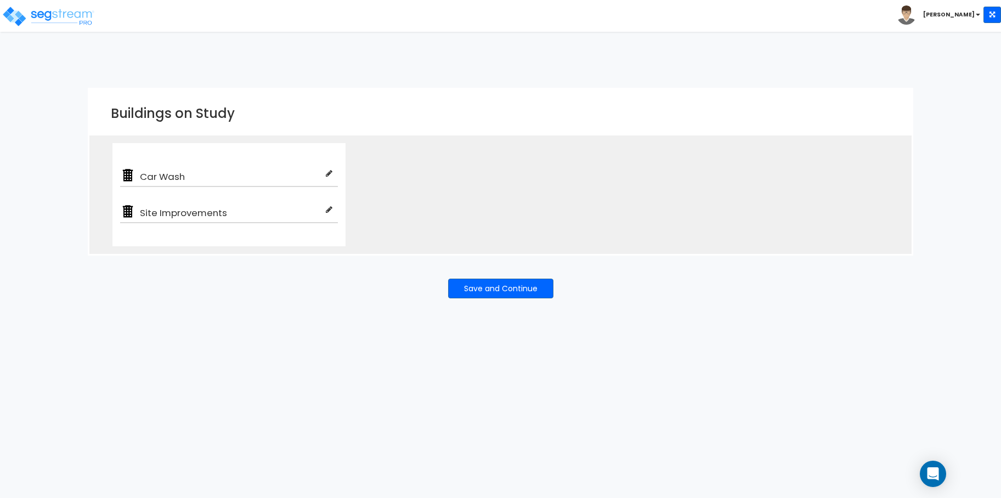
click at [329, 211] on icon at bounding box center [329, 210] width 7 height 8
type input "Site Improvements"
type input "Carwash Site"
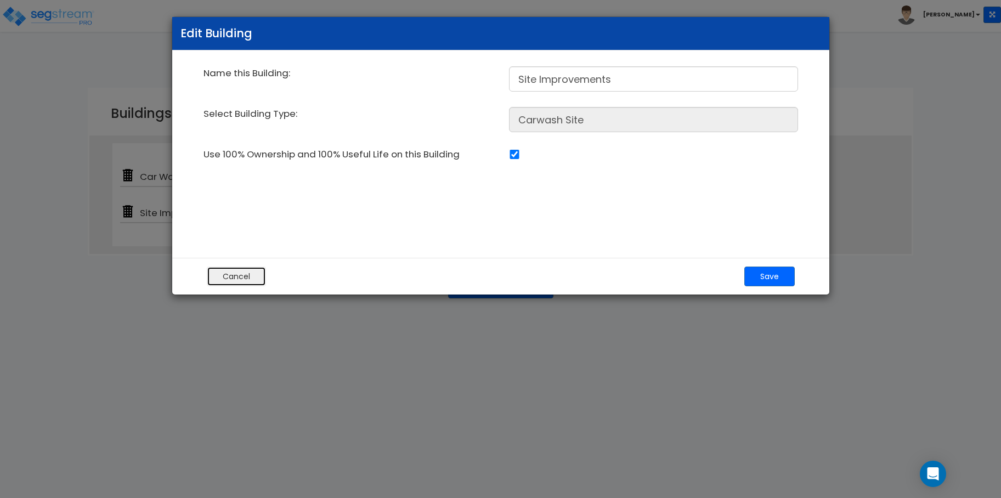
click at [246, 278] on button "Cancel" at bounding box center [236, 277] width 59 height 20
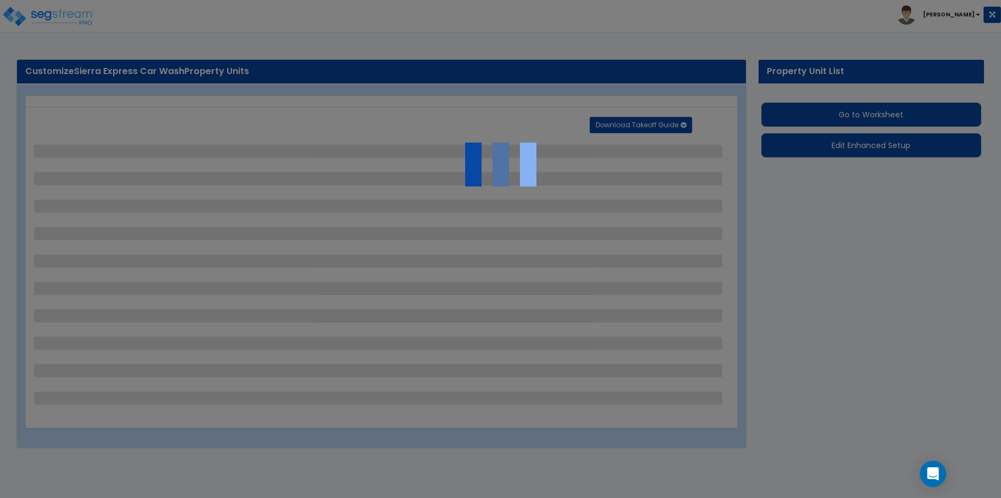
select select "2"
select select "1"
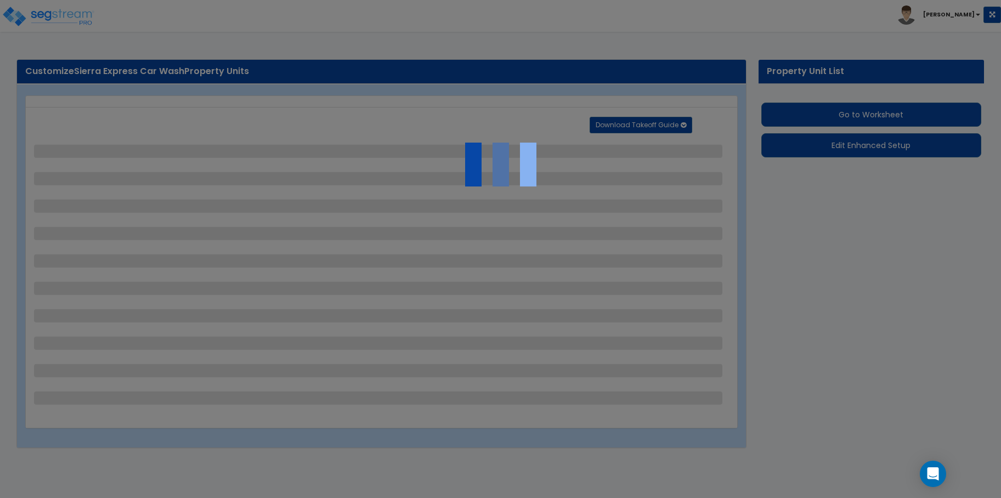
select select "1"
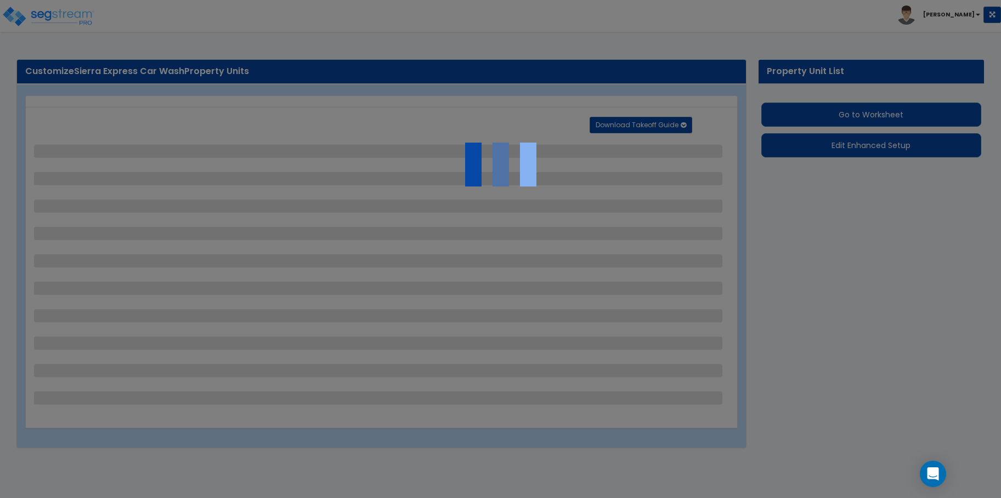
select select "2"
select select "4"
select select "2"
select select "1"
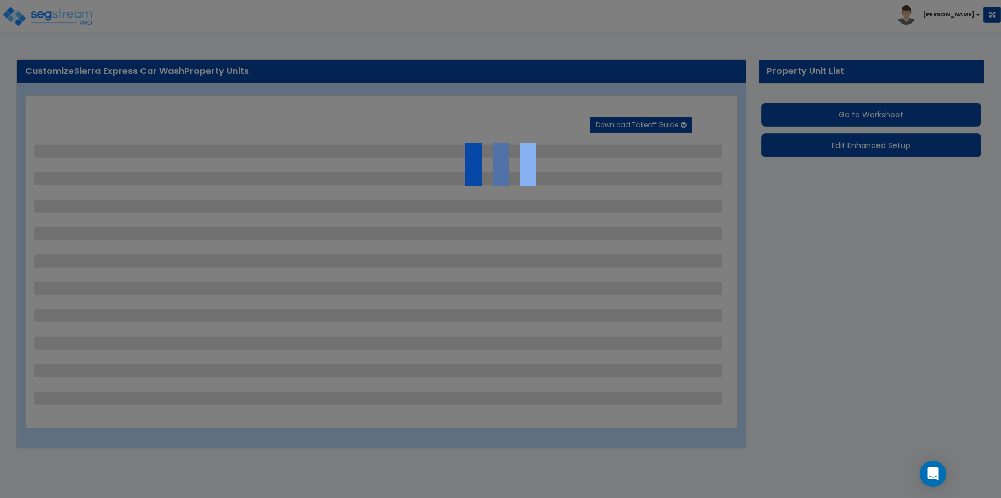
select select "1"
select select "5"
select select "1"
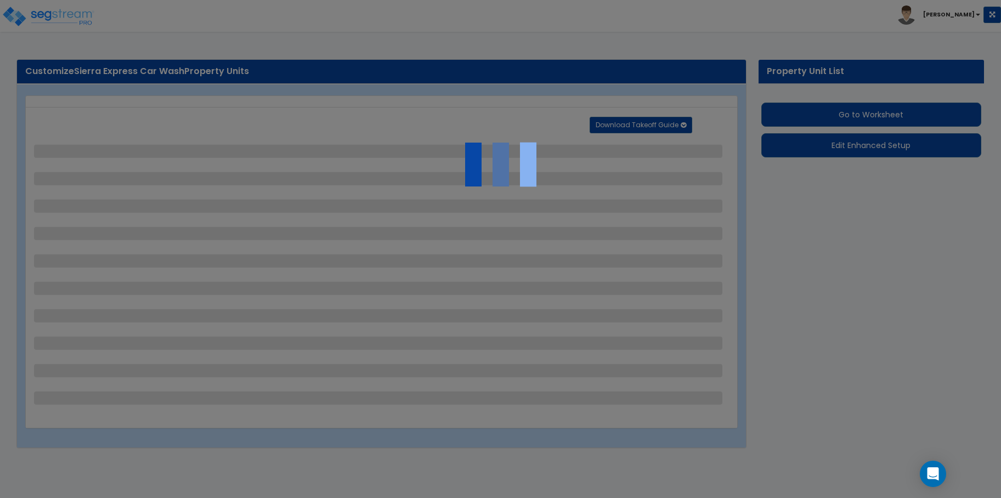
select select "1"
select select "4"
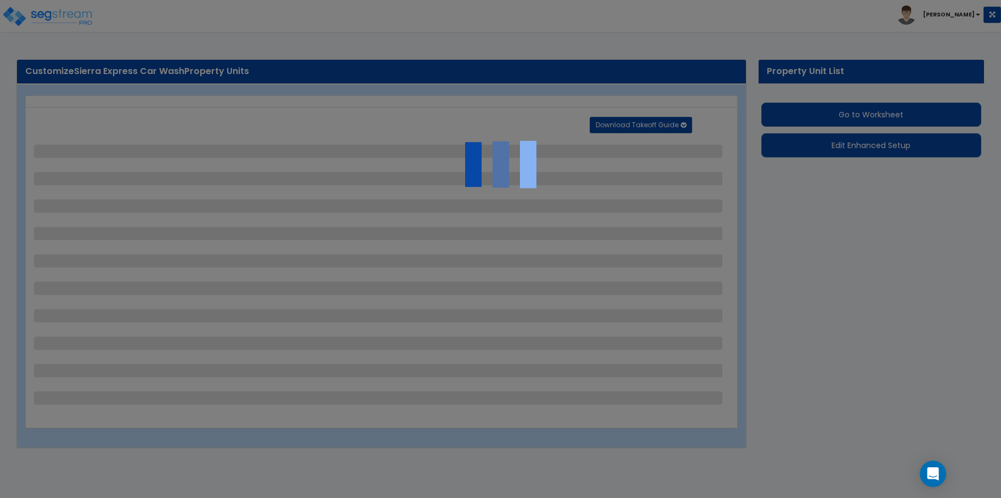
select select "1"
select select "2"
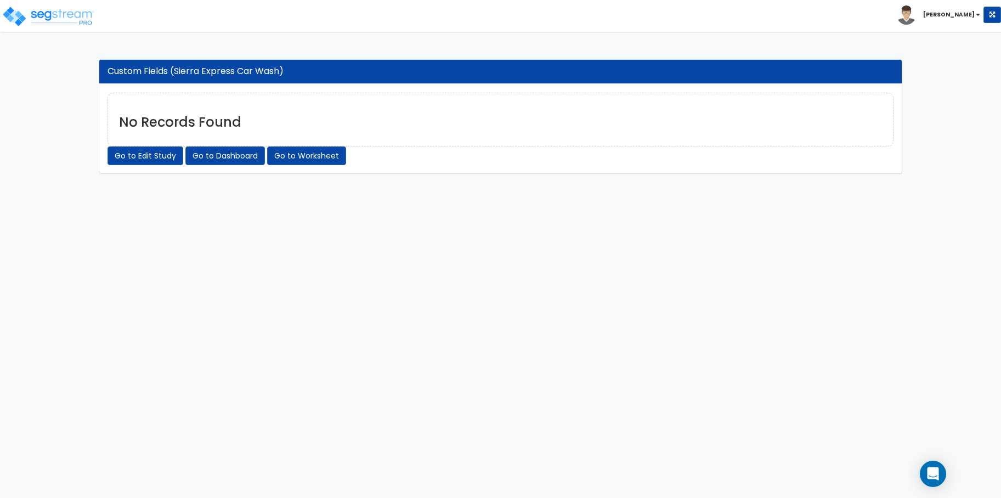
click at [320, 106] on div "No Records Found" at bounding box center [501, 120] width 787 height 54
